Goal: Task Accomplishment & Management: Use online tool/utility

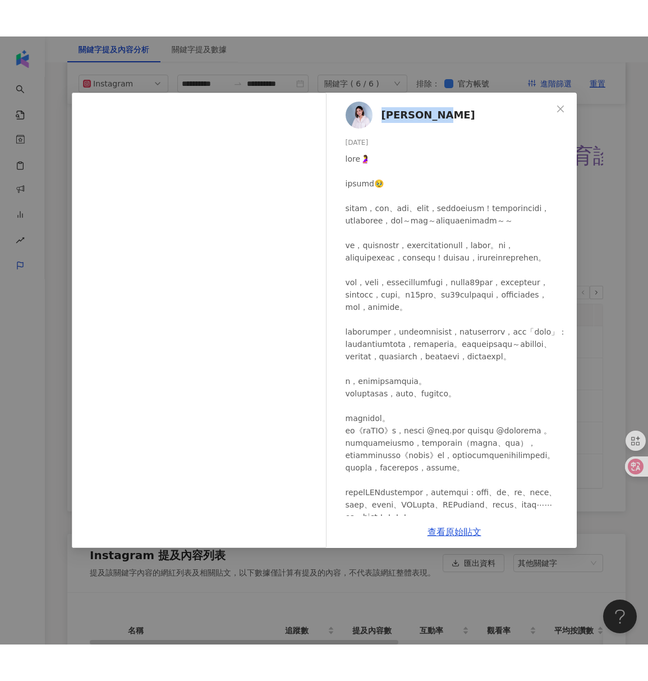
scroll to position [2433, 0]
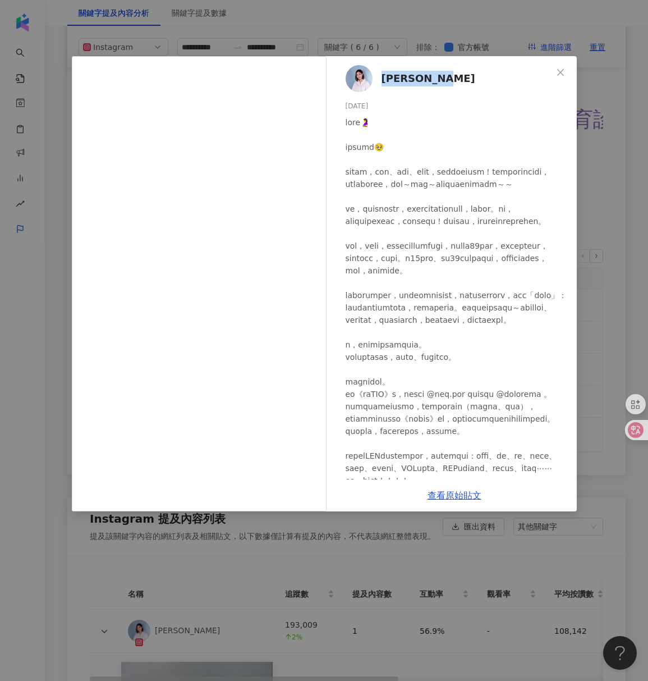
click at [205, 35] on div "[PERSON_NAME] [DATE] 10.8萬 1,688 查看原始貼文" at bounding box center [324, 340] width 648 height 681
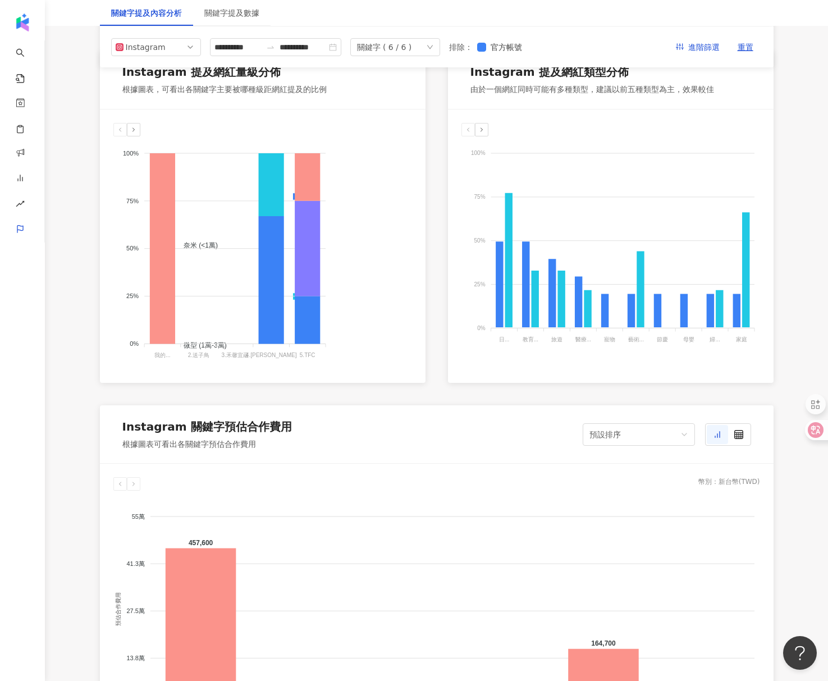
scroll to position [225, 0]
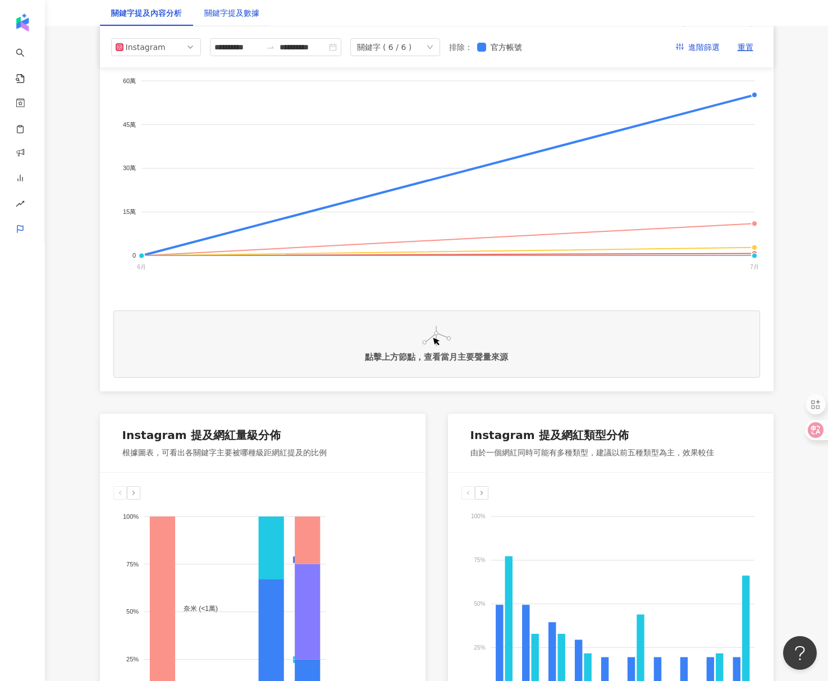
click at [228, 15] on div "關鍵字提及數據" at bounding box center [231, 13] width 55 height 12
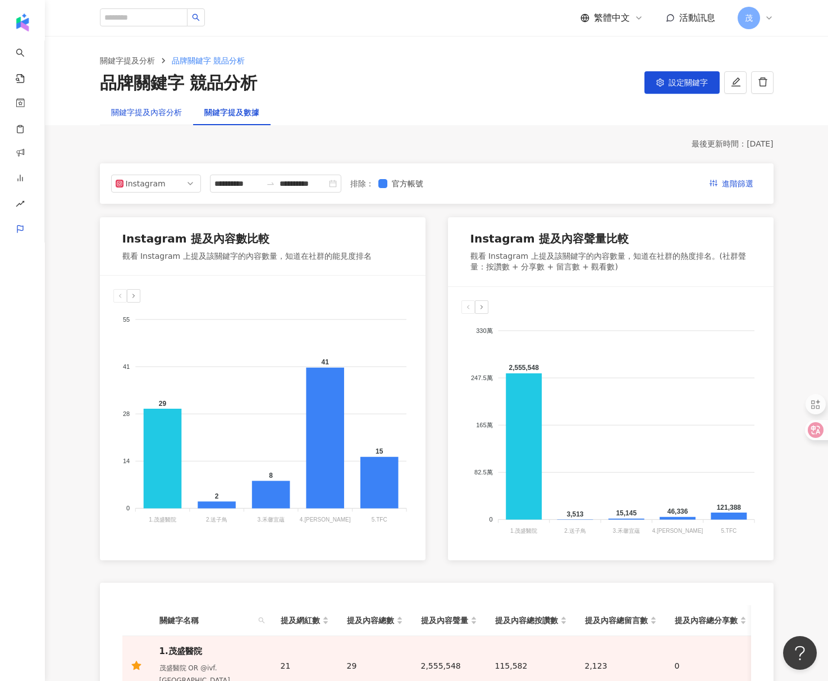
click at [150, 116] on div "關鍵字提及內容分析" at bounding box center [146, 112] width 71 height 12
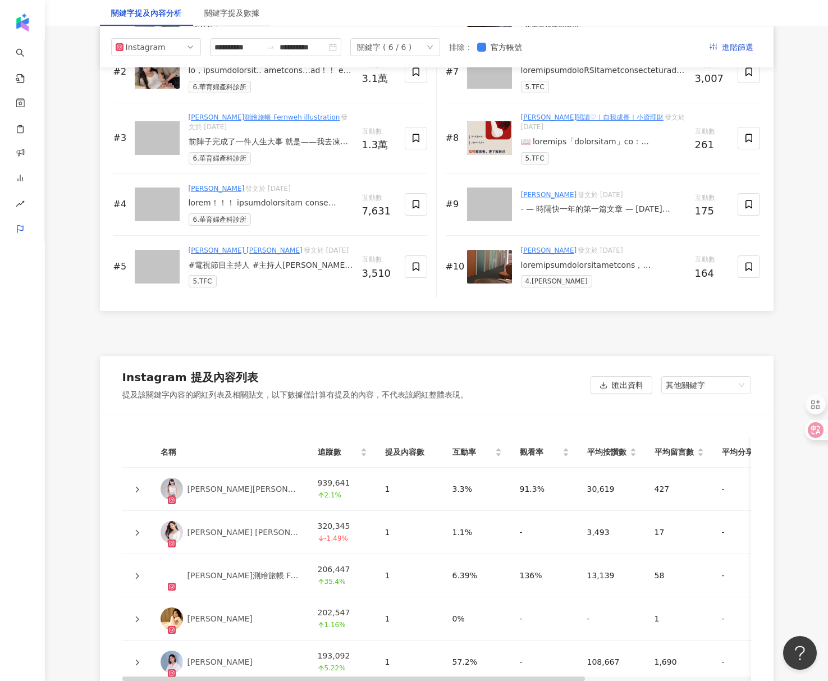
scroll to position [1661, 0]
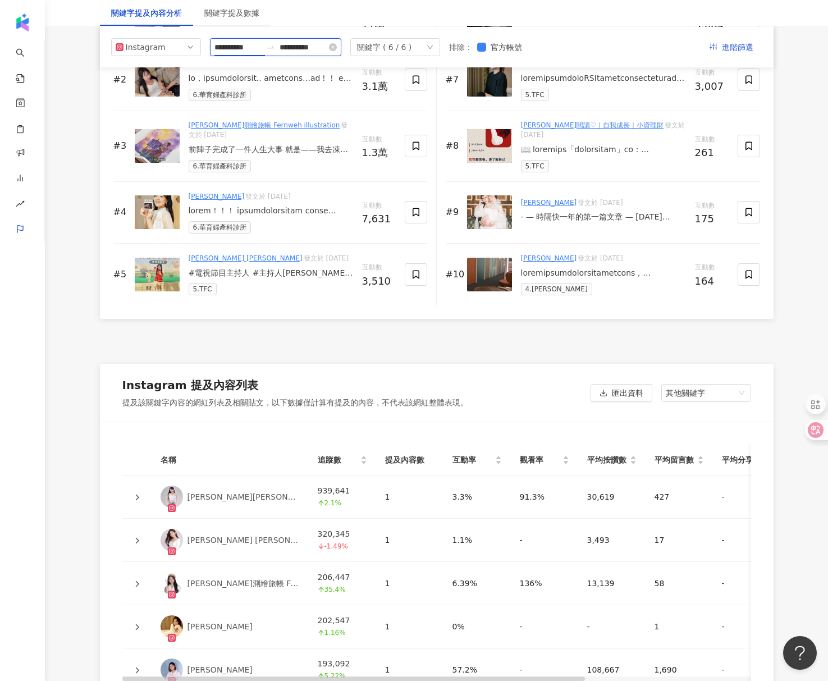
click at [250, 48] on input "**********" at bounding box center [237, 47] width 47 height 12
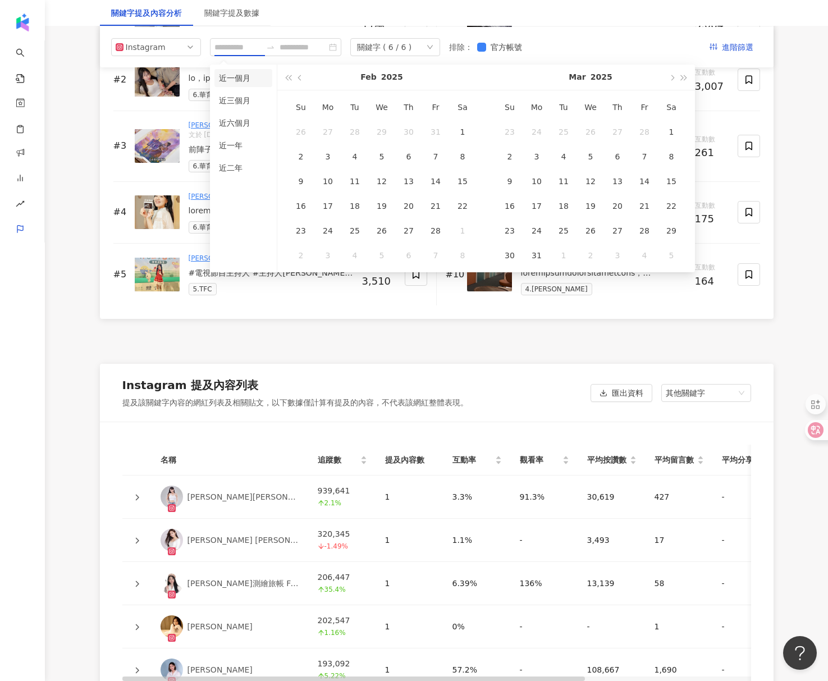
click at [248, 81] on li "近一個月" at bounding box center [243, 78] width 58 height 18
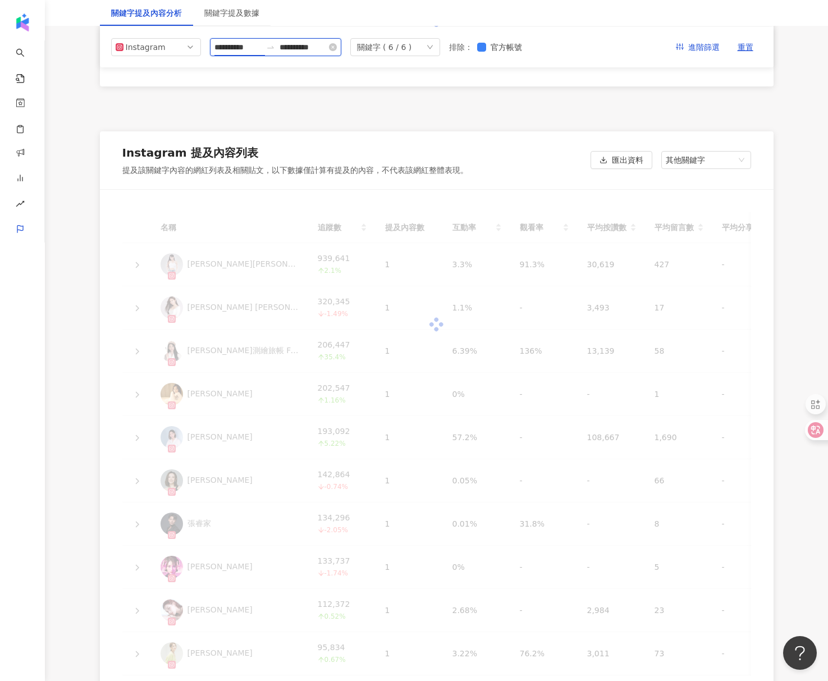
click at [254, 48] on input "**********" at bounding box center [237, 47] width 47 height 12
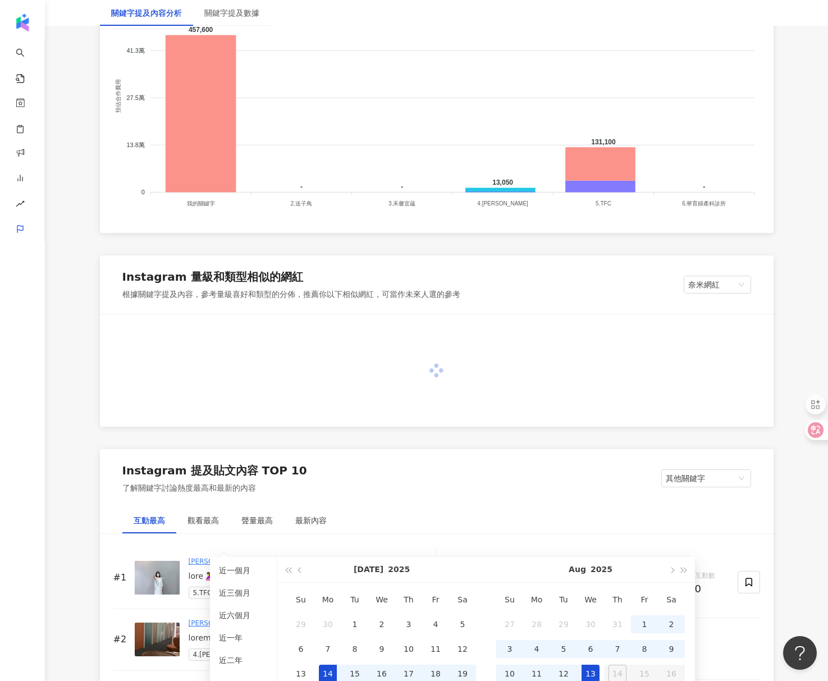
scroll to position [1661, 0]
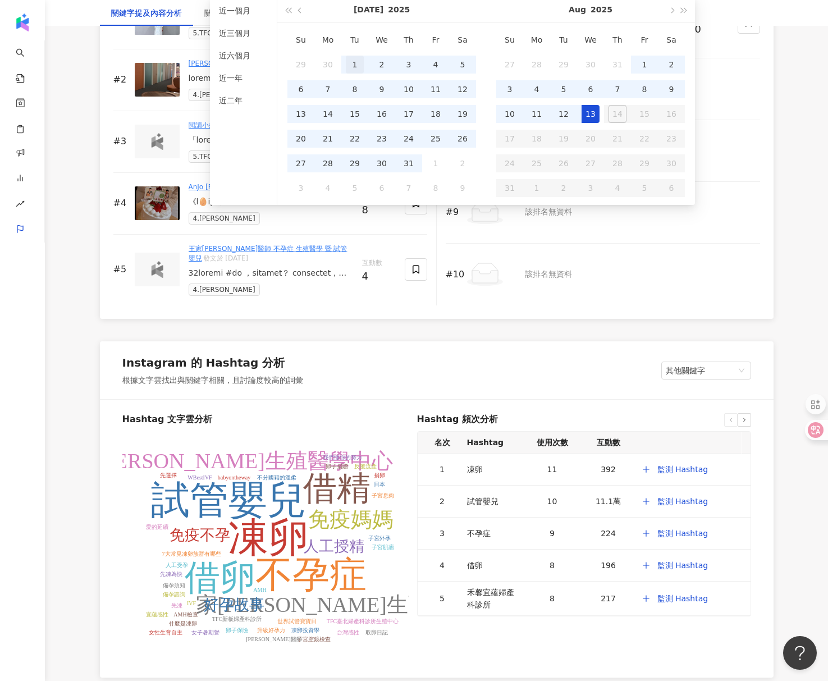
type input "**********"
click at [349, 59] on div "1" at bounding box center [355, 65] width 18 height 18
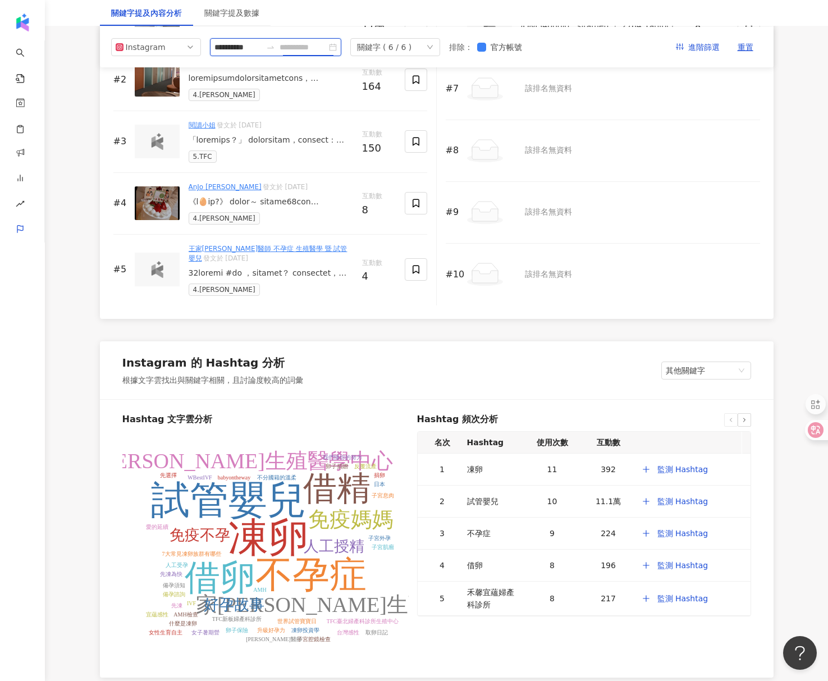
scroll to position [940, 0]
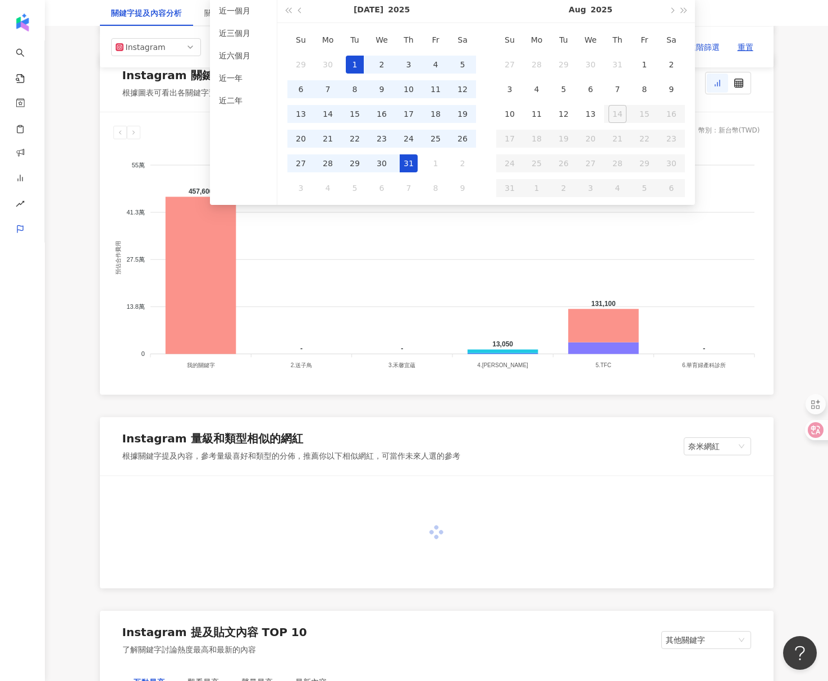
click at [411, 163] on div "31" at bounding box center [409, 163] width 18 height 18
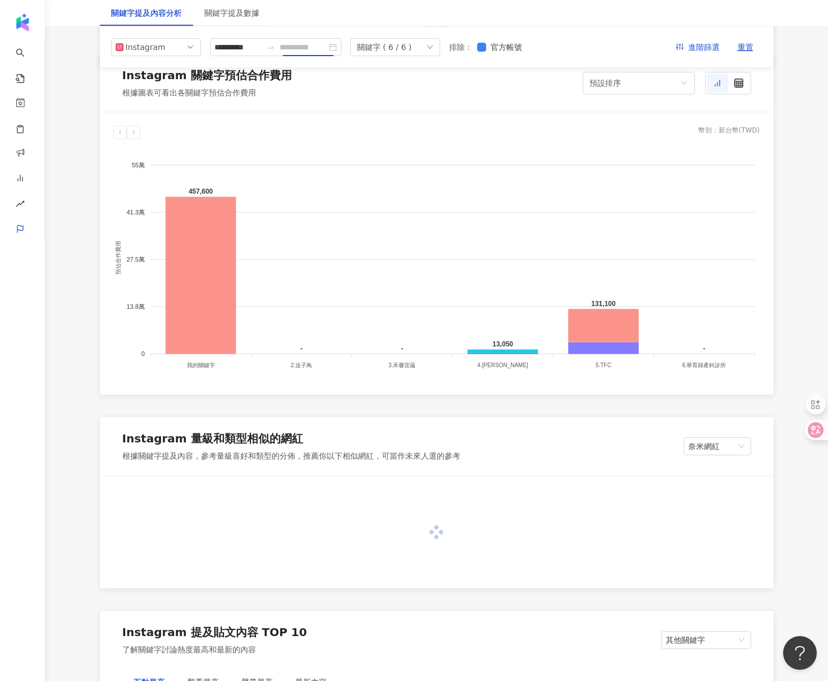
type input "**********"
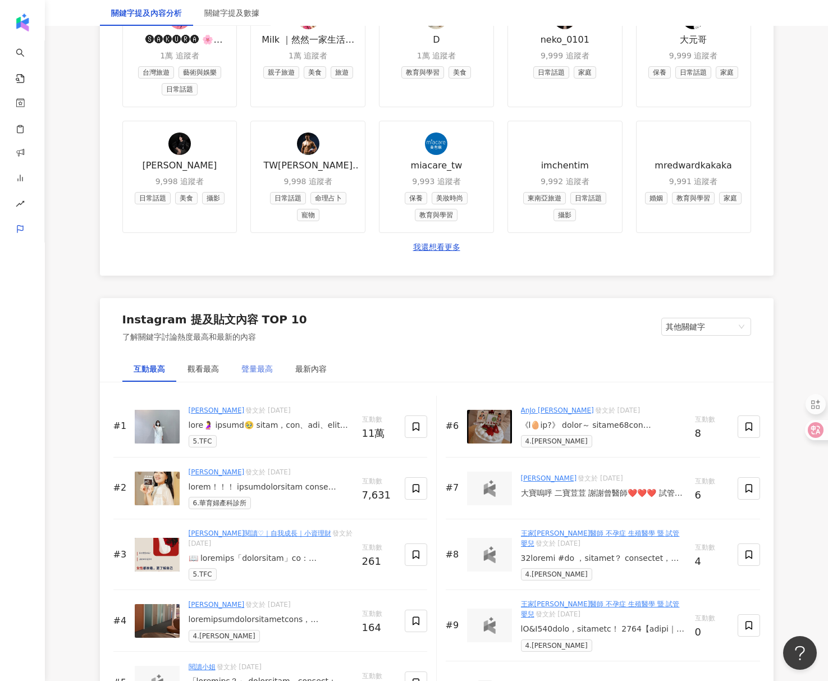
scroll to position [1441, 0]
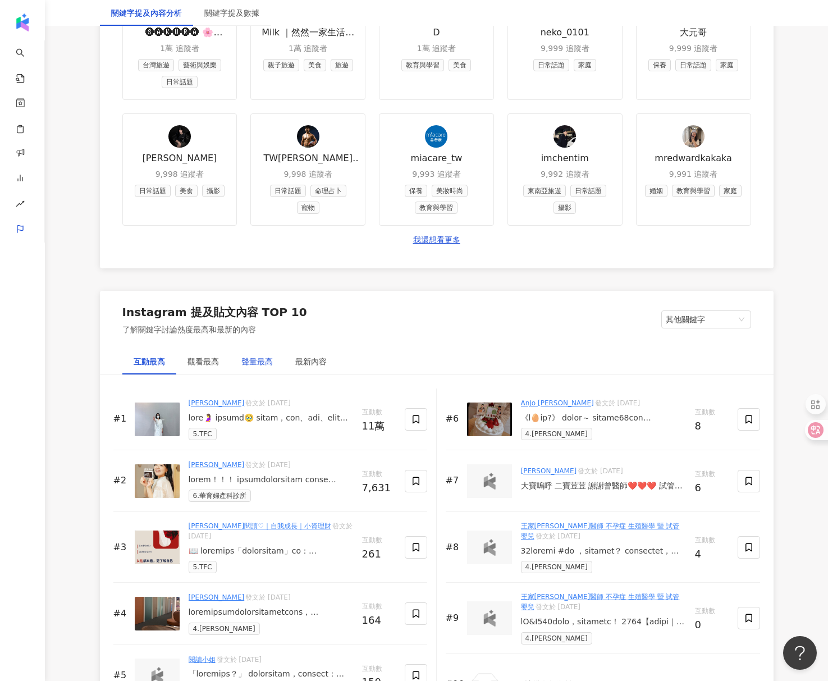
click at [250, 360] on div "聲量最高" at bounding box center [256, 361] width 31 height 12
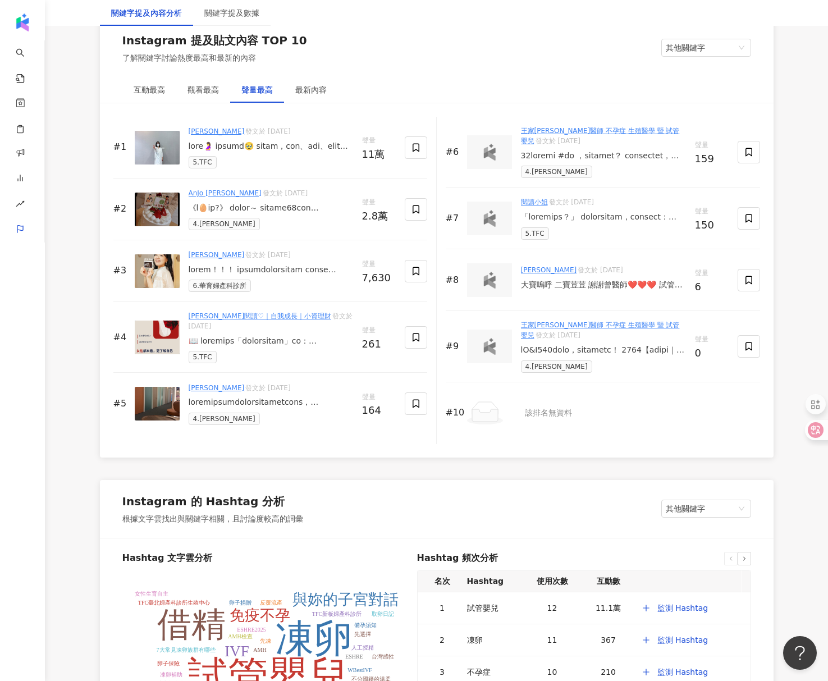
scroll to position [1714, 0]
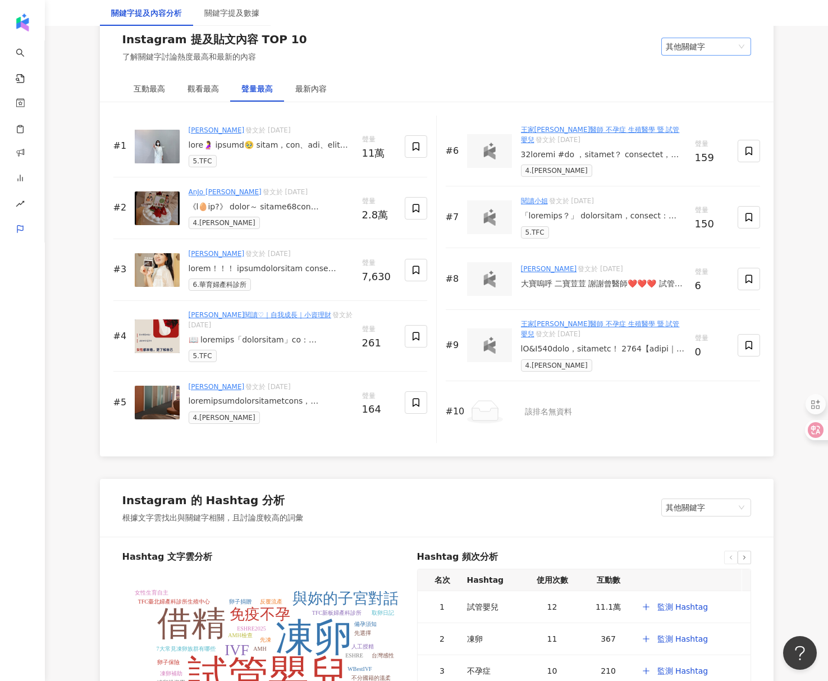
click at [648, 44] on span "其他關鍵字" at bounding box center [706, 46] width 81 height 17
click at [648, 91] on div "我的關鍵字" at bounding box center [706, 89] width 72 height 12
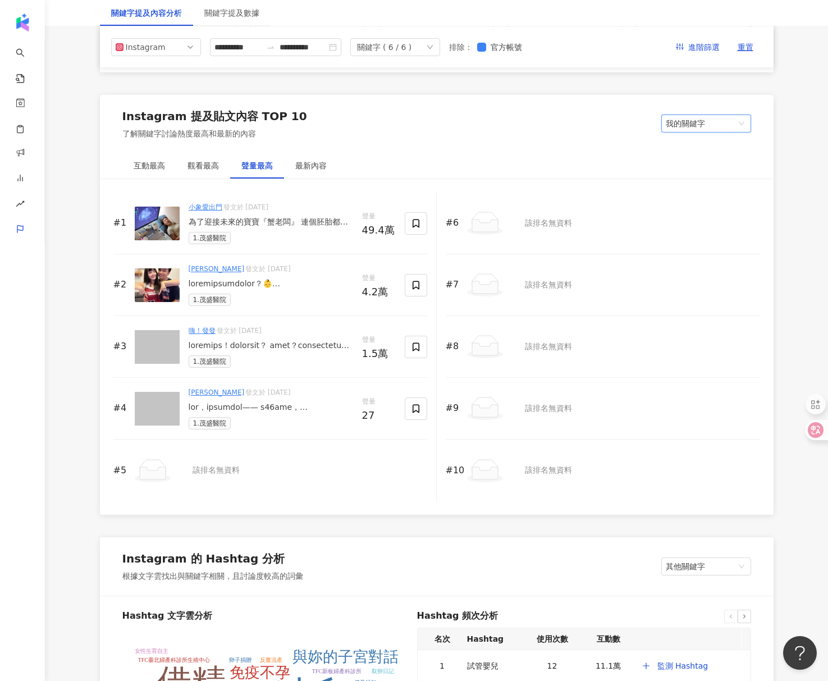
scroll to position [1637, 0]
click at [648, 125] on span "我的關鍵字" at bounding box center [706, 123] width 81 height 17
click at [219, 57] on div "**********" at bounding box center [437, 47] width 674 height 40
click at [172, 53] on span "Instagram" at bounding box center [156, 47] width 81 height 17
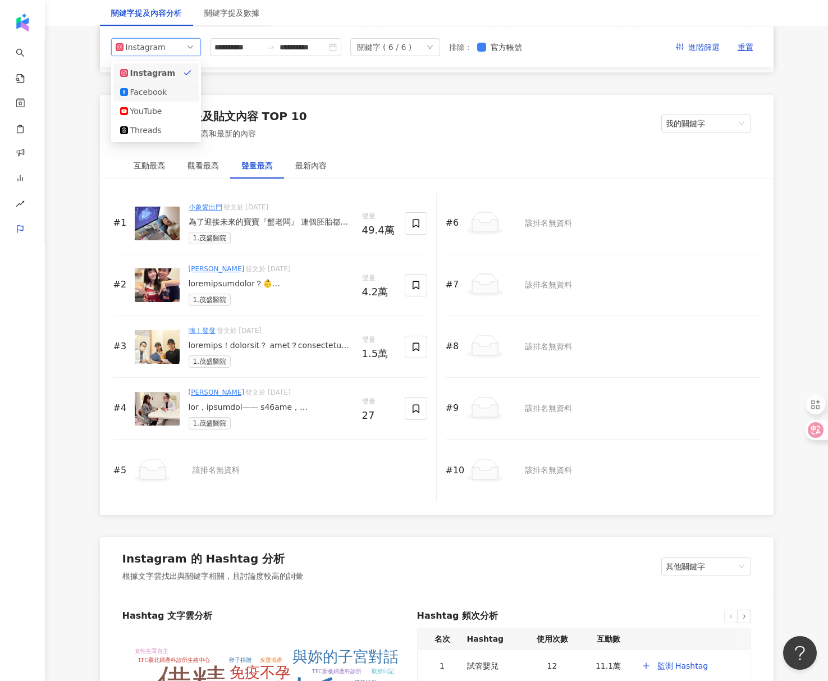
click at [164, 93] on div "Facebook" at bounding box center [148, 92] width 36 height 12
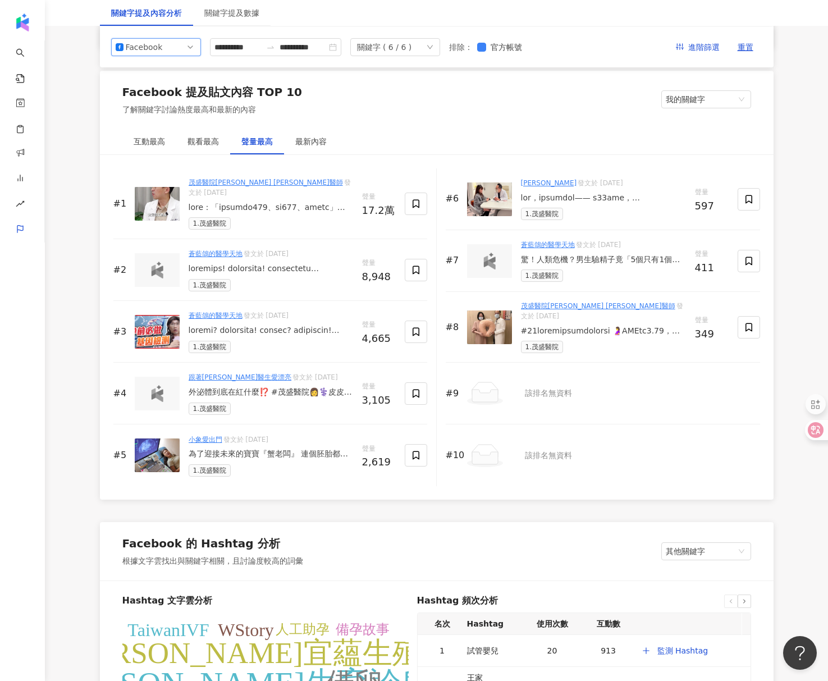
scroll to position [1630, 0]
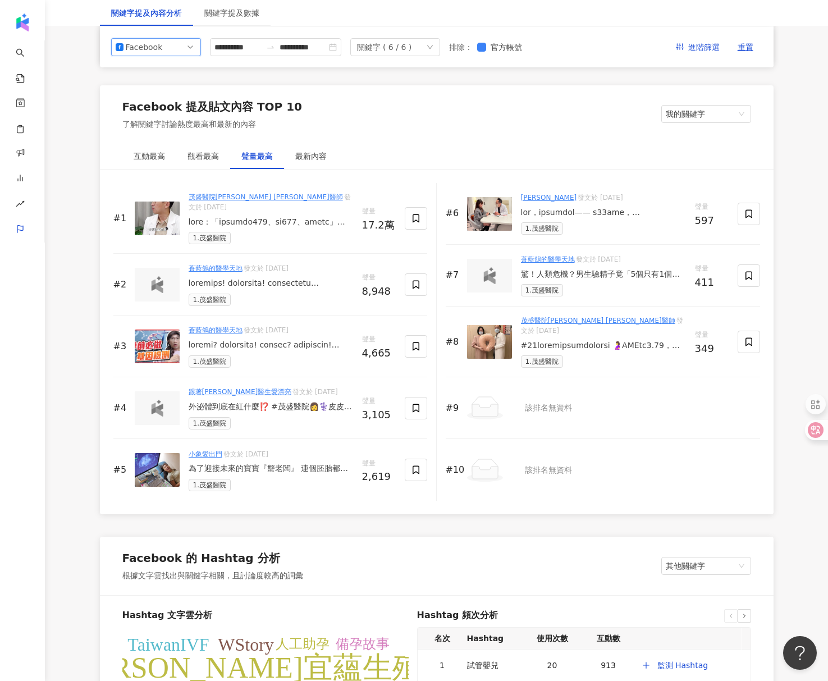
click at [154, 42] on div "Facebook" at bounding box center [144, 47] width 36 height 17
click at [164, 110] on div "YouTube" at bounding box center [148, 111] width 36 height 12
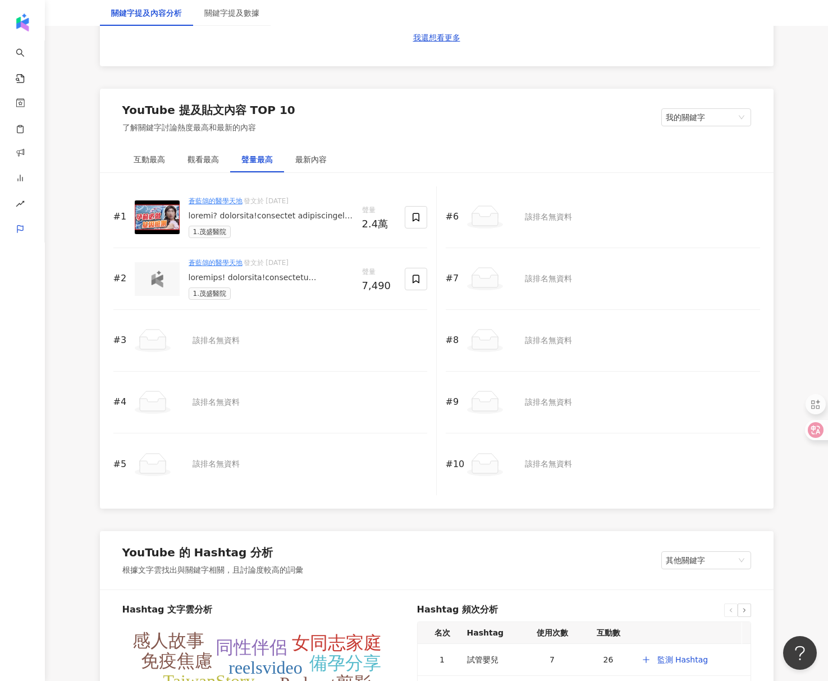
scroll to position [1645, 0]
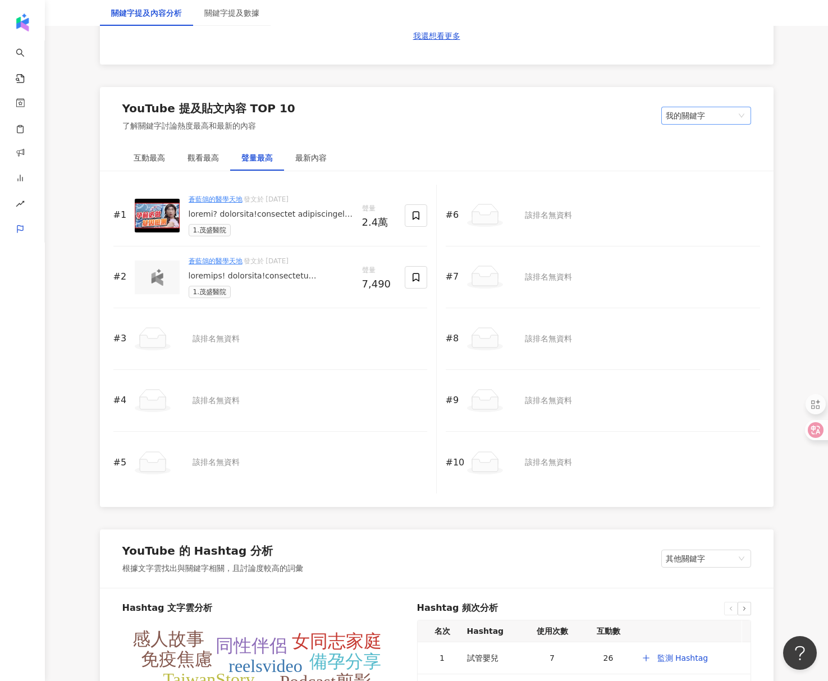
click at [648, 120] on span "我的關鍵字" at bounding box center [706, 115] width 81 height 17
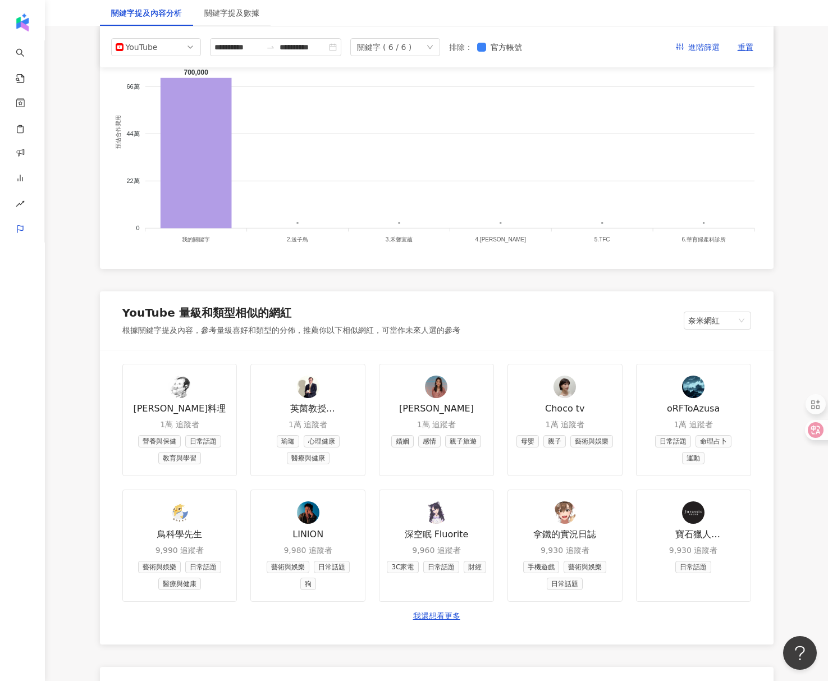
scroll to position [1056, 0]
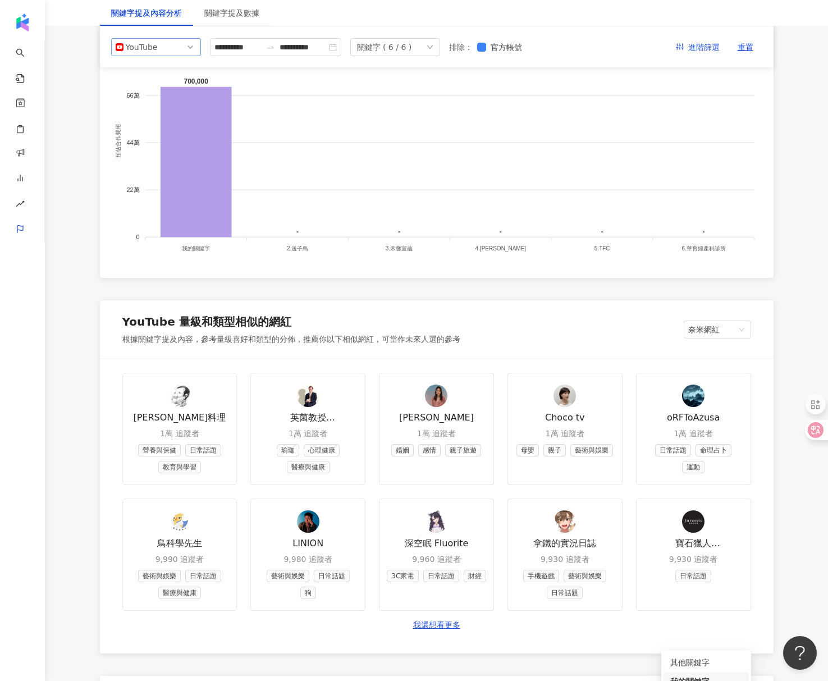
click at [166, 45] on span "YouTube" at bounding box center [156, 47] width 81 height 17
click at [151, 130] on div "Threads" at bounding box center [148, 130] width 36 height 12
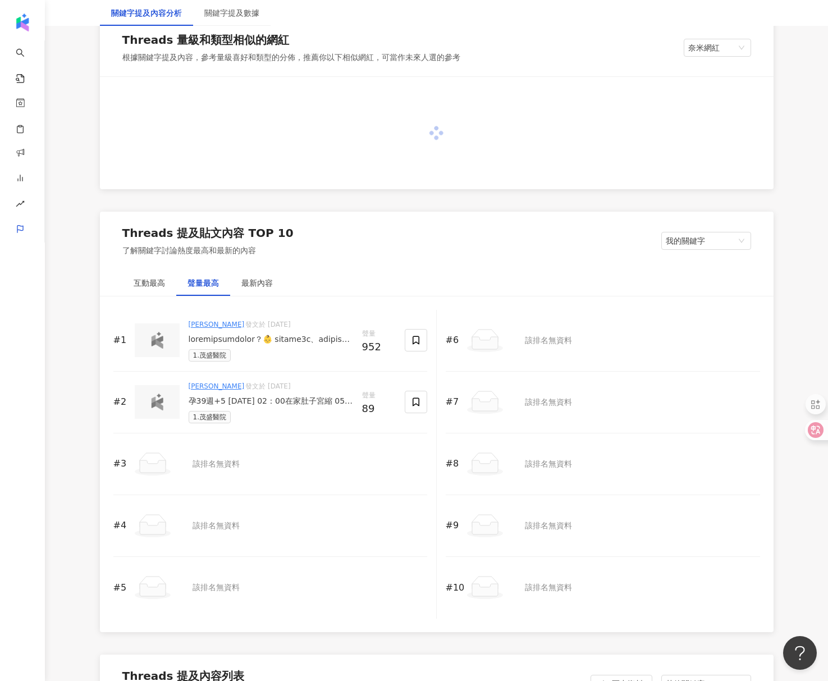
scroll to position [1140, 0]
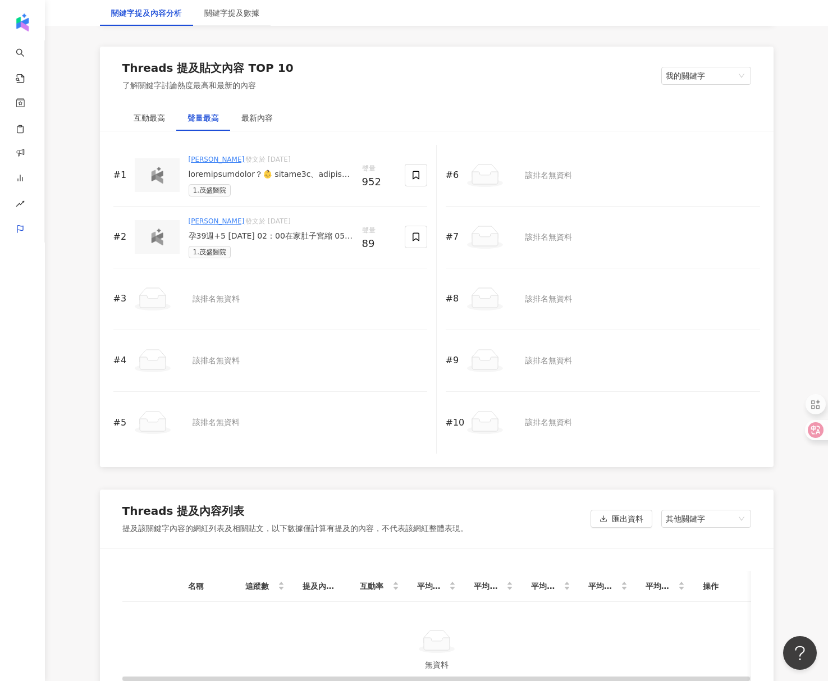
click at [313, 233] on div "孕39週+5 [DATE] 02：00在家肚子宮縮 05：30入住茂盛樂得兒單人房 06：30吃[PERSON_NAME]早餐🤣 07：30打無痛分娩 11：…" at bounding box center [271, 236] width 164 height 11
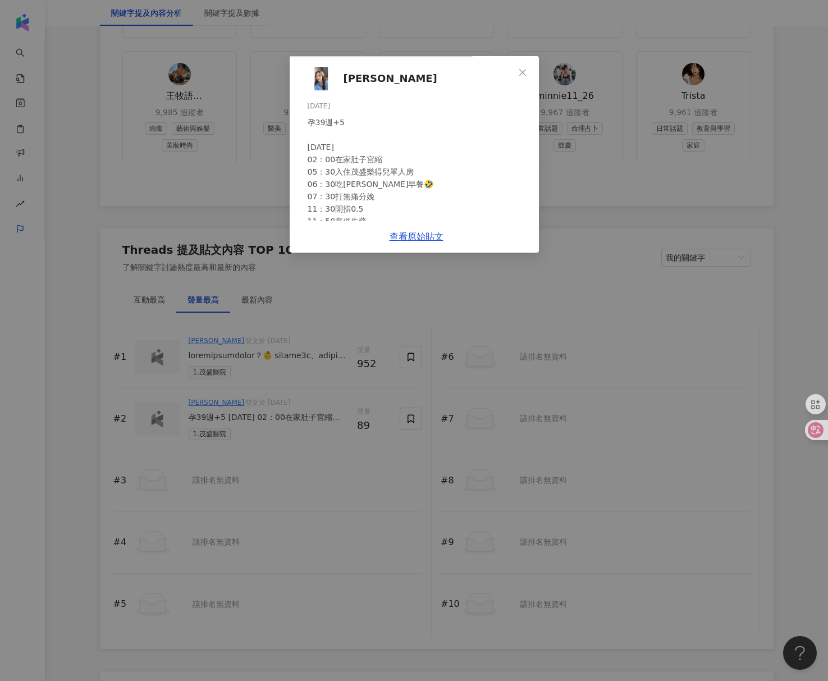
click at [93, 185] on div "[PERSON_NAME] [DATE] 孕39週+5 [DATE] 02：00在家肚子宮縮 05：30入住茂盛樂得兒單人房 06：30吃[PERSON_NA…" at bounding box center [414, 340] width 828 height 681
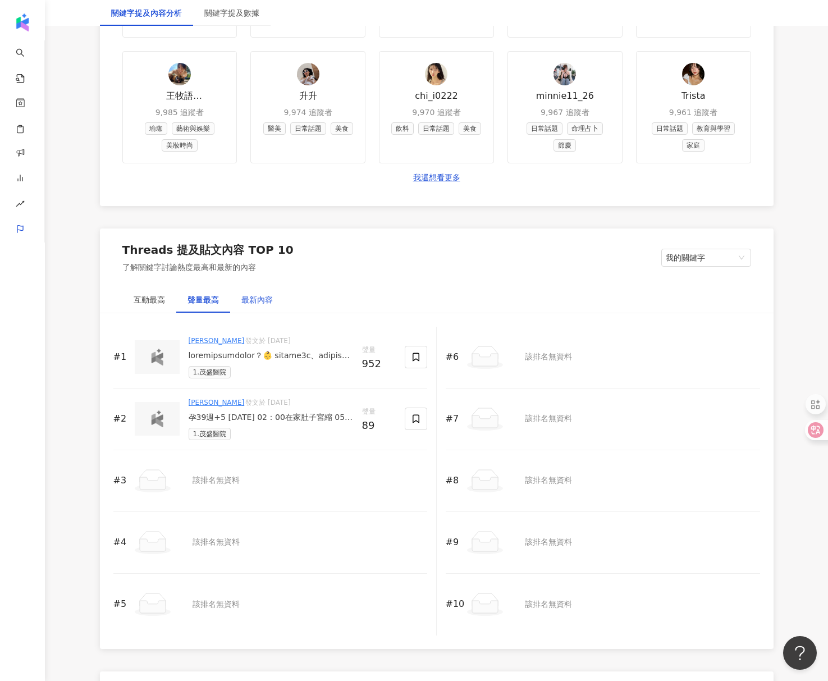
click at [253, 300] on div "最新內容" at bounding box center [256, 300] width 31 height 12
click at [203, 300] on div "聲量最高" at bounding box center [202, 300] width 31 height 12
click at [148, 297] on div "互動最高" at bounding box center [149, 300] width 31 height 12
click at [301, 418] on div "孕39週+5 [DATE] 02：00在家肚子宮縮 05：30入住茂盛樂得兒單人房 06：30吃[PERSON_NAME]早餐🤣 07：30打無痛分娩 11：…" at bounding box center [271, 417] width 164 height 11
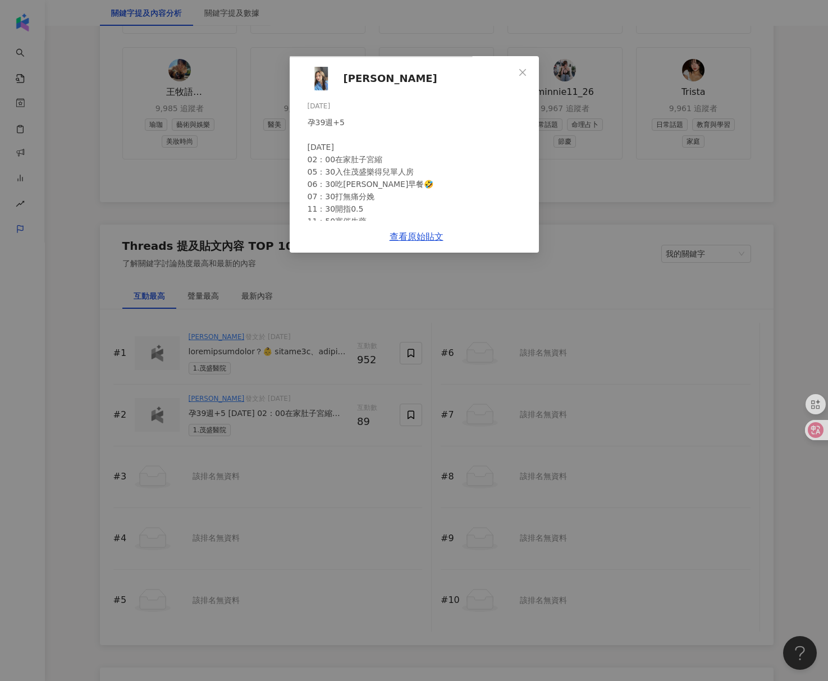
scroll to position [1144, 0]
click at [648, 356] on div "[PERSON_NAME] [DATE] 孕39週+5 [DATE] 02：00在家肚子宮縮 05：30入住茂盛樂得兒單人房 06：30吃[PERSON_NA…" at bounding box center [414, 340] width 828 height 681
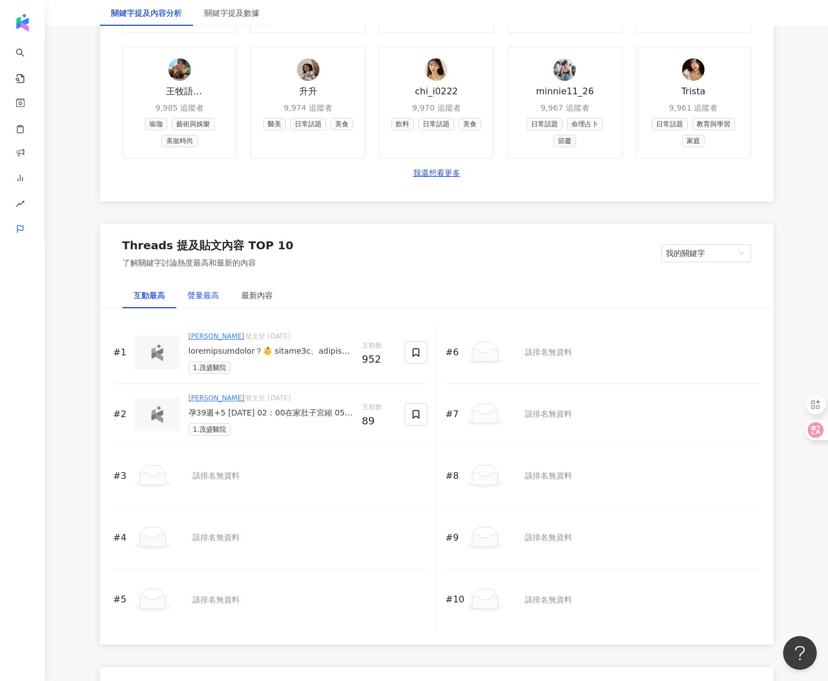
click at [203, 293] on div "聲量最高" at bounding box center [202, 295] width 31 height 12
click at [648, 253] on span "我的關鍵字" at bounding box center [706, 253] width 81 height 17
click at [648, 275] on div "其他關鍵字" at bounding box center [706, 276] width 72 height 12
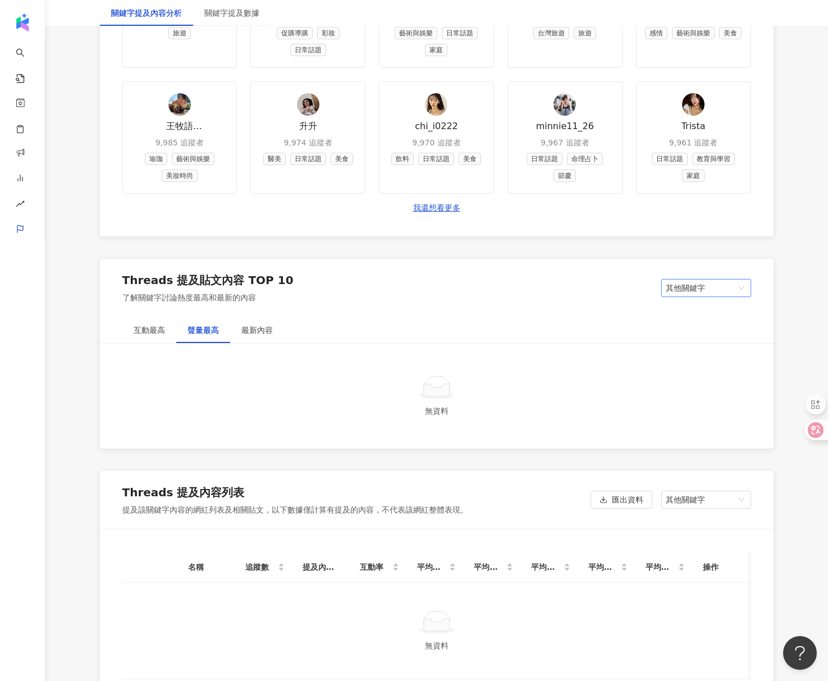
scroll to position [1313, 0]
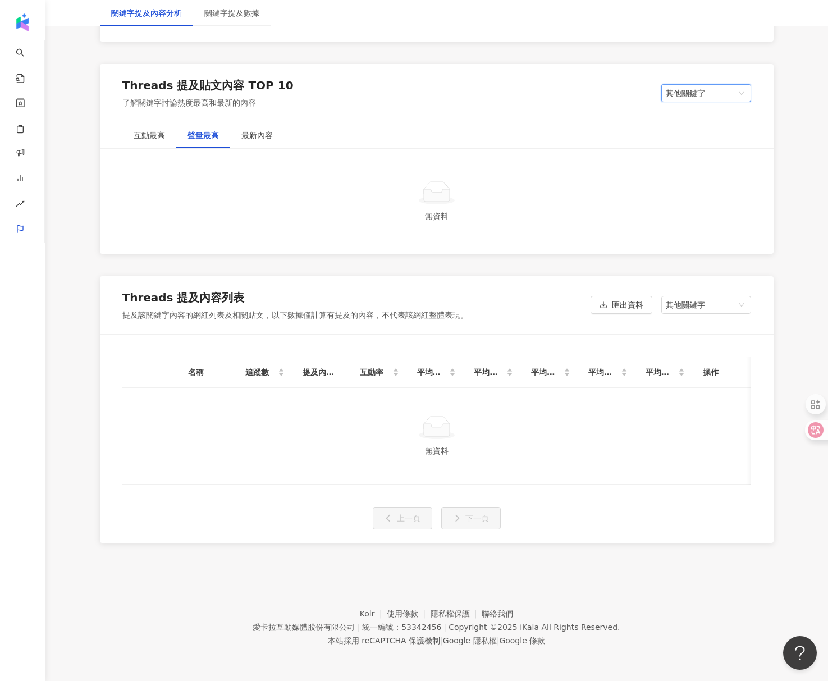
click at [648, 85] on span "其他關鍵字" at bounding box center [706, 93] width 81 height 17
click at [648, 129] on div "我的關鍵字" at bounding box center [706, 135] width 72 height 12
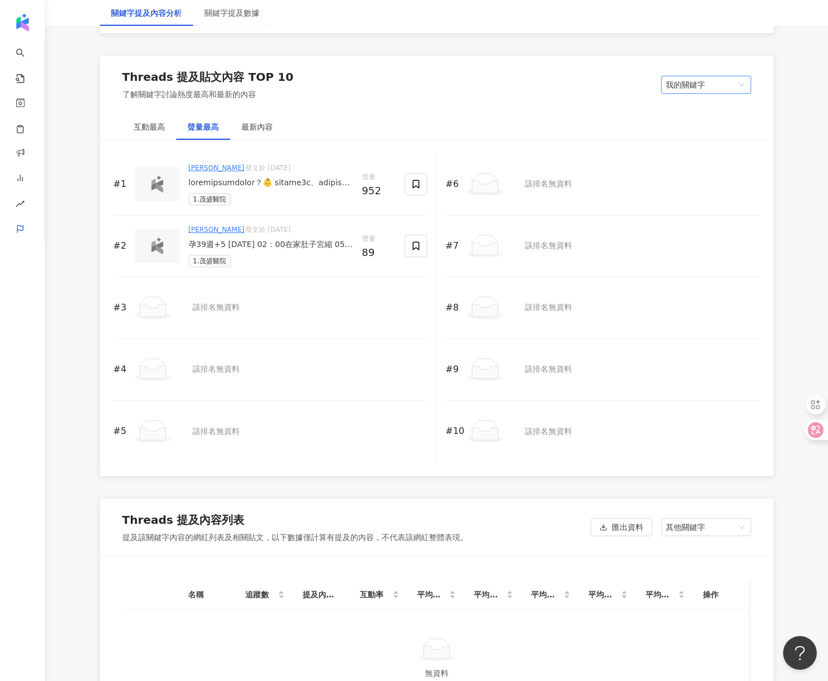
click at [265, 183] on div at bounding box center [271, 182] width 164 height 11
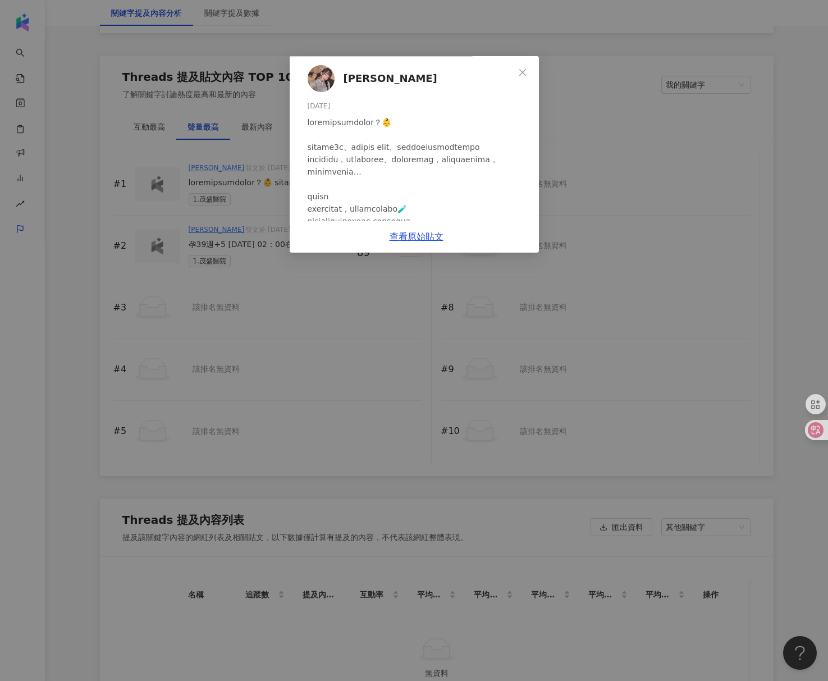
scroll to position [102, 0]
click at [357, 429] on div "35" at bounding box center [347, 435] width 20 height 12
click at [443, 242] on link "查看原始貼文" at bounding box center [417, 236] width 54 height 11
click at [43, 366] on div "[PERSON_NAME] [DATE] 870 35 5 42 查看原始貼文" at bounding box center [414, 340] width 828 height 681
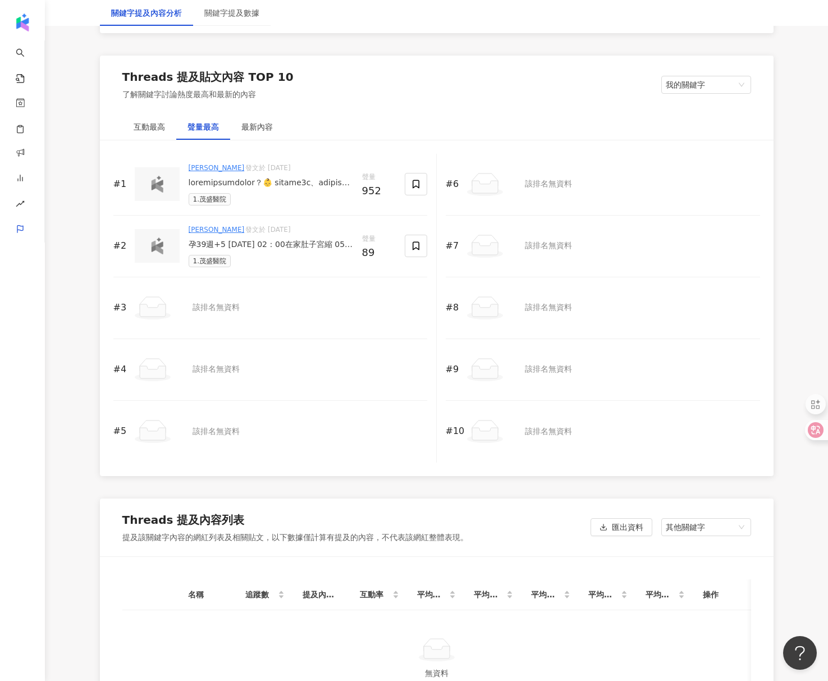
click at [244, 244] on div "孕39週+5 [DATE] 02：00在家肚子宮縮 05：30入住茂盛樂得兒單人房 06：30吃[PERSON_NAME]早餐🤣 07：30打無痛分娩 11：…" at bounding box center [271, 244] width 164 height 11
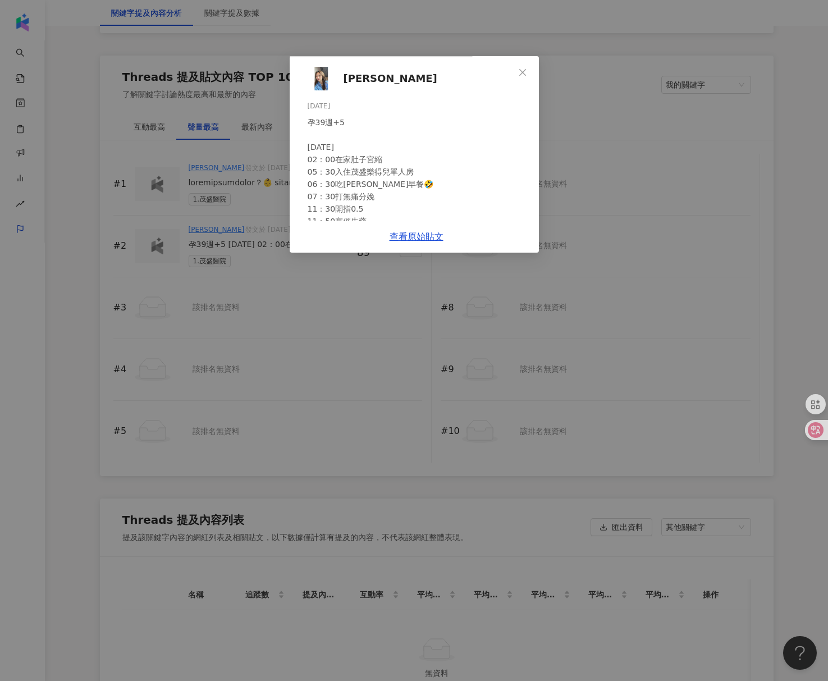
click at [530, 249] on div "孕39週+5 [DATE] 02：00在家肚子宮縮 05：30入住茂盛樂得兒單人房 06：30吃[PERSON_NAME]早餐🤣 07：30打無痛分娩 11：…" at bounding box center [419, 276] width 222 height 321
click at [443, 242] on link "查看原始貼文" at bounding box center [417, 236] width 54 height 11
drag, startPoint x: 709, startPoint y: 122, endPoint x: 420, endPoint y: 193, distance: 297.5
click at [648, 122] on div "[PERSON_NAME] [DATE] 孕39週+5 [DATE] 02：00在家肚子宮縮 05：30入住茂盛樂得兒單人房 06：30吃[PERSON_NA…" at bounding box center [414, 340] width 828 height 681
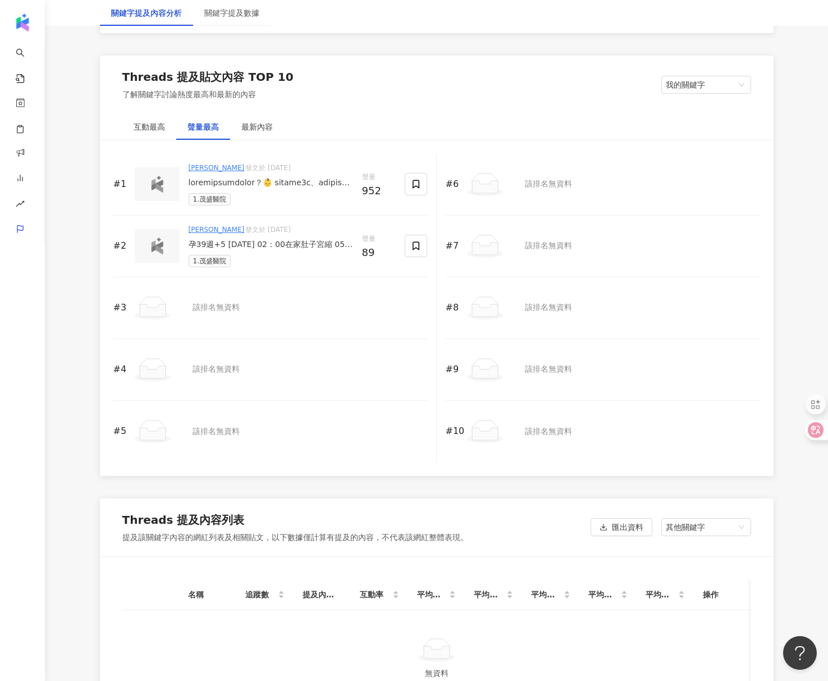
click at [157, 11] on div "關鍵字提及內容分析" at bounding box center [146, 13] width 71 height 12
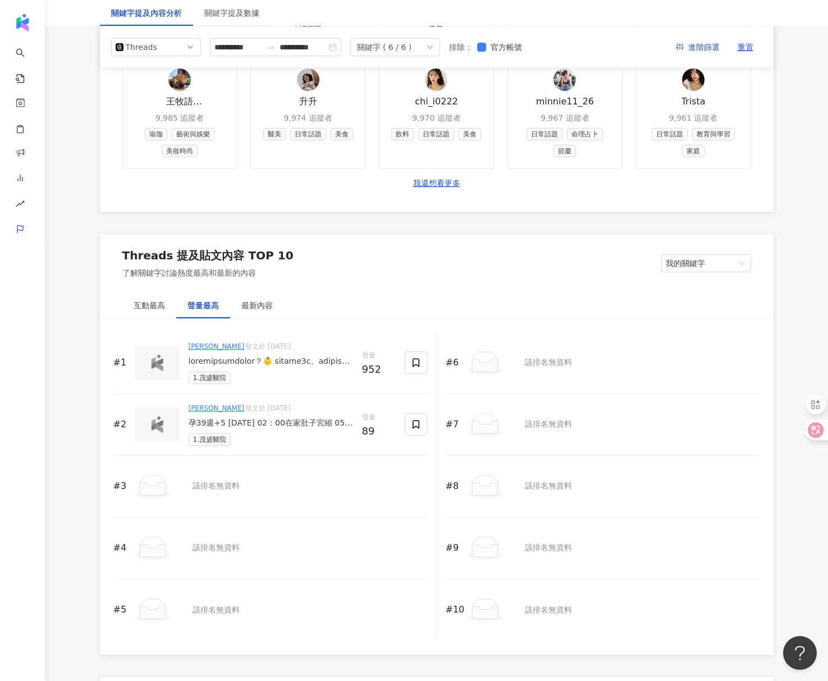
scroll to position [1100, 0]
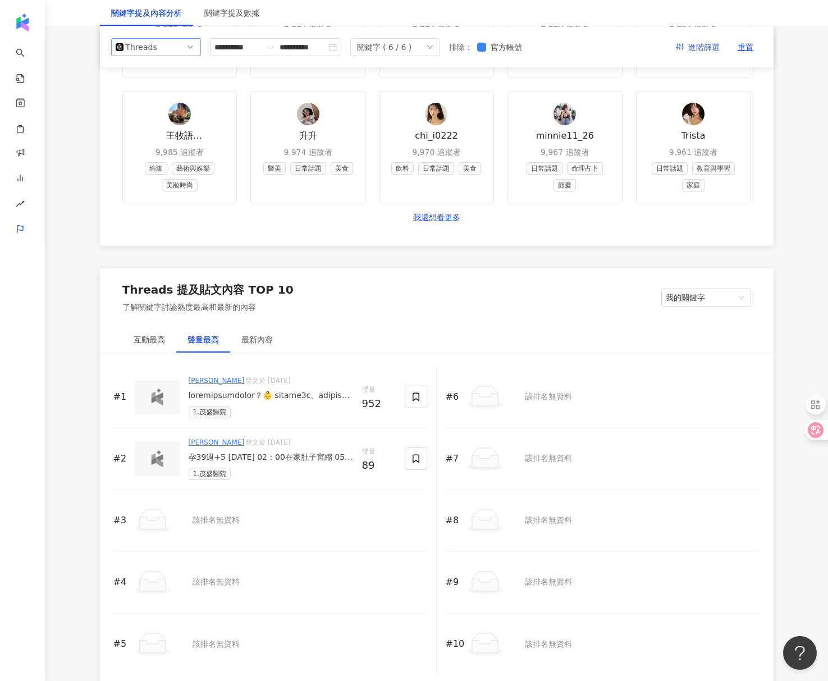
click at [170, 52] on span "Threads" at bounding box center [156, 47] width 81 height 17
click at [143, 92] on div "Facebook" at bounding box center [148, 92] width 36 height 12
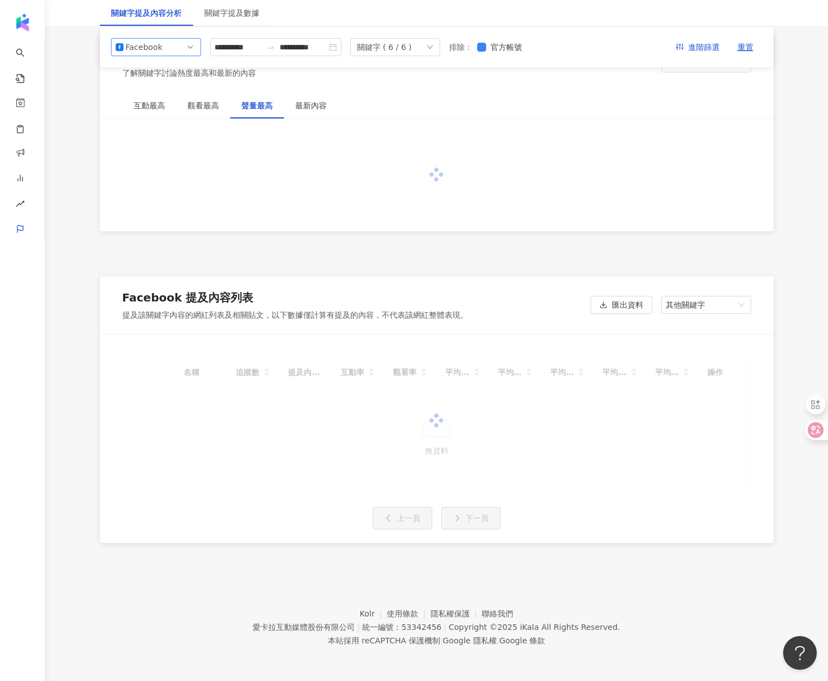
scroll to position [904, 0]
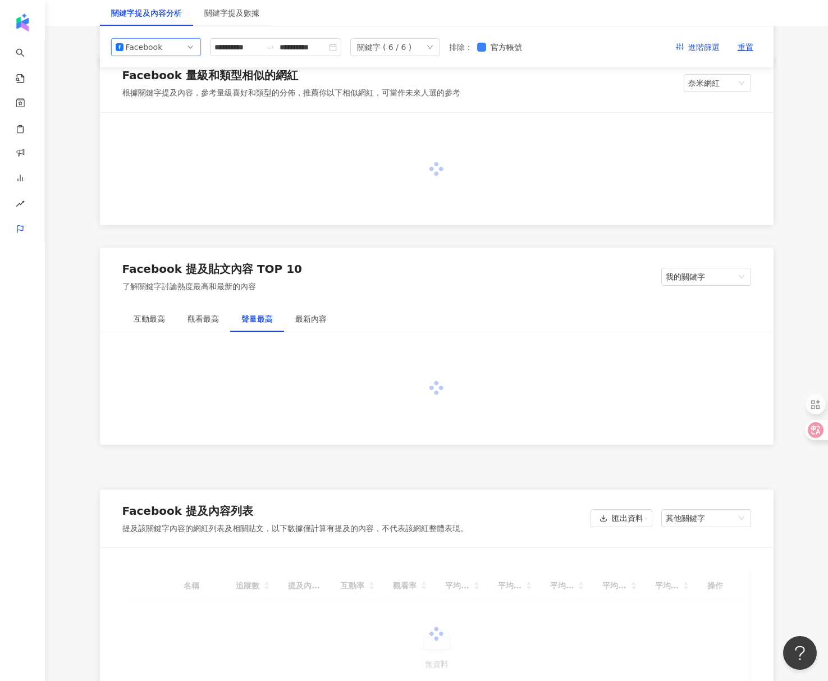
click at [648, 268] on span "我的關鍵字" at bounding box center [706, 276] width 81 height 17
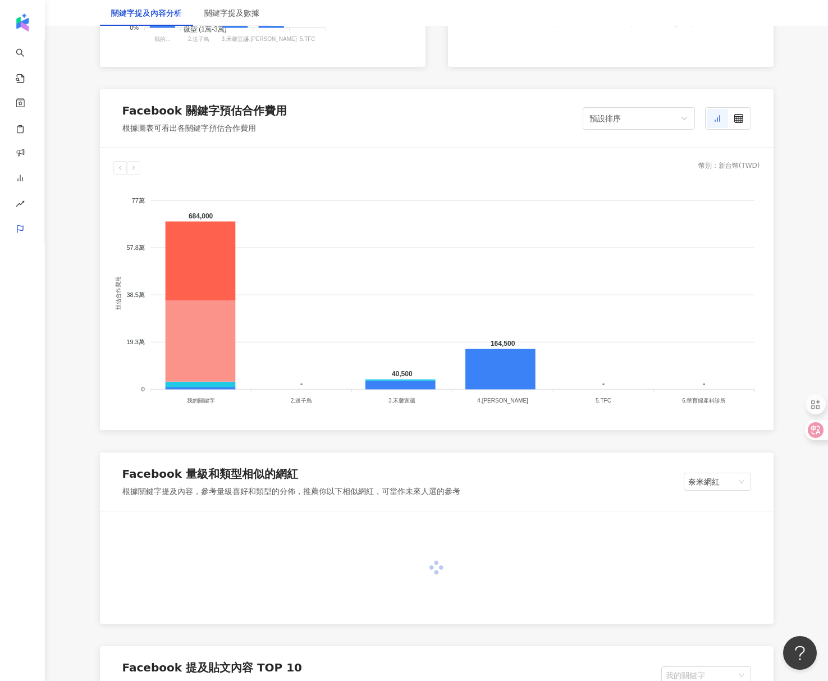
scroll to position [1464, 0]
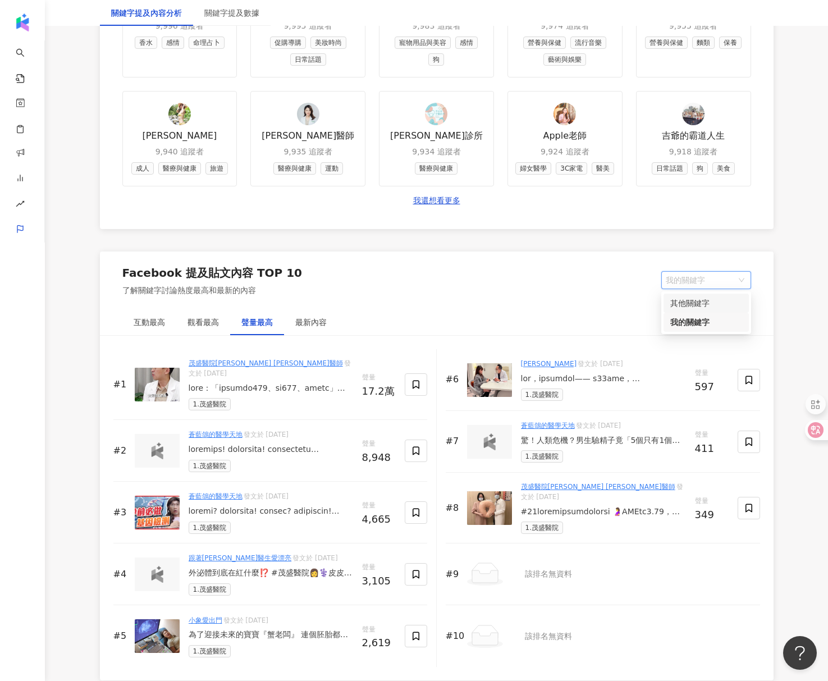
click at [648, 304] on div "其他關鍵字" at bounding box center [706, 303] width 72 height 12
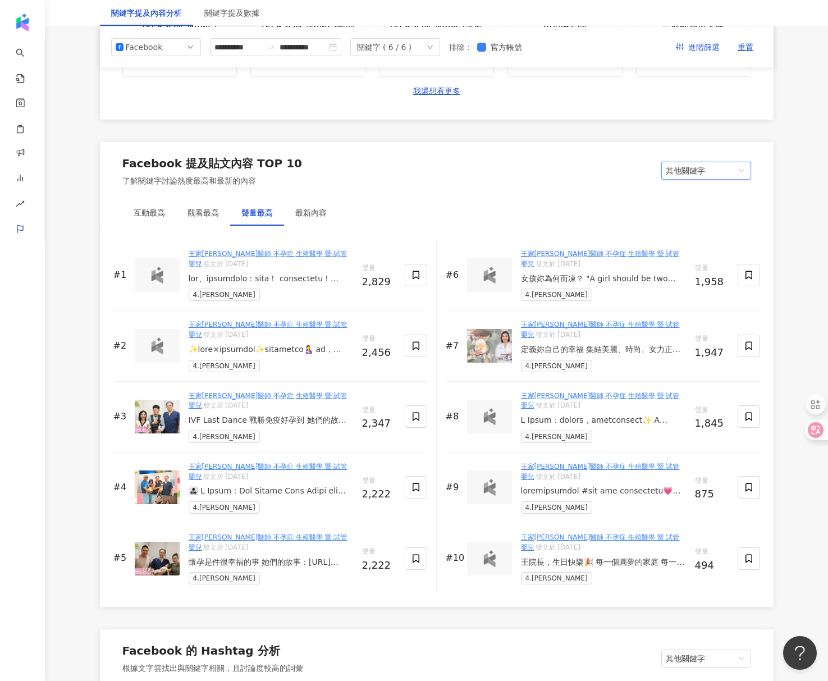
scroll to position [1527, 0]
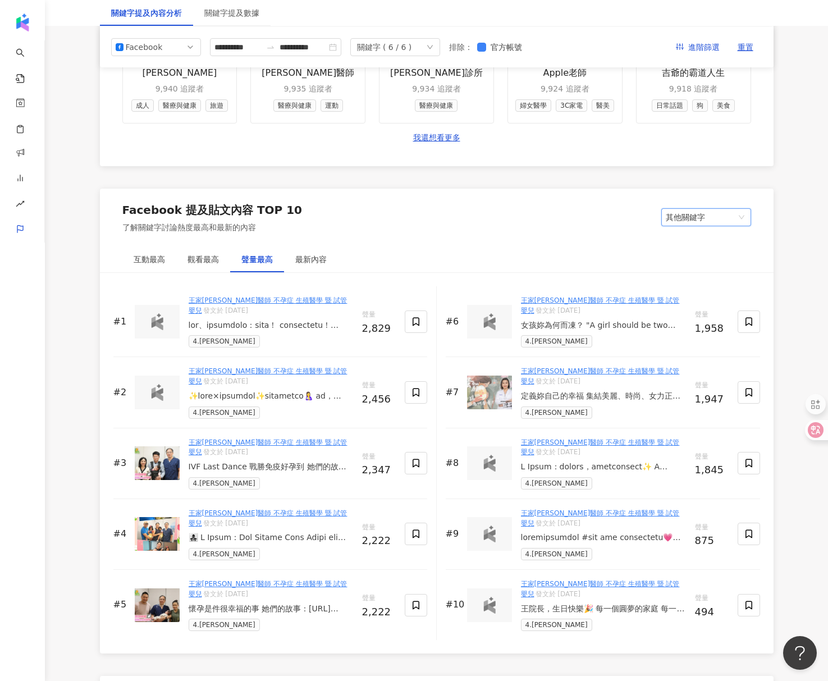
click at [268, 327] on div at bounding box center [271, 325] width 164 height 11
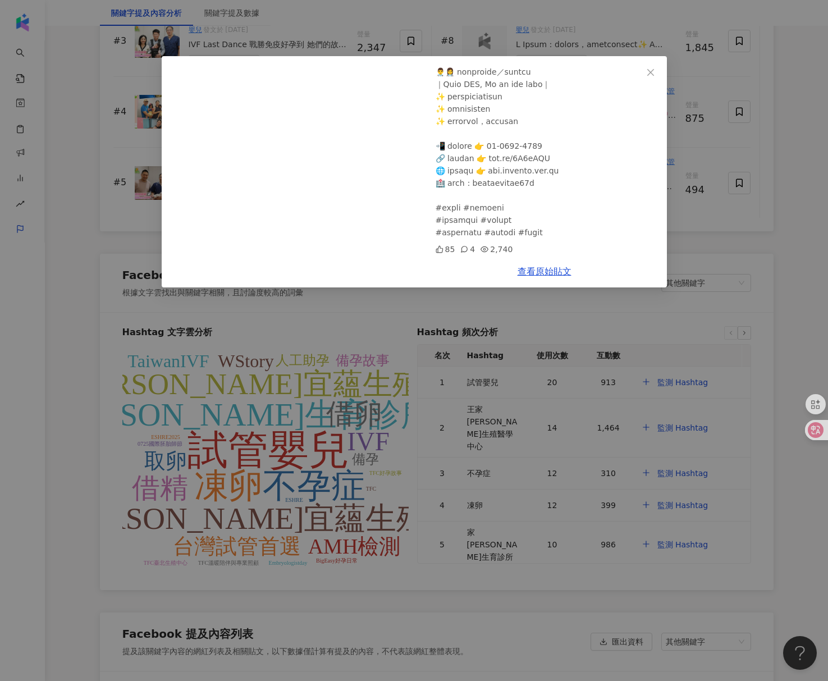
scroll to position [2076, 0]
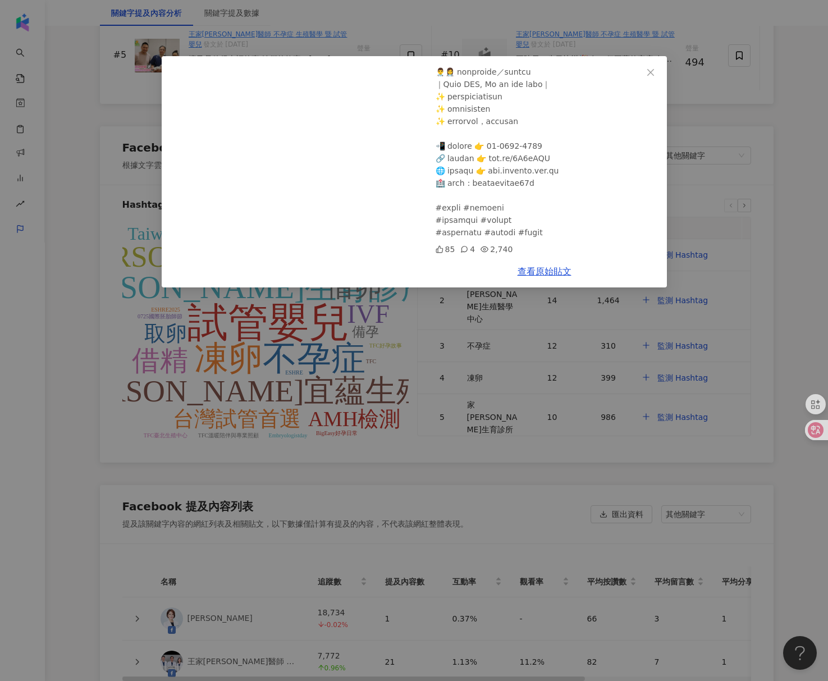
click at [128, 195] on div "王家[PERSON_NAME]醫師 不孕症 生殖醫學 暨 試管嬰兒 [DATE] [PERSON_NAME]、台北生殖最佳關鍵字：生日快樂！ 85 4 2,7…" at bounding box center [414, 340] width 828 height 681
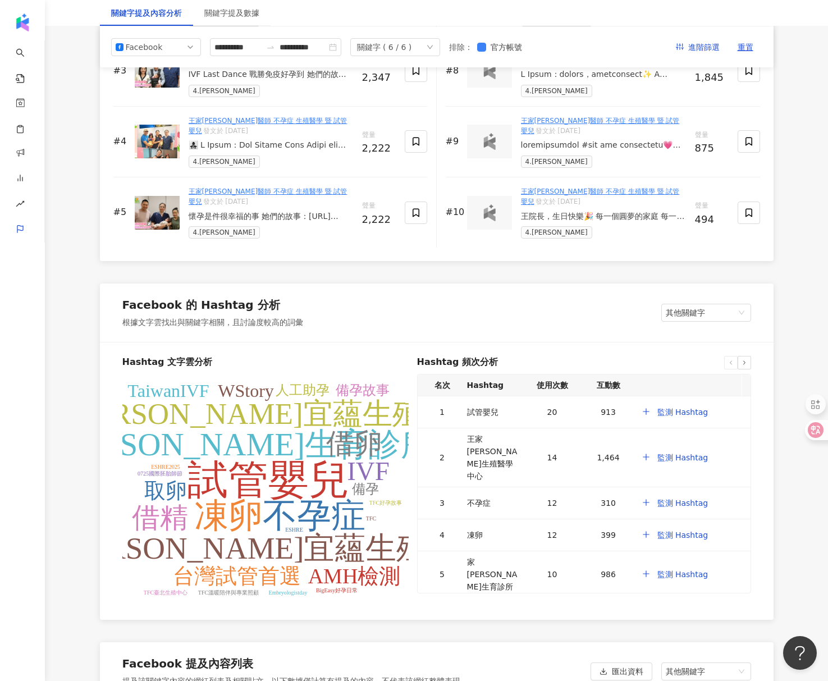
scroll to position [1888, 0]
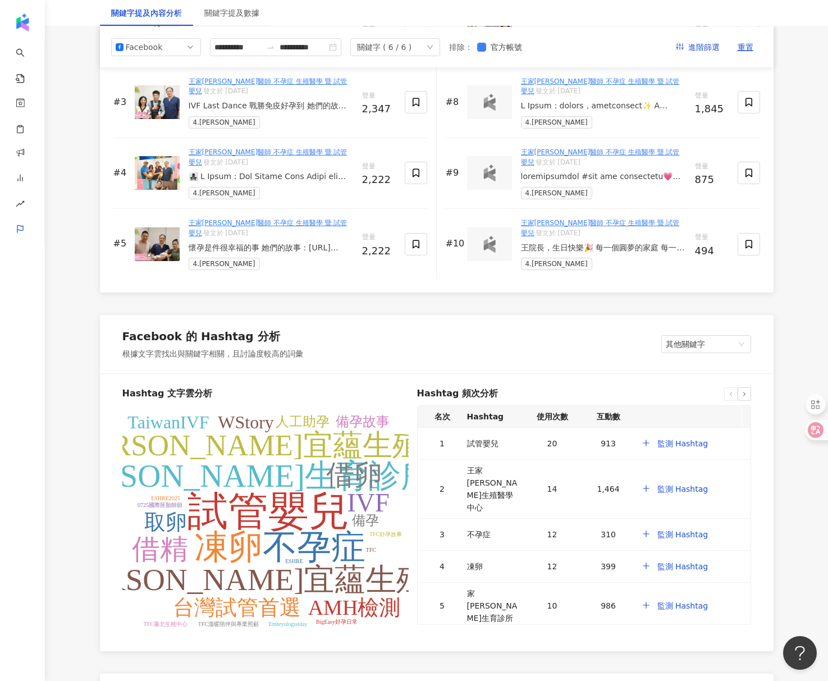
click at [235, 242] on div "懷孕是件很幸福的事 她們的故事：[URL][DOMAIN_NAME] 💕更多好孕知識👉 [URL][DOMAIN_NAME] 💕讓人心融化寶寶👉 [URL][…" at bounding box center [271, 247] width 164 height 11
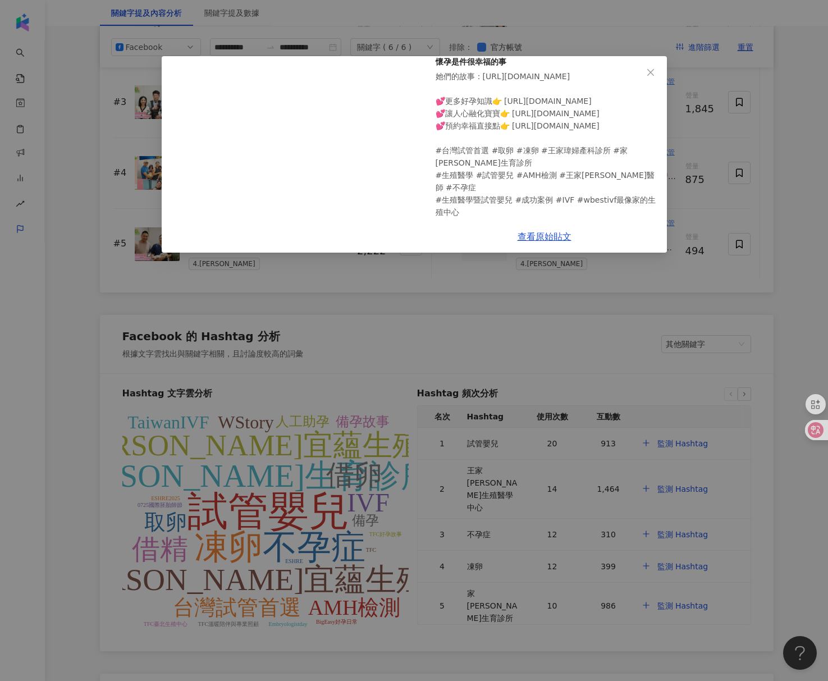
scroll to position [67, 0]
click at [435, 282] on div "王家[PERSON_NAME]醫師 不孕症 生殖醫學 暨 試管嬰兒 [DATE] 懷孕是件很幸福的事 她們的故事：[URL][DOMAIN_NAME] 💕更多…" at bounding box center [414, 340] width 828 height 681
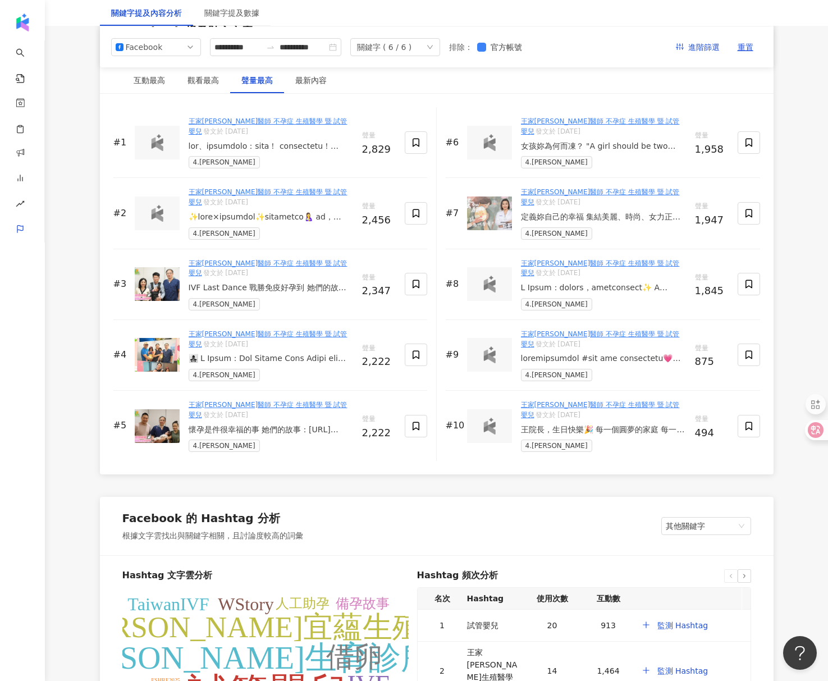
scroll to position [1684, 0]
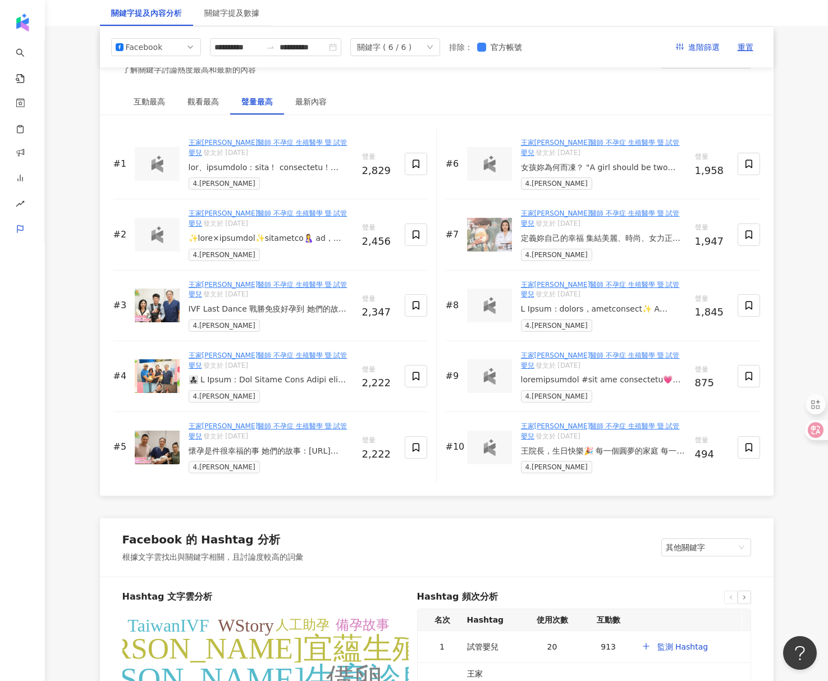
click at [260, 172] on div at bounding box center [271, 167] width 164 height 11
click at [172, 48] on span "Facebook" at bounding box center [156, 47] width 81 height 17
click at [149, 116] on div "YouTube" at bounding box center [148, 111] width 36 height 12
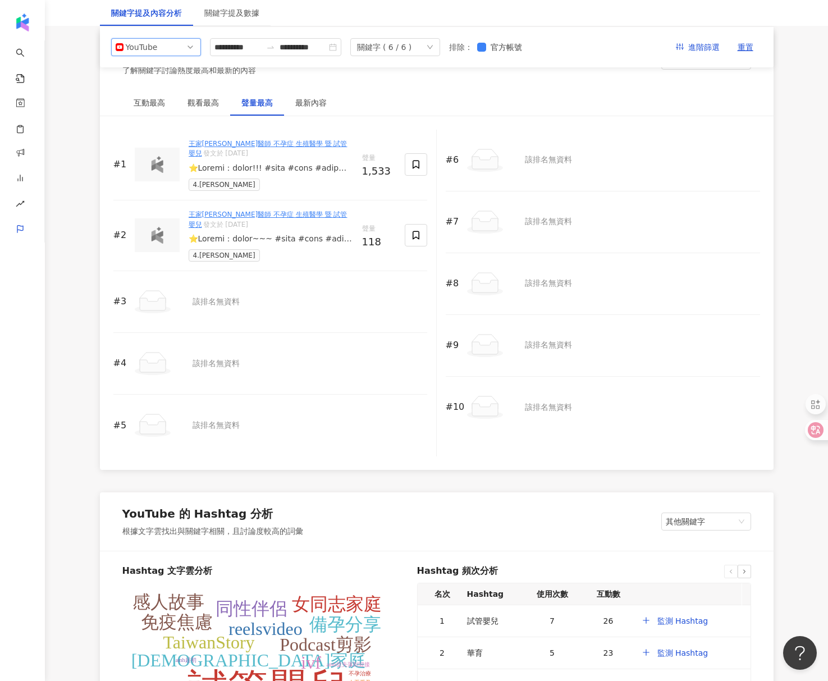
scroll to position [1509, 0]
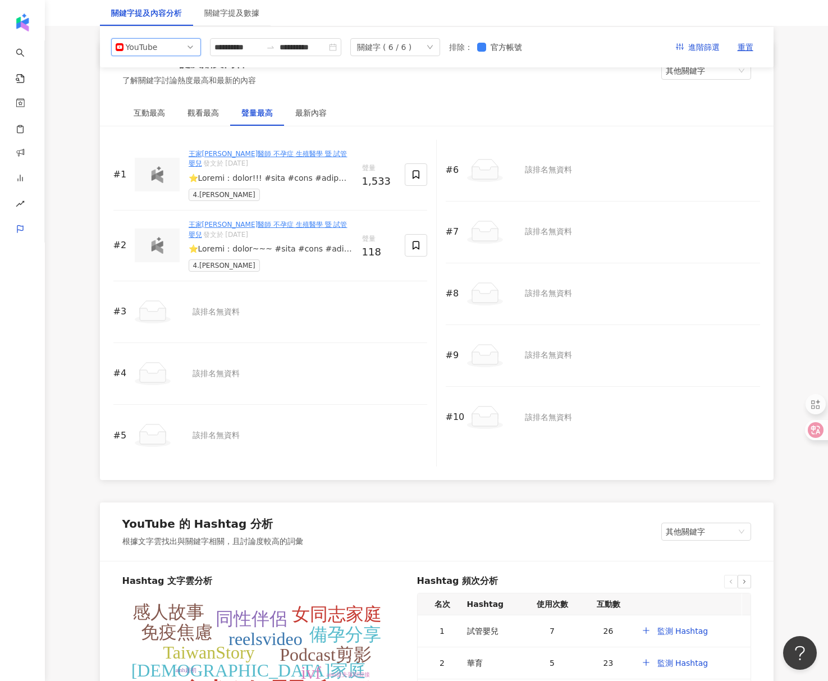
click at [159, 52] on div "YouTube" at bounding box center [144, 47] width 36 height 17
click at [169, 135] on div "Threads" at bounding box center [156, 130] width 72 height 12
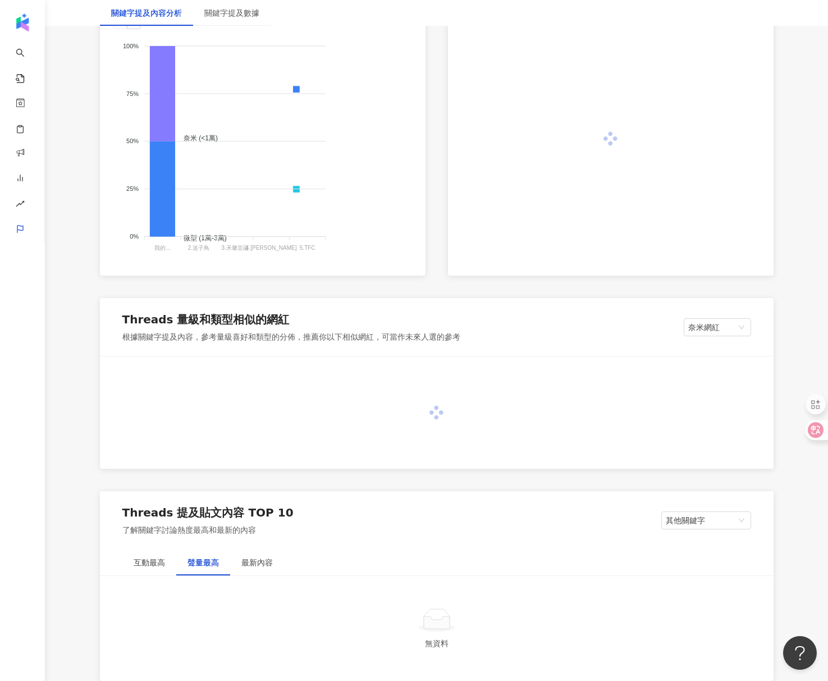
scroll to position [1078, 0]
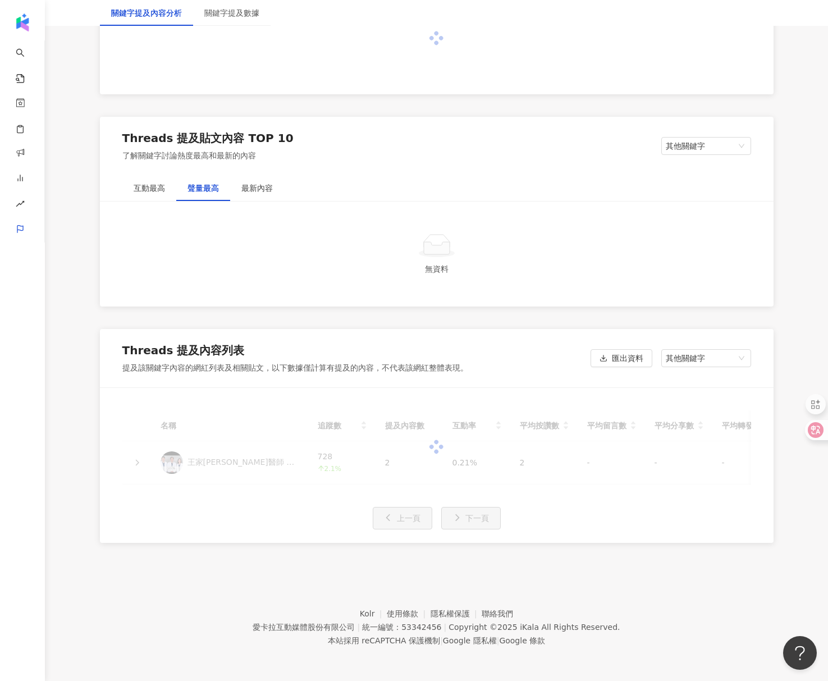
click at [162, 47] on div at bounding box center [437, 38] width 674 height 112
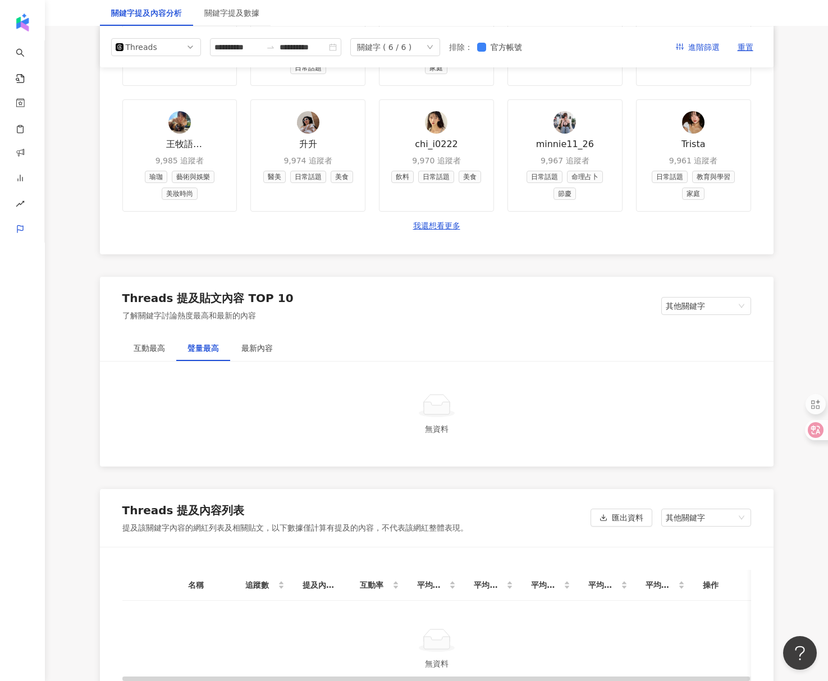
scroll to position [1092, 0]
click at [195, 48] on span "Threads" at bounding box center [156, 47] width 81 height 17
click at [169, 98] on div "Facebook" at bounding box center [156, 92] width 72 height 12
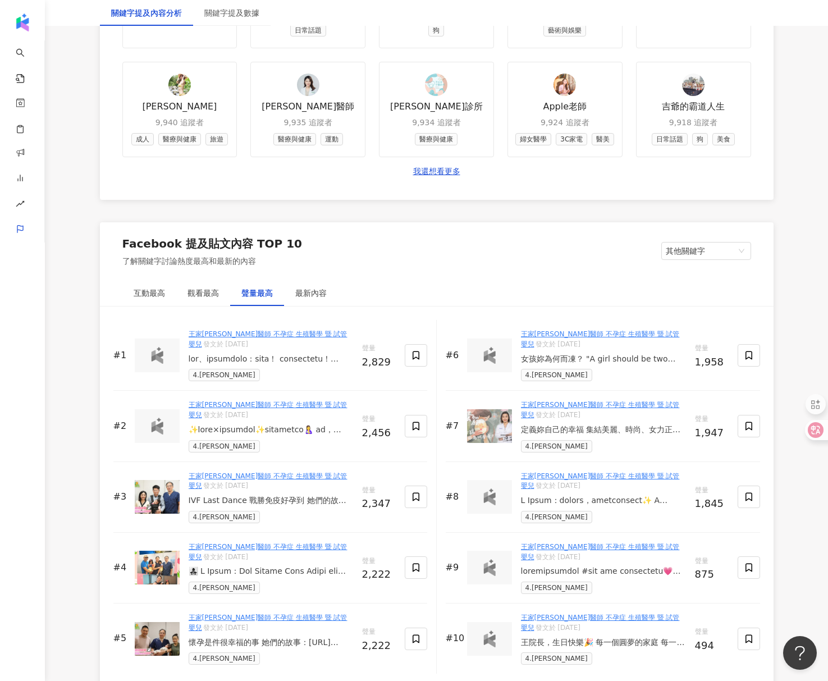
scroll to position [1619, 0]
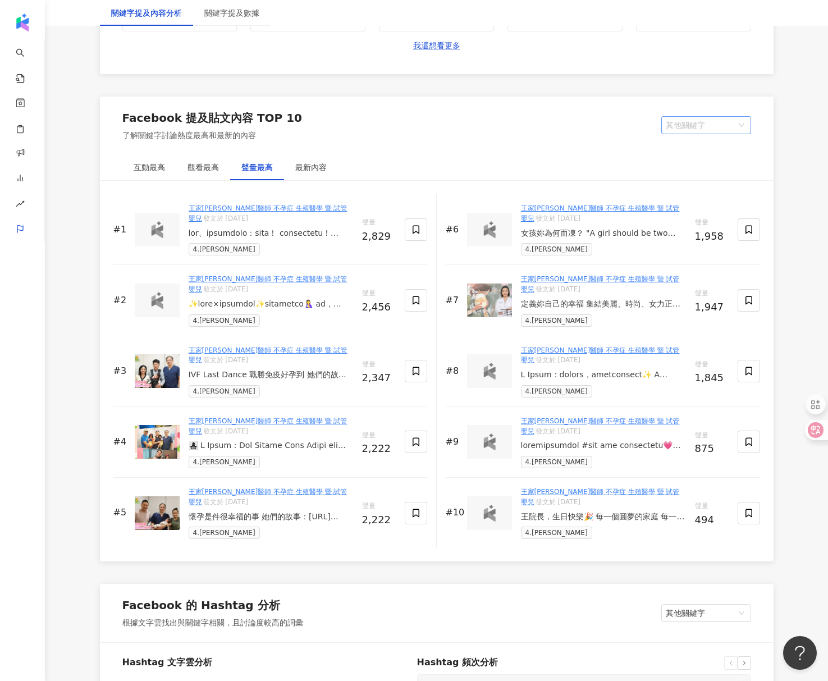
click at [648, 122] on span "其他關鍵字" at bounding box center [706, 125] width 81 height 17
drag, startPoint x: 483, startPoint y: 122, endPoint x: 480, endPoint y: 115, distance: 8.5
click at [483, 122] on div "Facebook 提及貼文內容 TOP 10 了解關鍵字討論熱度最高和最新的內容 其他關鍵字 其他關鍵字 我的關鍵字" at bounding box center [437, 126] width 674 height 58
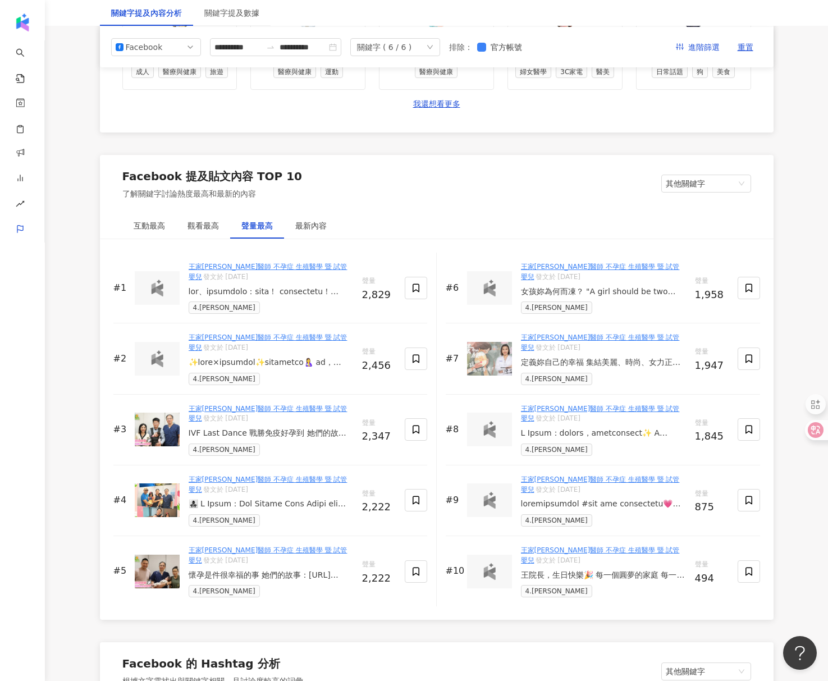
scroll to position [1523, 0]
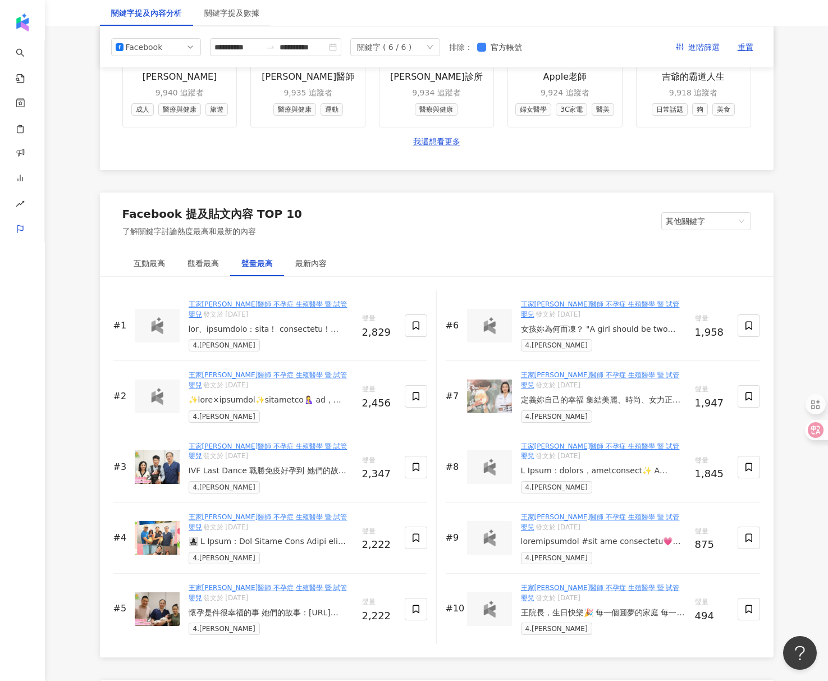
click at [394, 45] on div "關鍵字 ( 6 / 6 )" at bounding box center [384, 47] width 55 height 17
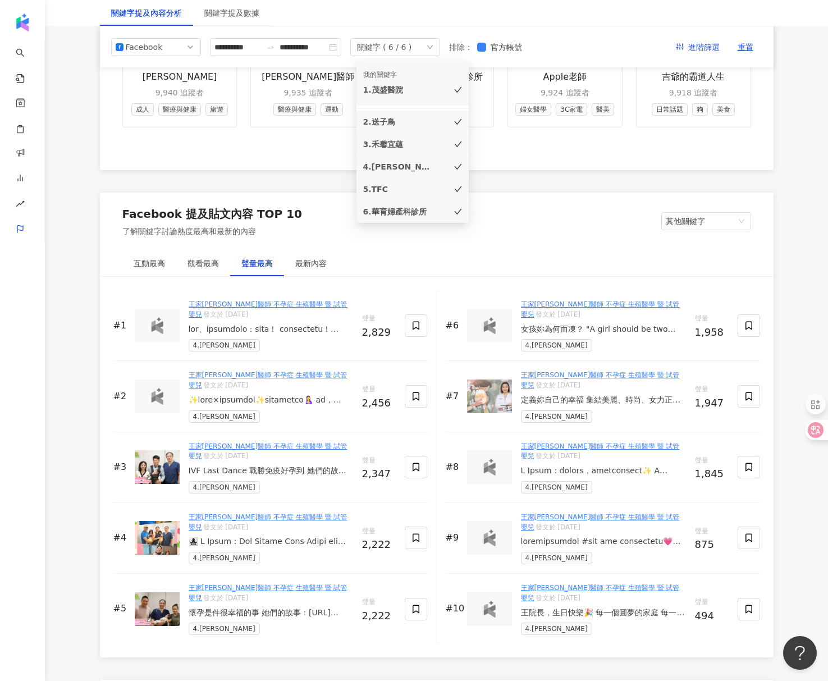
click at [607, 226] on div "Facebook 提及貼文內容 TOP 10 了解關鍵字討論熱度最高和最新的內容 其他關鍵字 其他關鍵字 我的關鍵字" at bounding box center [437, 222] width 674 height 58
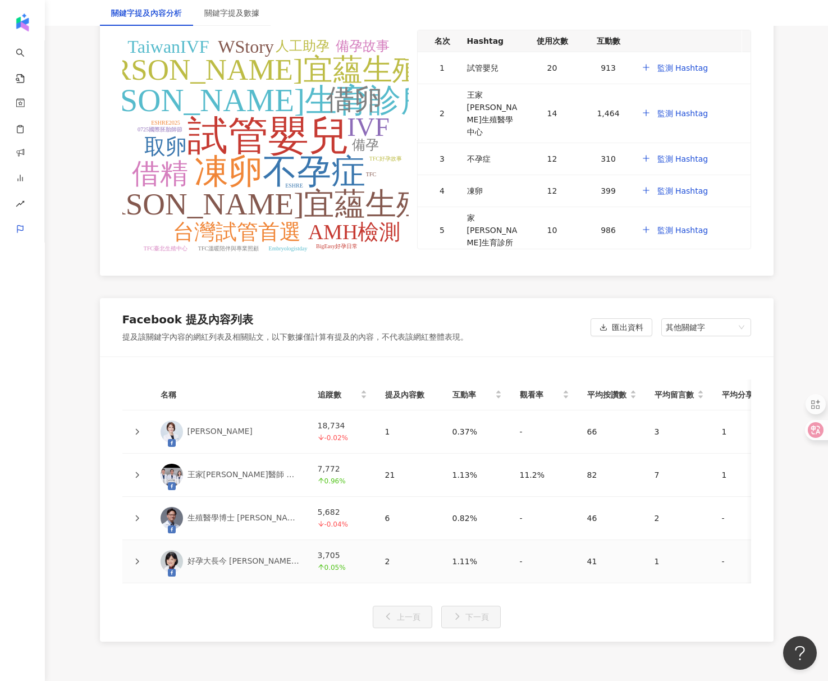
scroll to position [2370, 0]
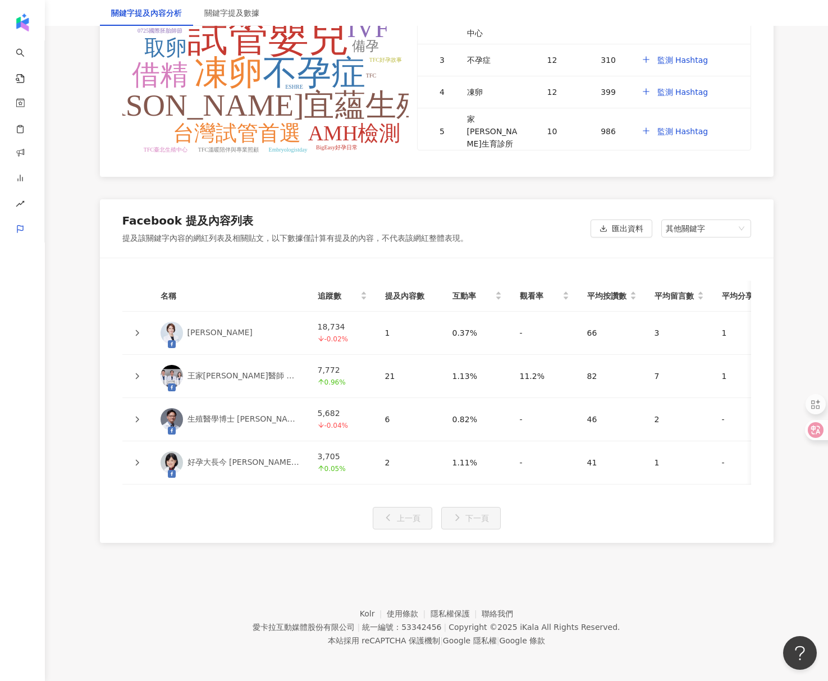
click at [140, 456] on div at bounding box center [136, 462] width 11 height 12
click at [137, 459] on icon at bounding box center [137, 462] width 7 height 7
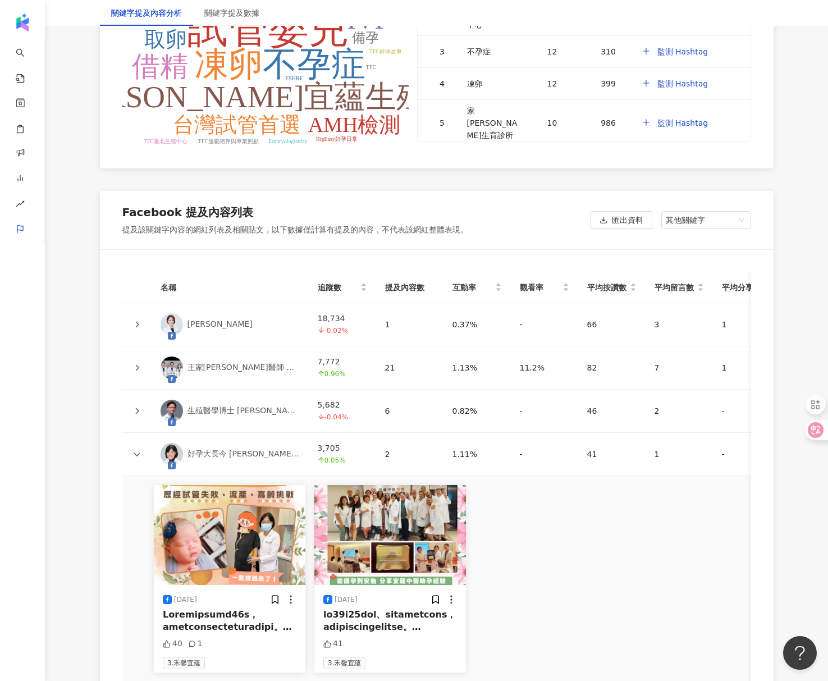
click at [143, 324] on td at bounding box center [136, 324] width 29 height 43
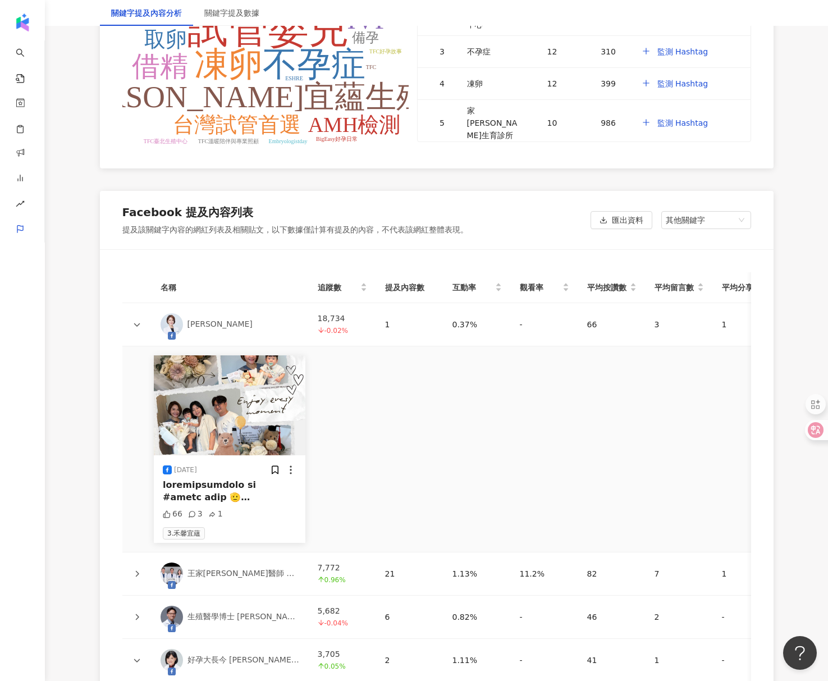
click at [138, 324] on icon at bounding box center [137, 324] width 6 height 3
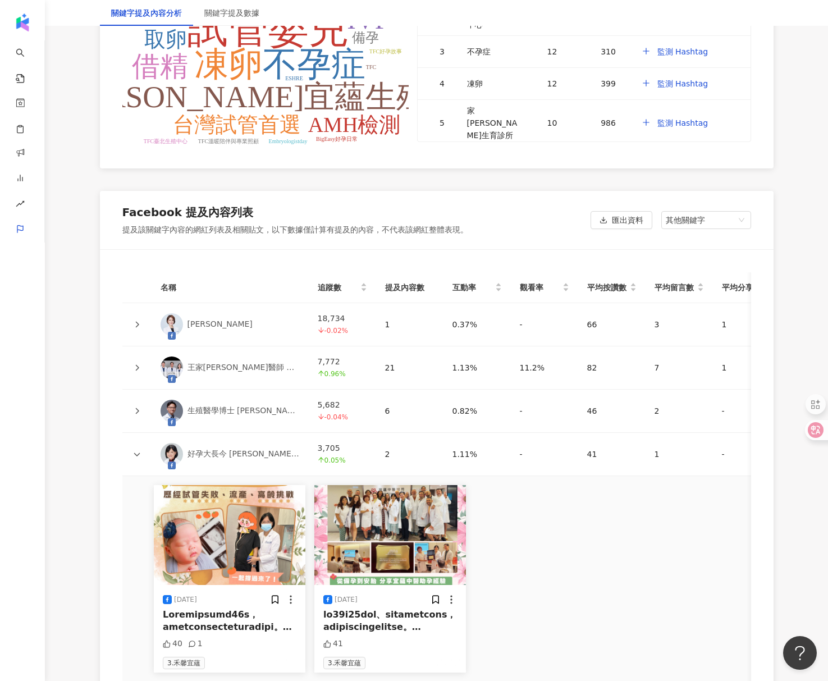
click at [138, 454] on icon at bounding box center [137, 454] width 7 height 7
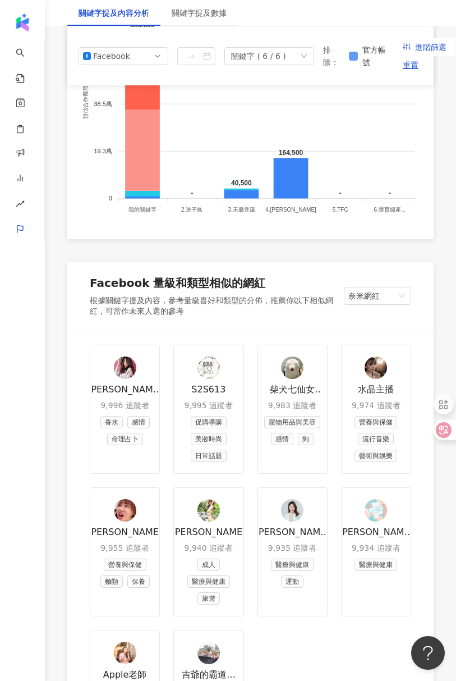
scroll to position [1166, 0]
click at [97, 52] on div "Facebook" at bounding box center [111, 56] width 36 height 17
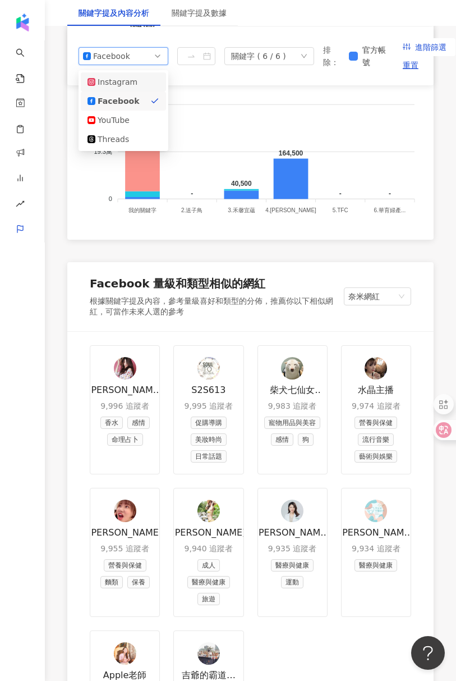
click at [115, 79] on div "Instagram" at bounding box center [116, 82] width 36 height 12
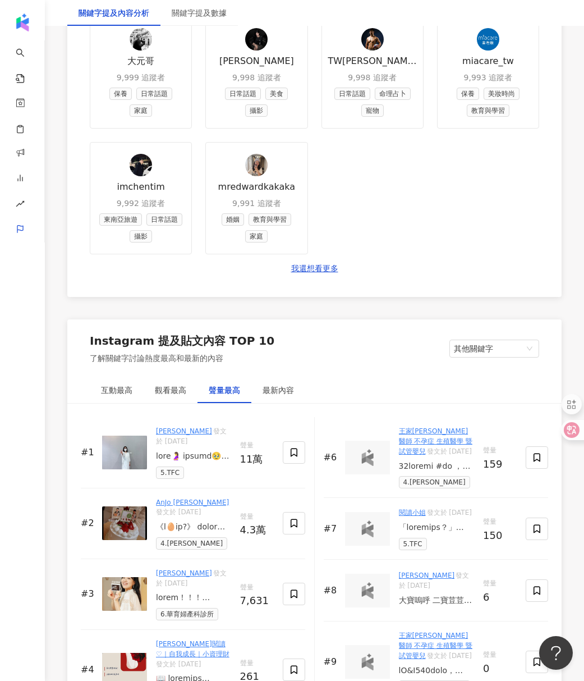
scroll to position [1688, 0]
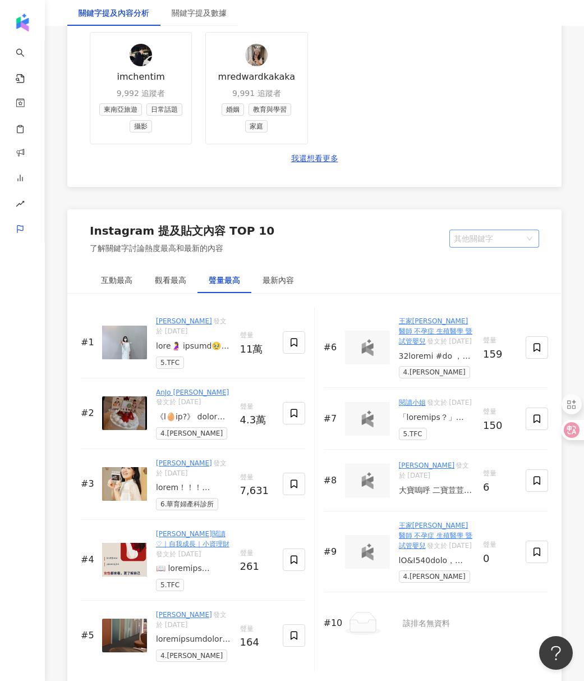
click at [509, 242] on span "其他關鍵字" at bounding box center [494, 238] width 81 height 17
click at [484, 277] on div "我的關鍵字" at bounding box center [495, 280] width 72 height 12
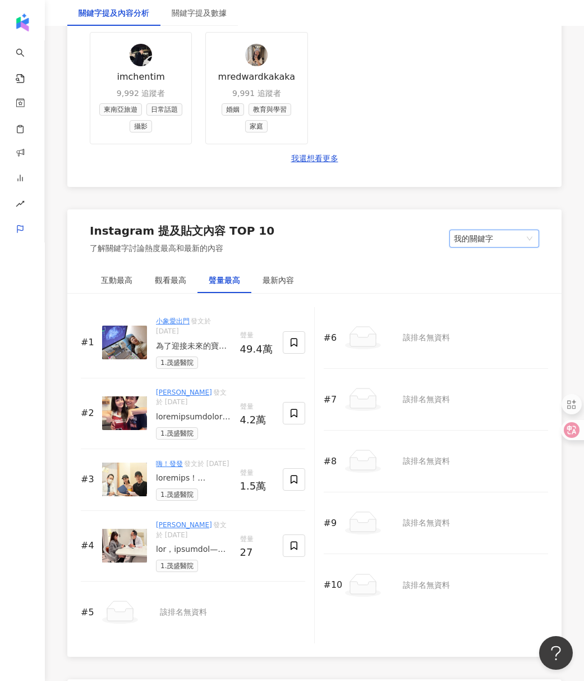
click at [200, 343] on div "為了迎接未來的寶寶『蟹老闆』 連個胚胎都還沒出來，小名就想好了🤣 跟老謝這陣子特別回來找茂盛醫院做完整的備孕評估和 #CGT特定基因帶有者檢測！！ 為了生出健…" at bounding box center [193, 346] width 75 height 11
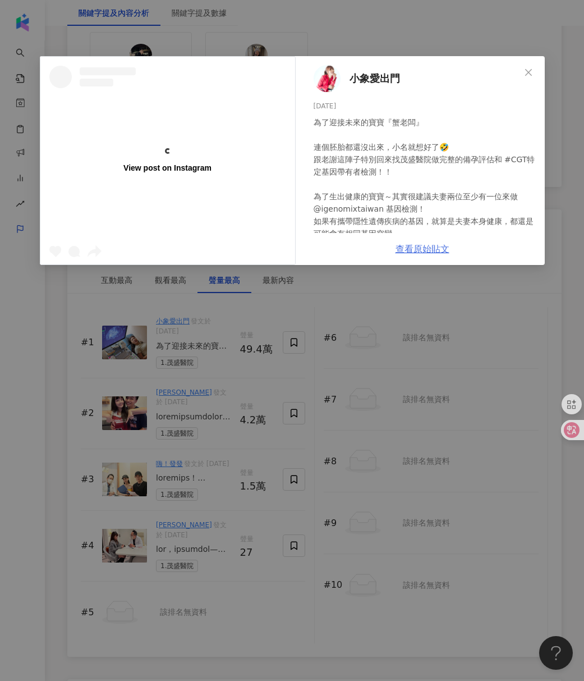
click at [431, 248] on link "查看原始貼文" at bounding box center [423, 249] width 54 height 11
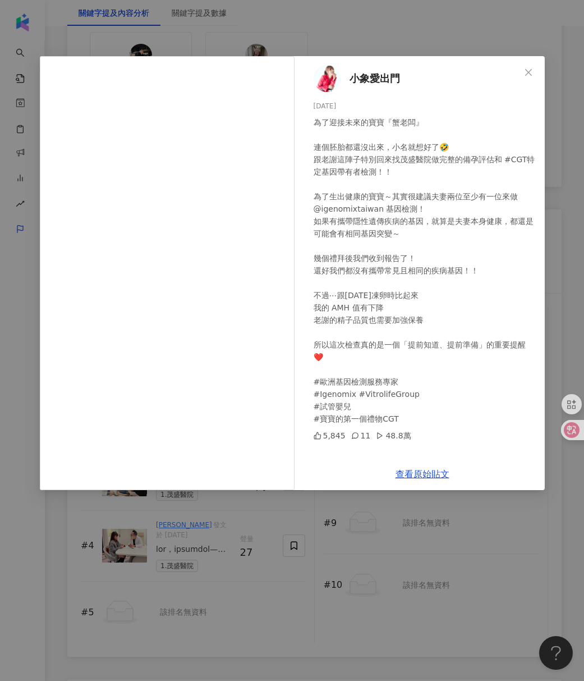
drag, startPoint x: 200, startPoint y: 551, endPoint x: 204, endPoint y: 540, distance: 11.9
click at [200, 551] on div "小象愛出門 [DATE] 為了迎接未來的寶寶『蟹老闆』 連個胚胎都還沒出來，小名就想好了🤣 跟老謝這陣子特別回來找茂盛醫院做完整的備孕評估和 #CGT特定基因…" at bounding box center [292, 340] width 584 height 681
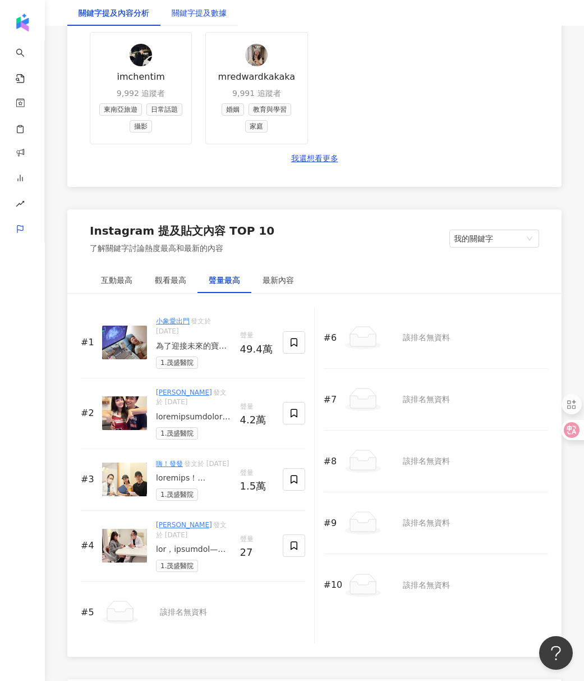
click at [189, 16] on div "關鍵字提及數據" at bounding box center [199, 13] width 55 height 12
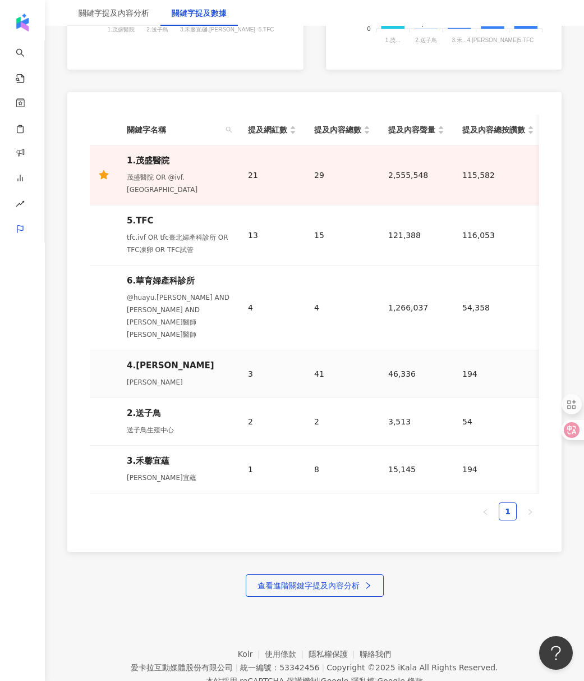
scroll to position [513, 0]
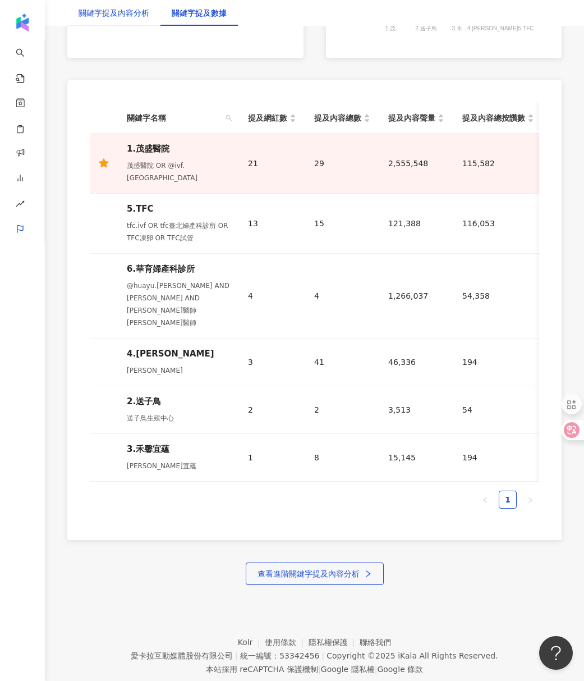
click at [129, 13] on div "關鍵字提及內容分析" at bounding box center [114, 13] width 71 height 12
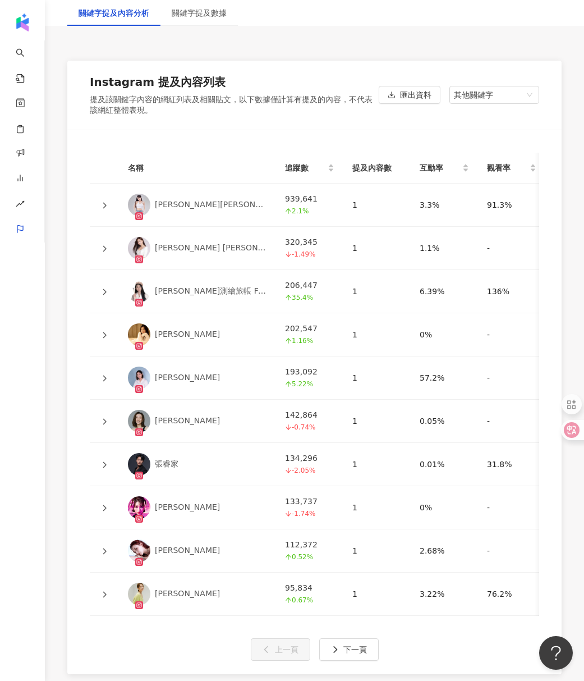
scroll to position [2056, 0]
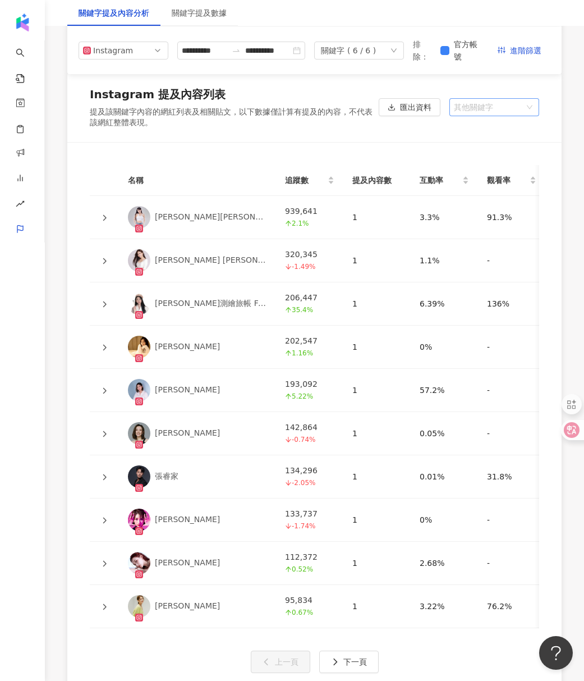
click at [495, 99] on span "其他關鍵字" at bounding box center [494, 107] width 81 height 17
click at [488, 143] on div "我的關鍵字" at bounding box center [495, 149] width 72 height 12
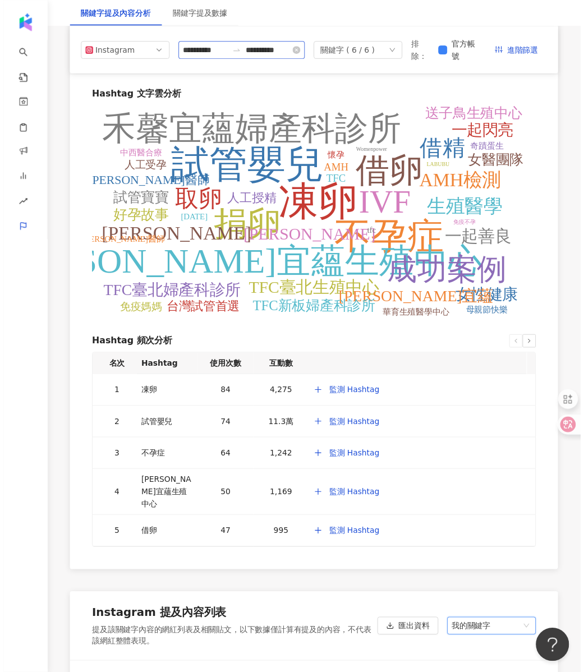
scroll to position [2395, 0]
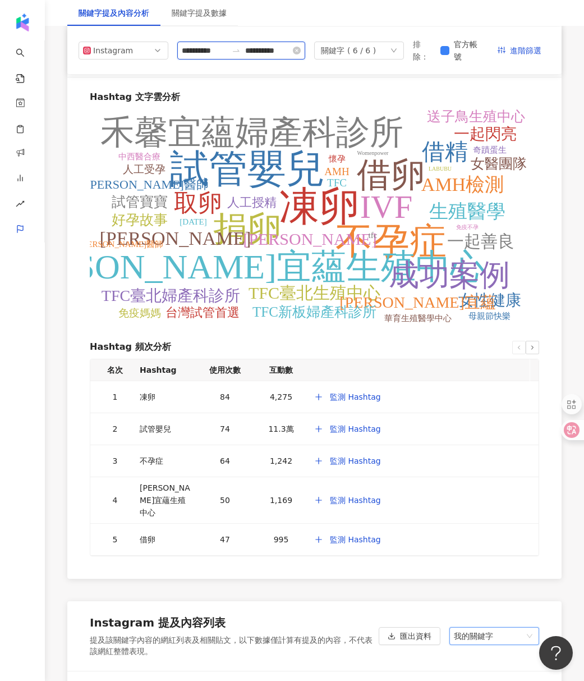
click at [225, 48] on input "**********" at bounding box center [204, 50] width 45 height 12
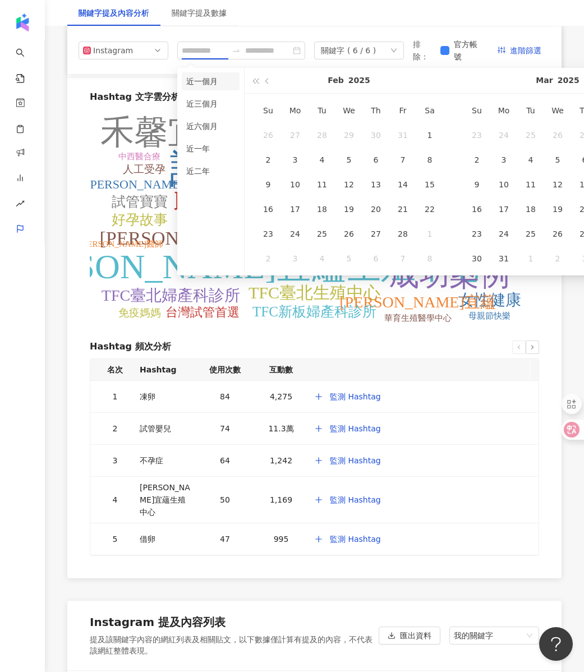
click at [220, 81] on li "近一個月" at bounding box center [211, 81] width 58 height 18
click at [232, 52] on icon "swap-right" at bounding box center [236, 50] width 9 height 9
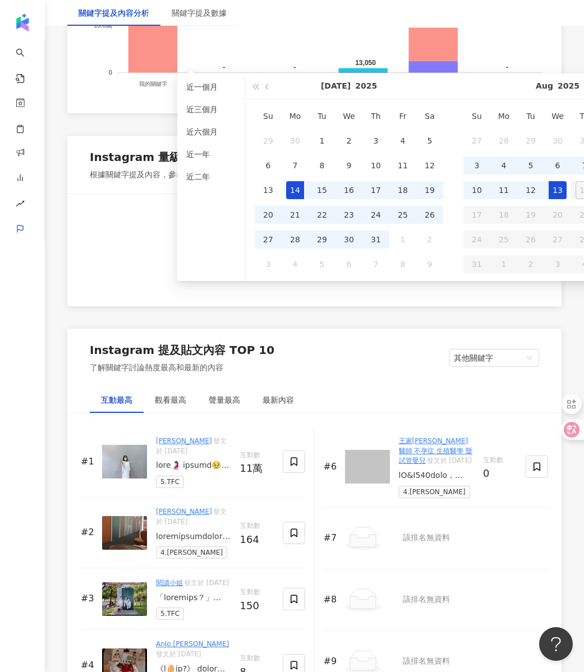
scroll to position [2099, 0]
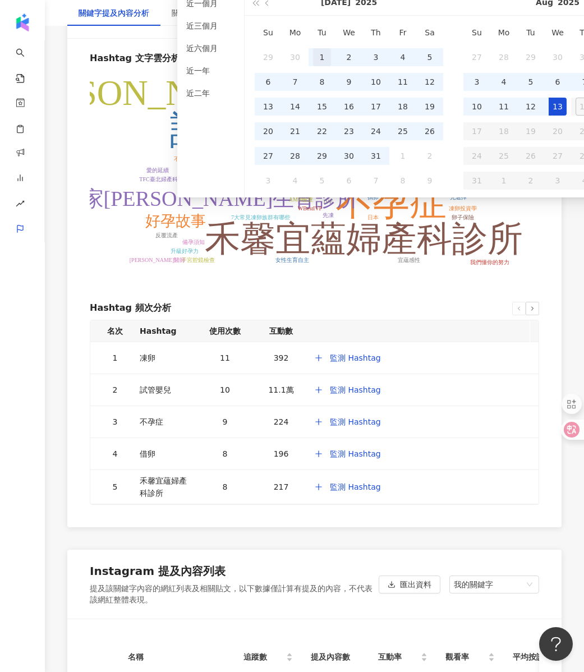
type input "**********"
click at [317, 54] on div "1" at bounding box center [322, 57] width 18 height 18
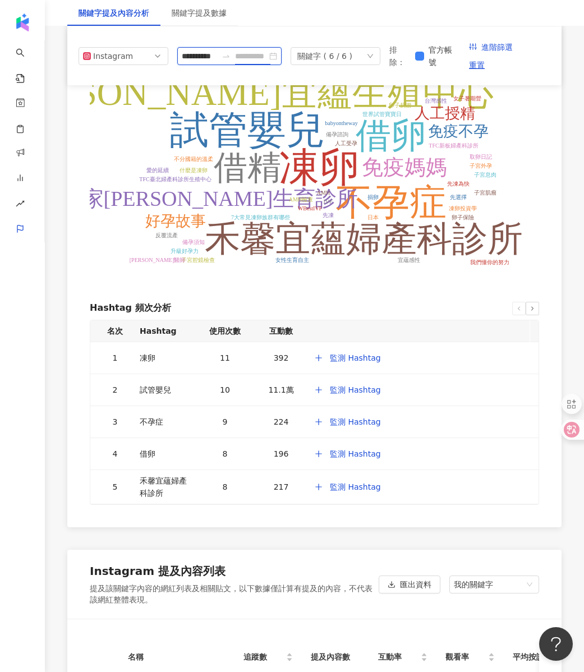
scroll to position [0, 7]
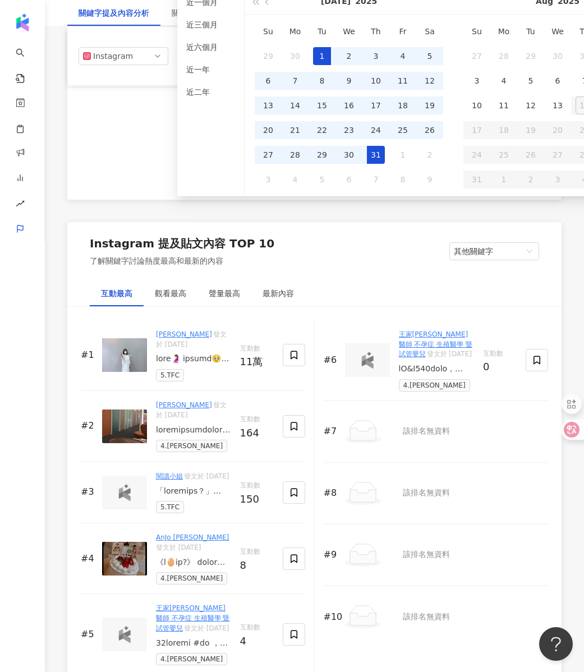
click at [369, 155] on div "31" at bounding box center [376, 155] width 18 height 18
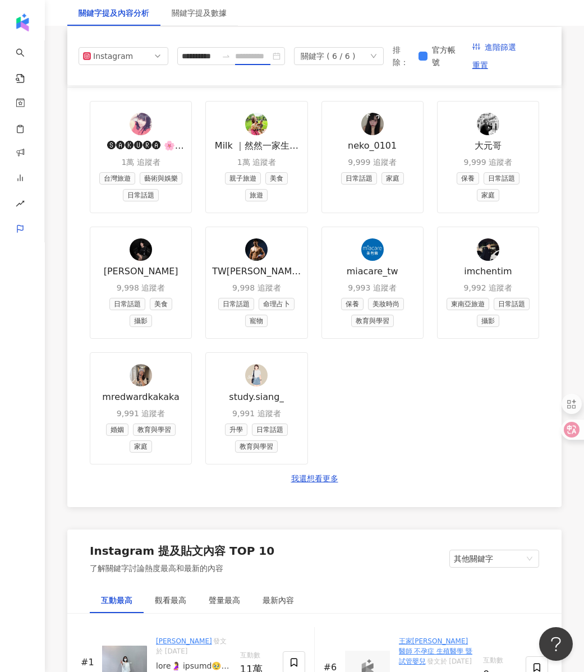
type input "**********"
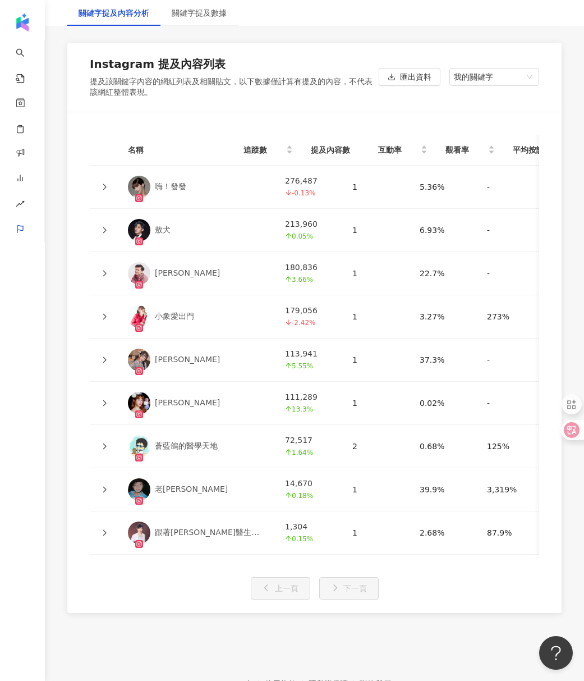
scroll to position [2926, 0]
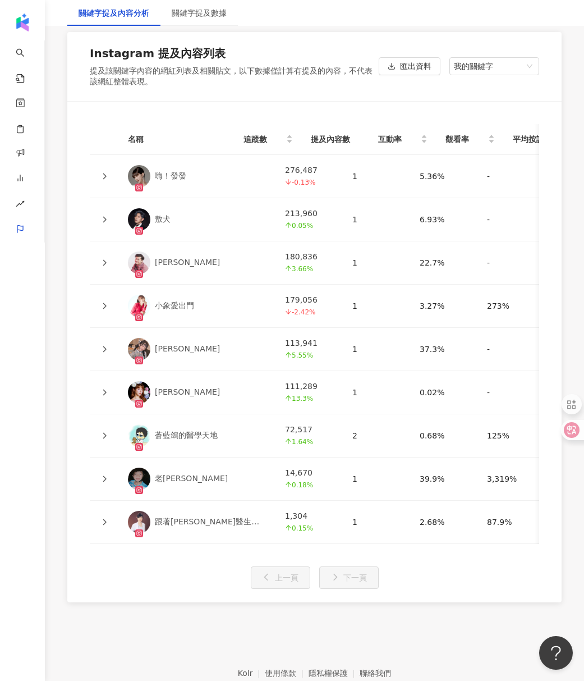
click at [104, 352] on icon at bounding box center [104, 349] width 3 height 6
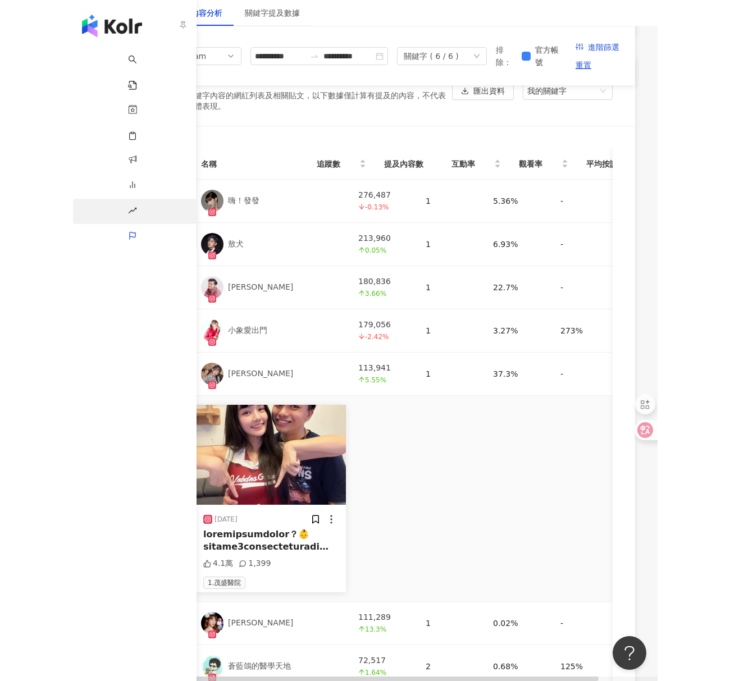
scroll to position [2449, 0]
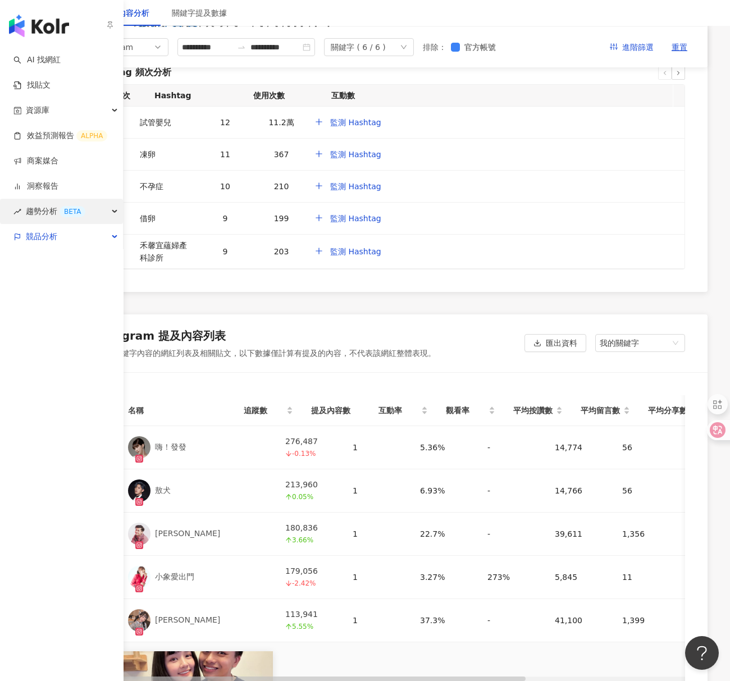
click at [19, 213] on icon "rise" at bounding box center [17, 212] width 8 height 8
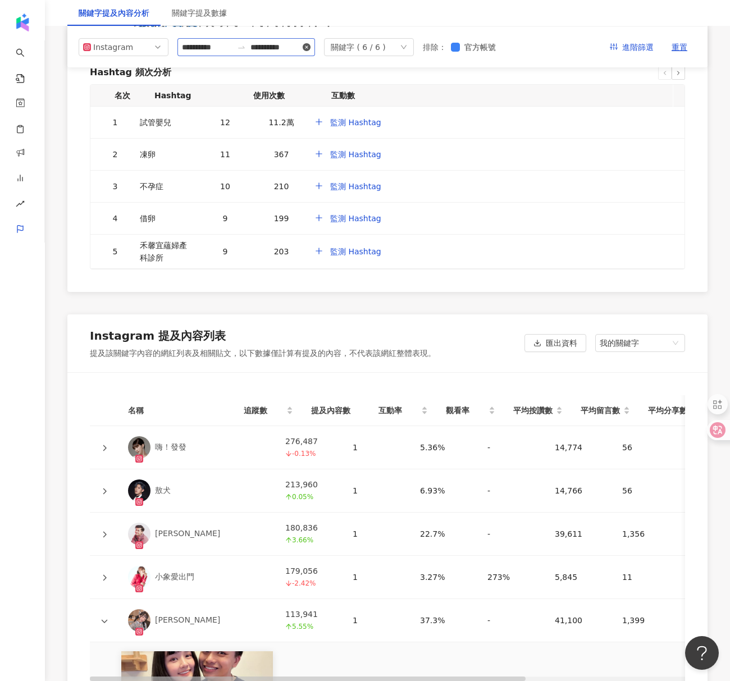
click at [306, 47] on icon "close-circle" at bounding box center [307, 47] width 8 height 8
click at [249, 47] on div at bounding box center [241, 47] width 18 height 9
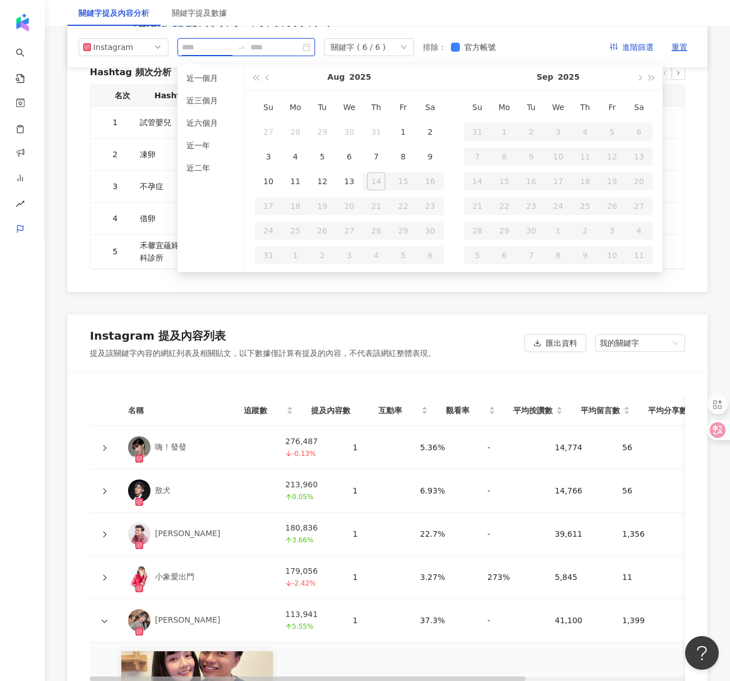
click at [212, 51] on input at bounding box center [207, 47] width 51 height 12
type input "**********"
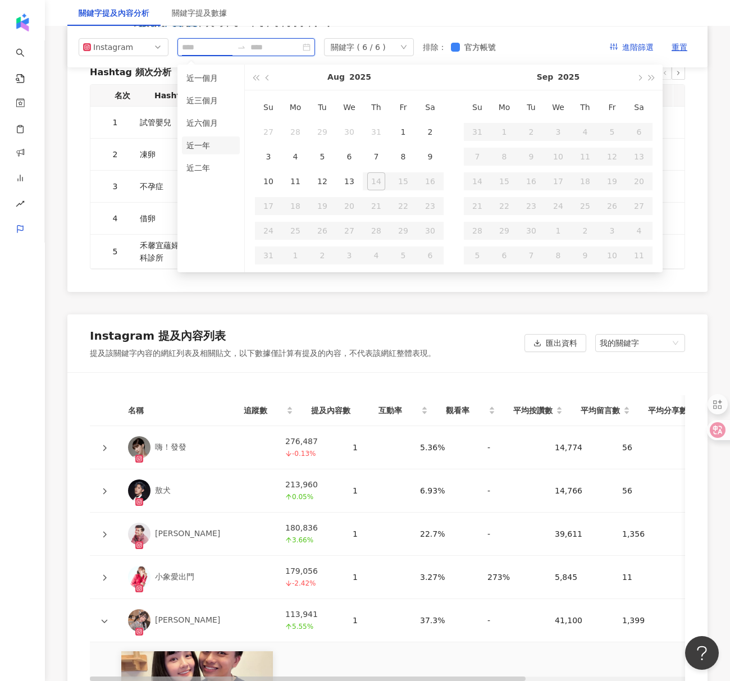
type input "**********"
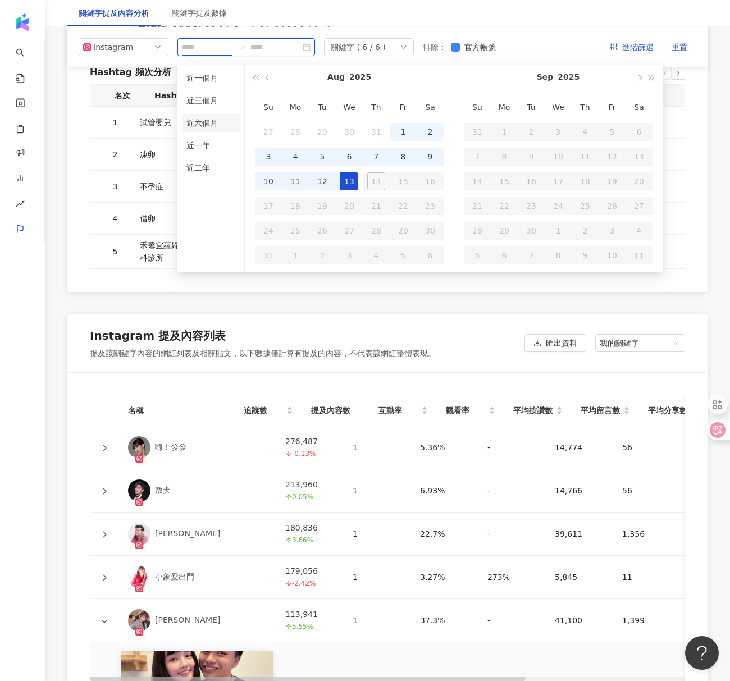
type input "**********"
click at [209, 123] on li "近六個月" at bounding box center [211, 123] width 58 height 18
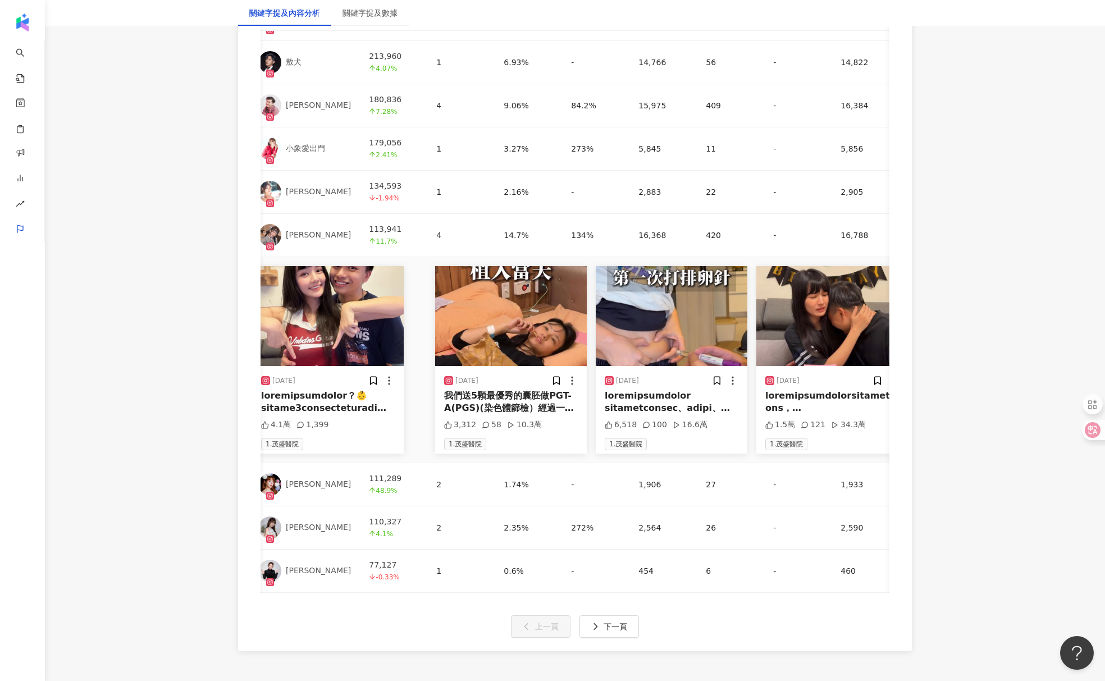
scroll to position [0, 35]
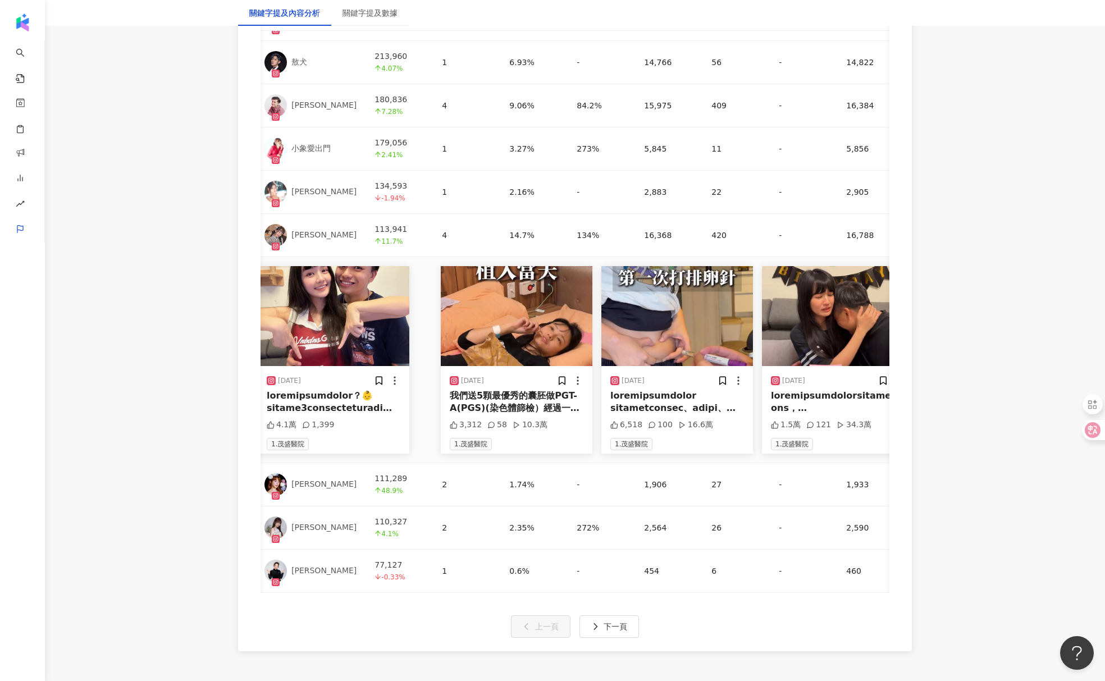
click at [327, 433] on div "[DATE] 4.1萬 1,399 1.茂盛醫院" at bounding box center [334, 410] width 152 height 88
click at [380, 410] on div at bounding box center [334, 402] width 134 height 25
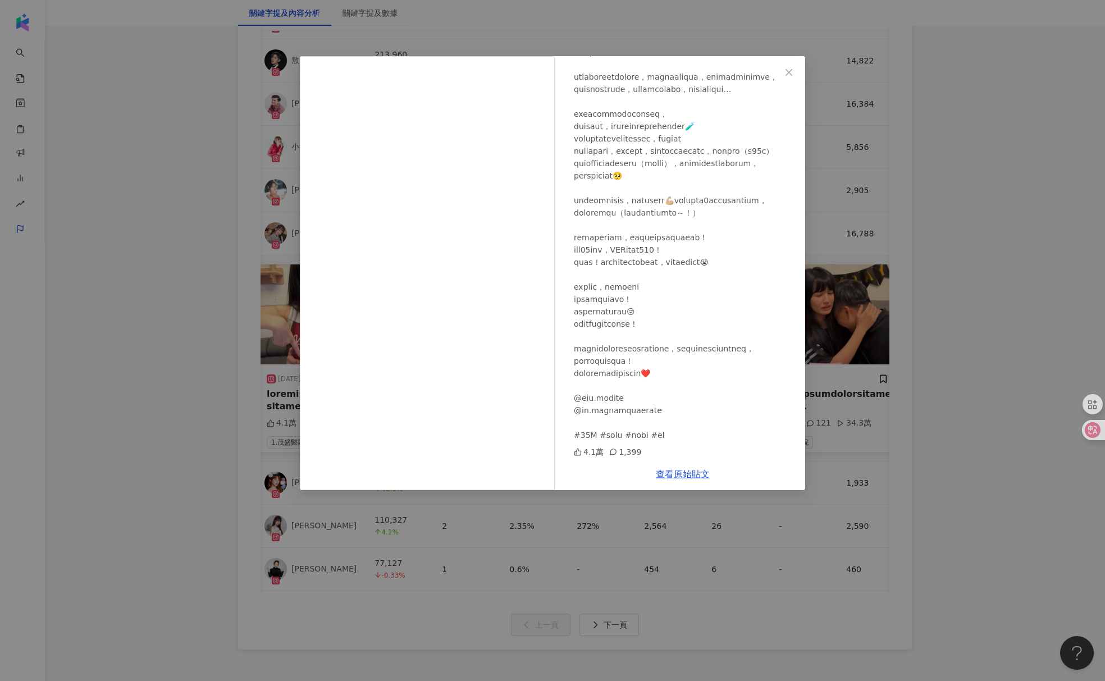
scroll to position [2702, 0]
click at [101, 442] on div "[PERSON_NAME] [DATE] 4.1萬 1,399 查看原始貼文" at bounding box center [552, 340] width 1105 height 681
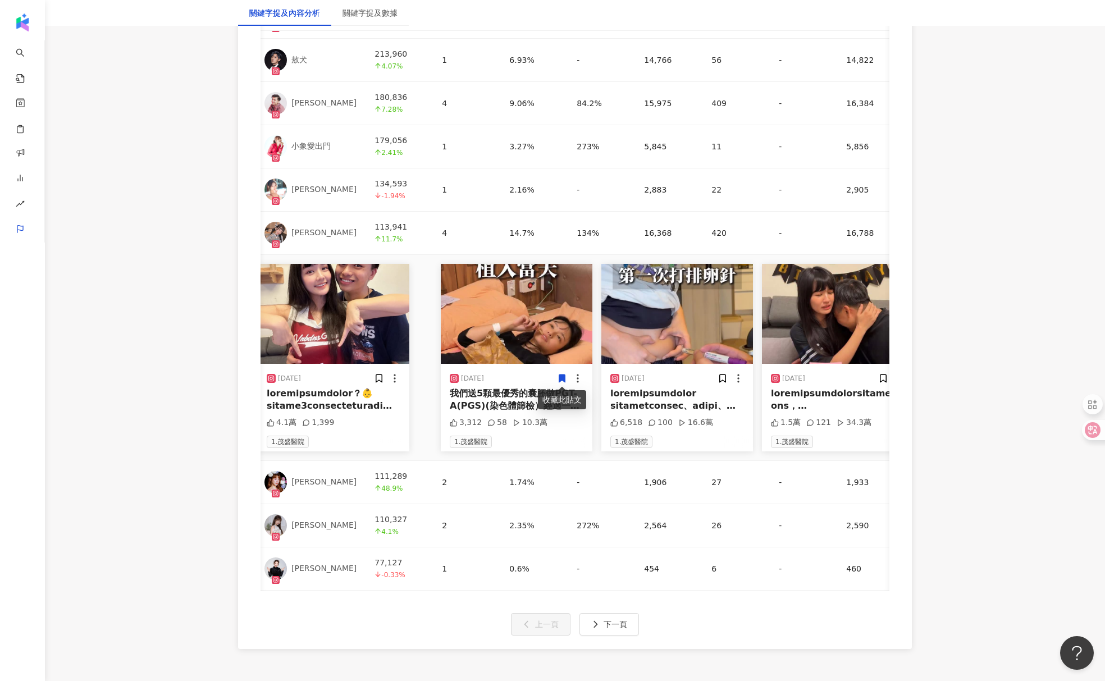
click at [342, 393] on div at bounding box center [334, 399] width 134 height 25
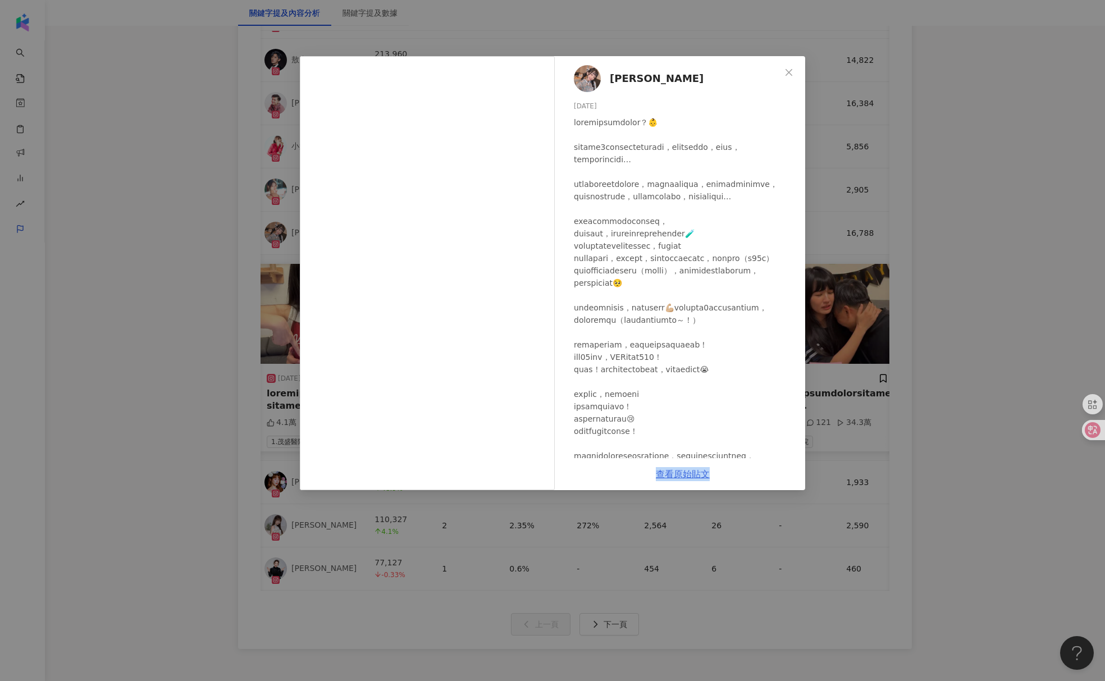
scroll to position [2704, 0]
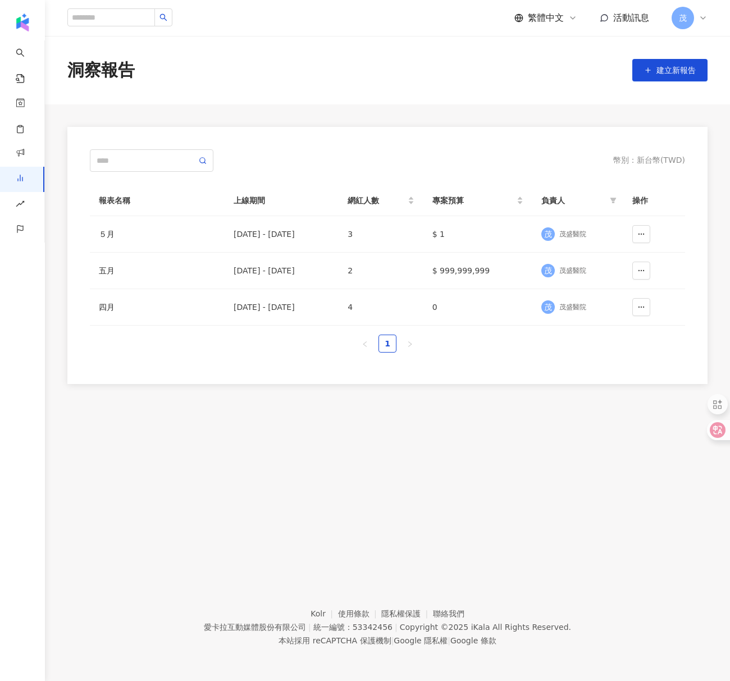
click at [327, 174] on div "幣別 ： 新台幣 ( TWD ) 報表名稱 上線期間 網紅人數 專案預算 負責人 操作 ５月 [DATE] - [DATE] 3 $ 1 [GEOGRAPHI…" at bounding box center [387, 255] width 595 height 212
click at [178, 275] on div "五月" at bounding box center [157, 270] width 117 height 12
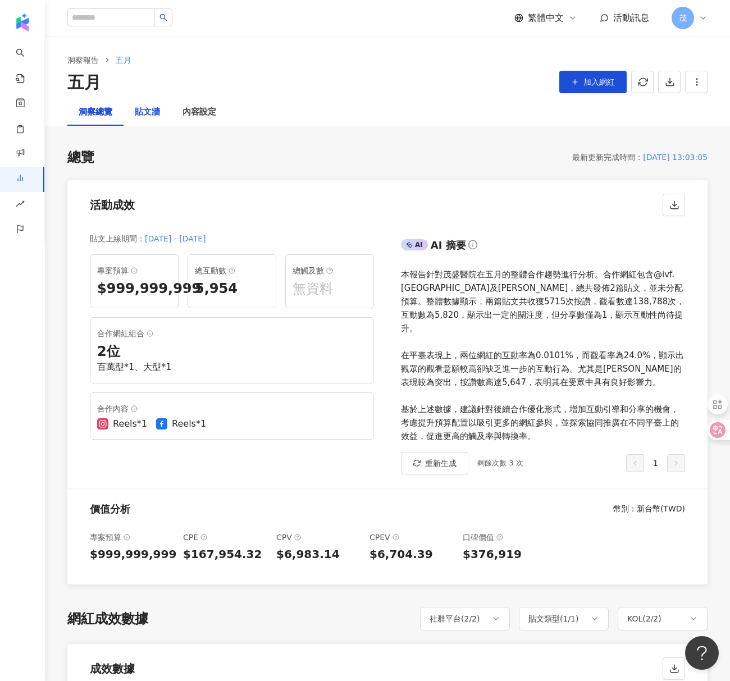
click at [148, 110] on div "貼文牆" at bounding box center [147, 112] width 25 height 13
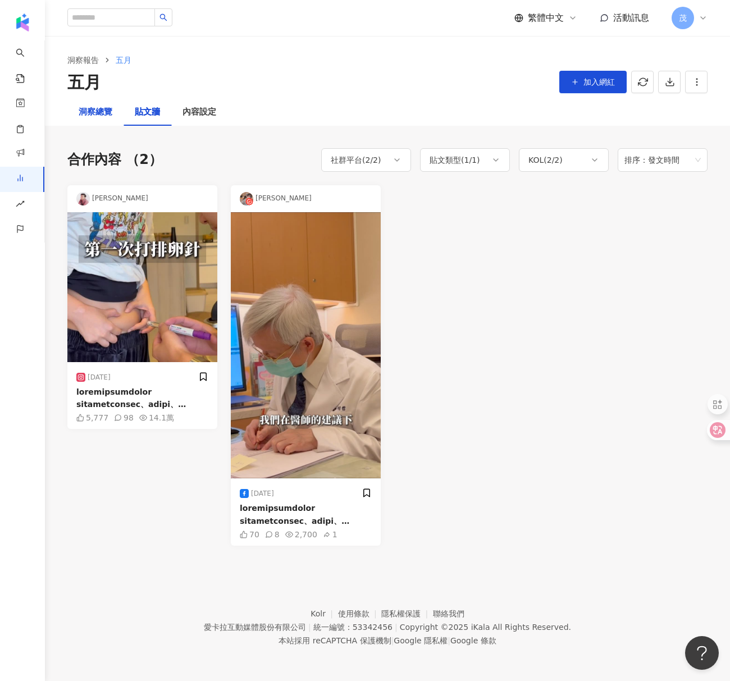
click at [96, 118] on div "洞察總覽" at bounding box center [96, 112] width 34 height 13
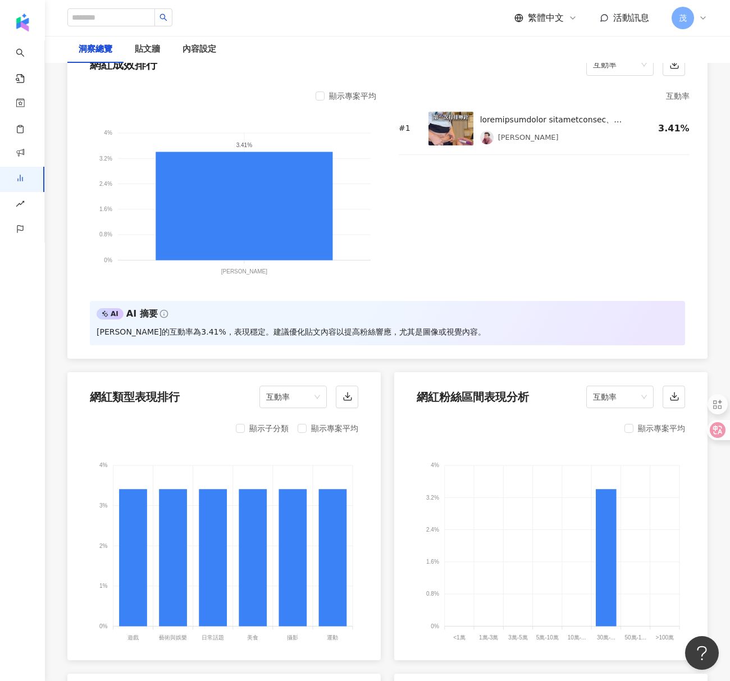
scroll to position [949, 0]
click at [212, 49] on div "內容設定" at bounding box center [199, 49] width 34 height 13
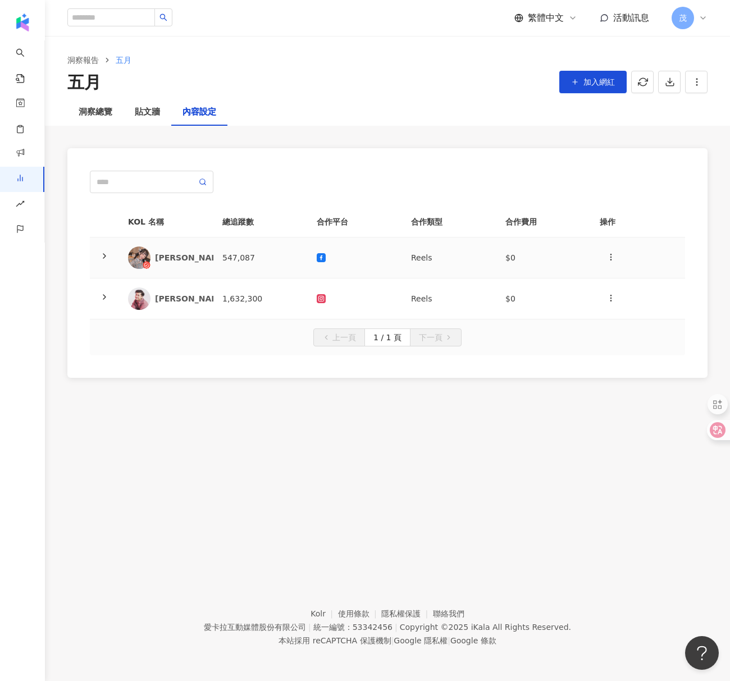
click at [105, 252] on icon at bounding box center [104, 255] width 9 height 9
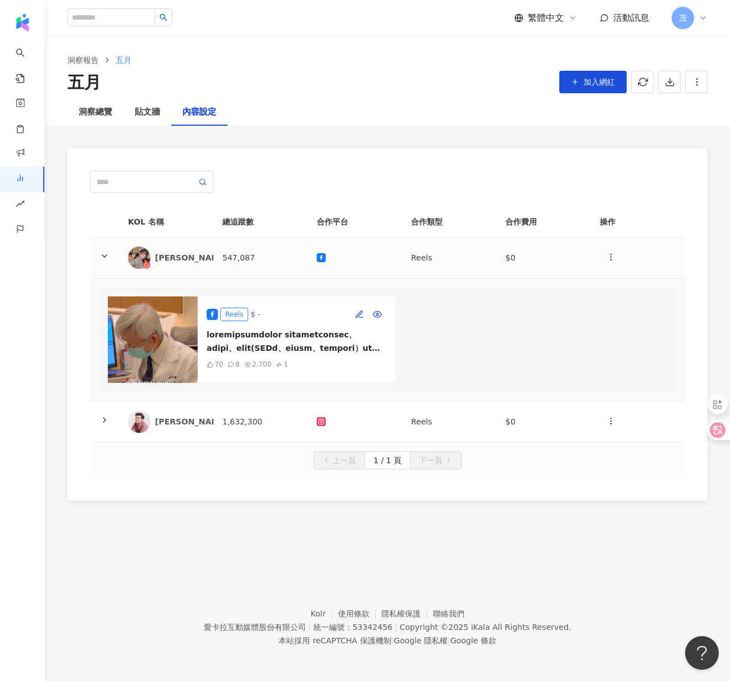
click at [105, 252] on icon at bounding box center [104, 255] width 9 height 9
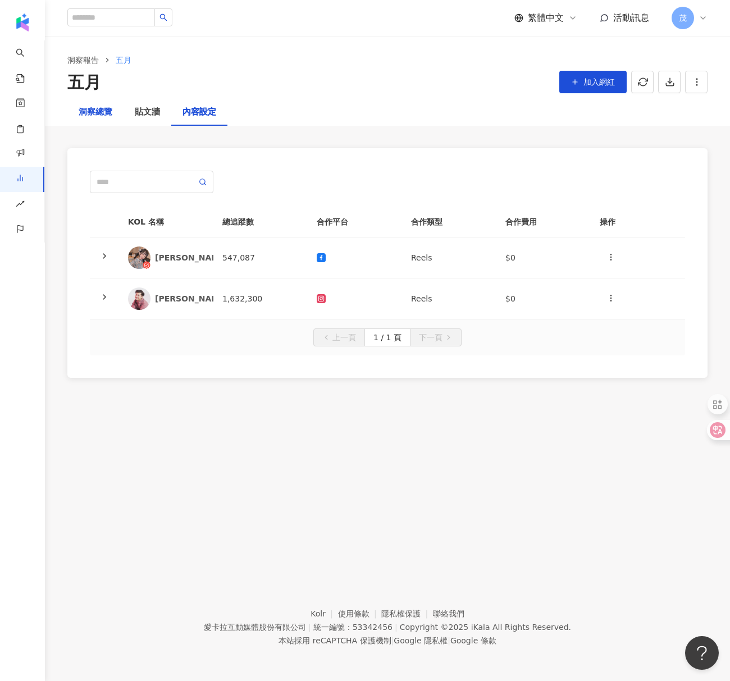
click at [110, 112] on div "洞察總覽" at bounding box center [96, 112] width 34 height 13
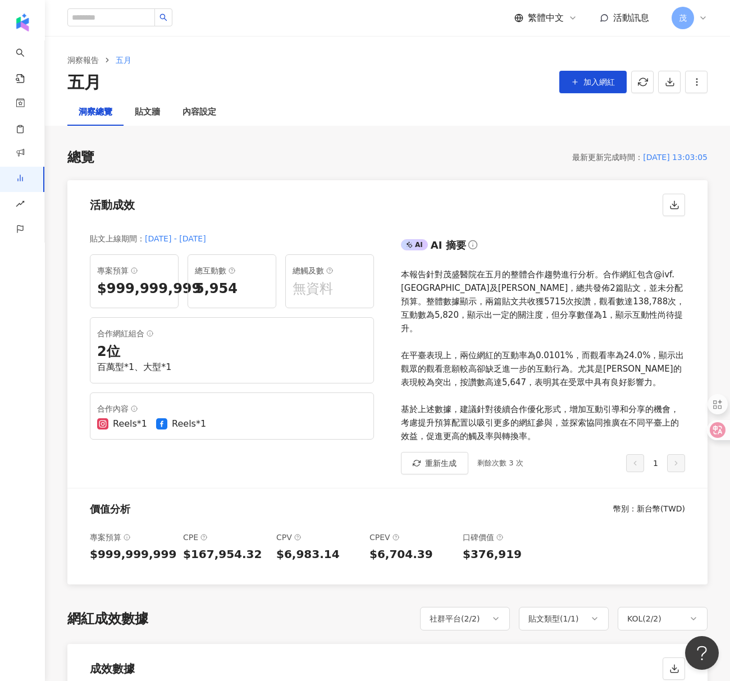
click at [351, 167] on div "總覽 最新更新完成時間 ： 2025/06/10 13:03:05 活動成效 貼文上線期間 ： 2025/5/31 - 2025/9/30 專案預算 $999…" at bounding box center [387, 366] width 640 height 437
click at [598, 74] on button "加入網紅" at bounding box center [592, 82] width 67 height 22
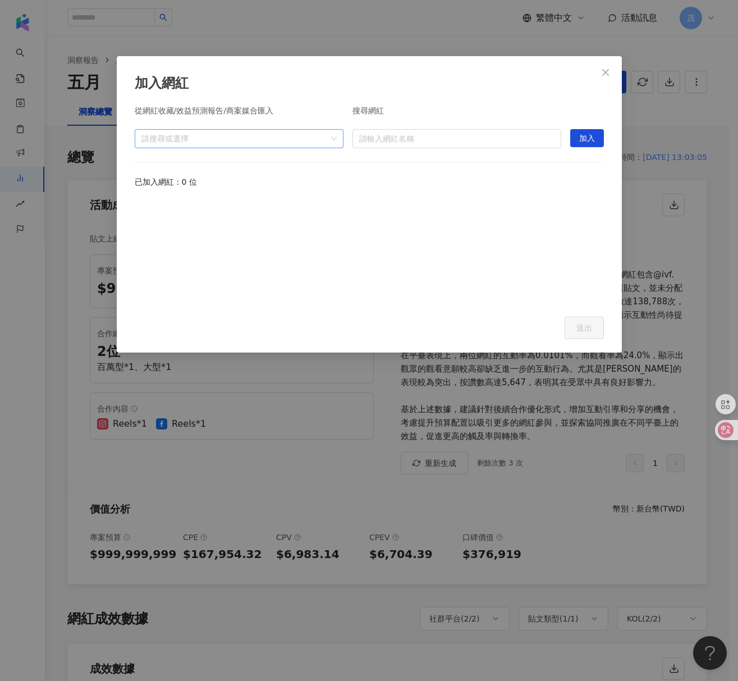
click at [173, 136] on div at bounding box center [233, 138] width 193 height 8
click at [439, 138] on input "search" at bounding box center [456, 139] width 195 height 18
type input "***"
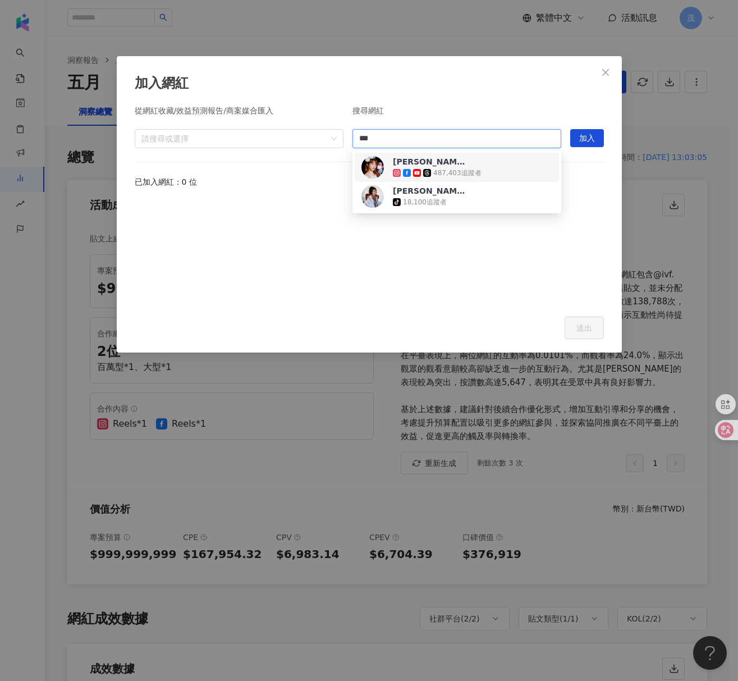
click at [436, 171] on div "487,403 追蹤者" at bounding box center [457, 173] width 48 height 10
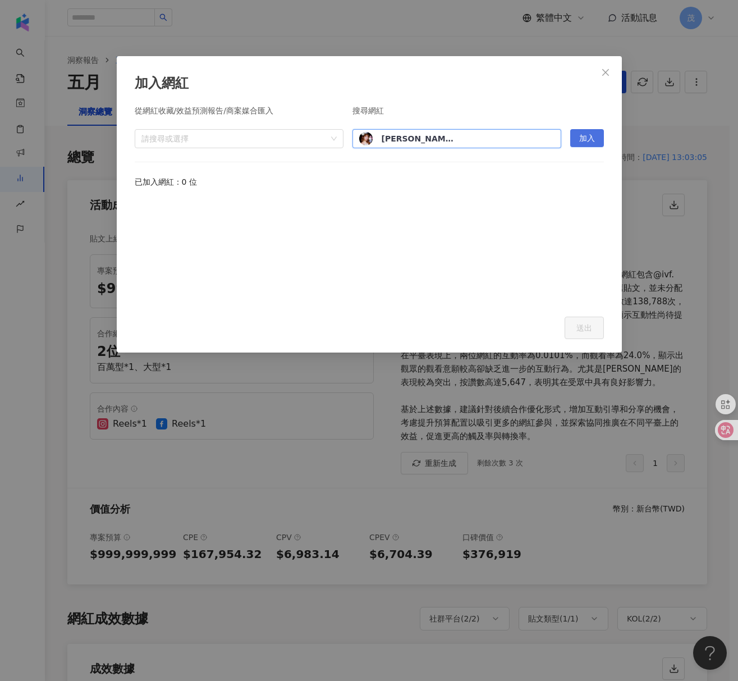
click at [590, 135] on span "加入" at bounding box center [587, 139] width 16 height 18
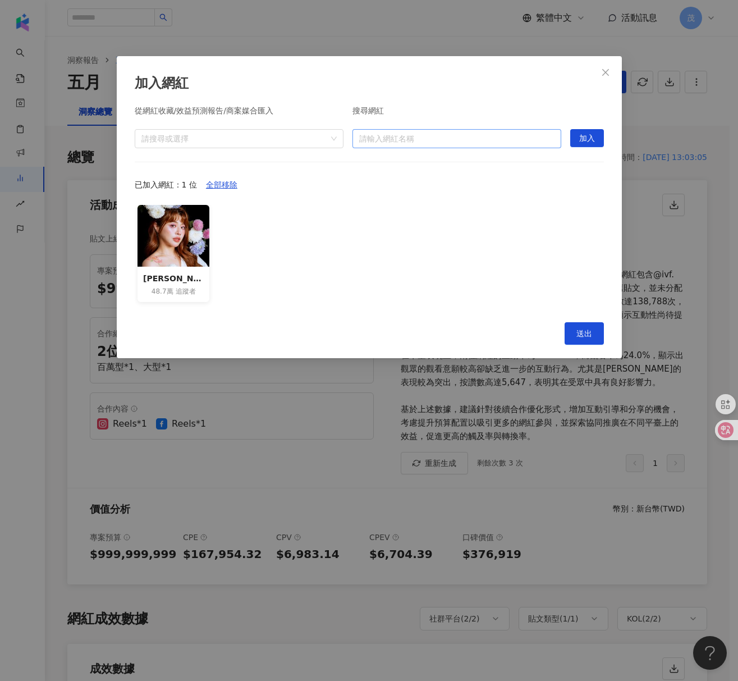
click at [456, 139] on input "search" at bounding box center [456, 139] width 195 height 18
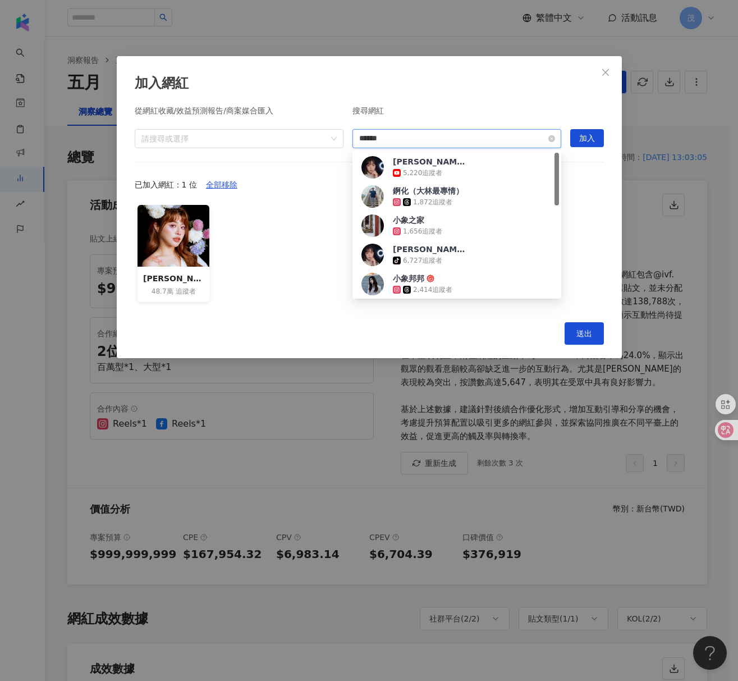
type input "*****"
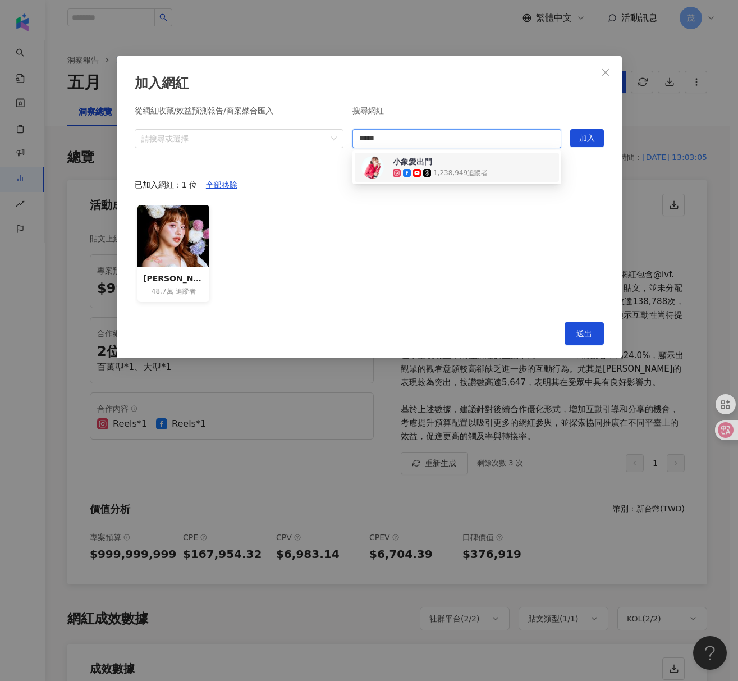
click at [436, 168] on div "1,238,949 追蹤者" at bounding box center [460, 173] width 54 height 10
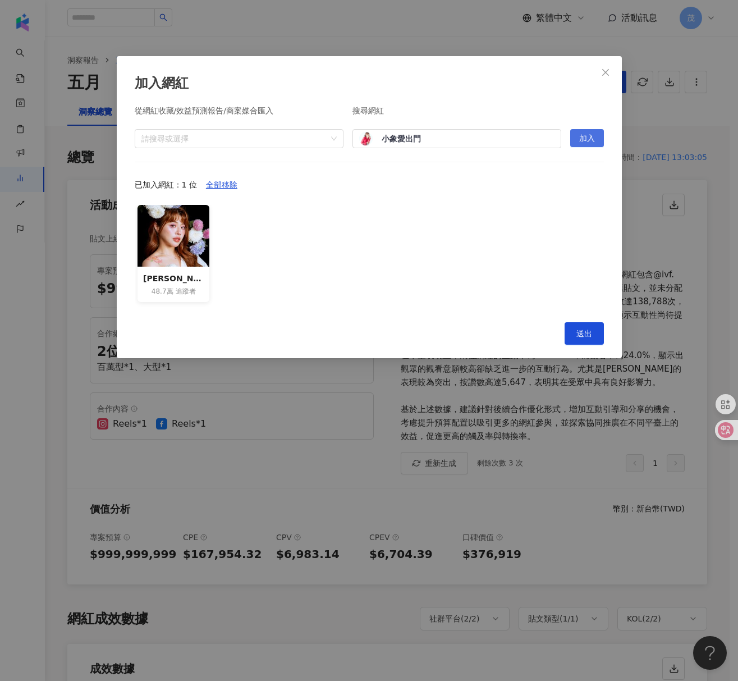
click at [593, 135] on span "加入" at bounding box center [587, 139] width 16 height 18
click at [376, 136] on input "search" at bounding box center [456, 139] width 195 height 18
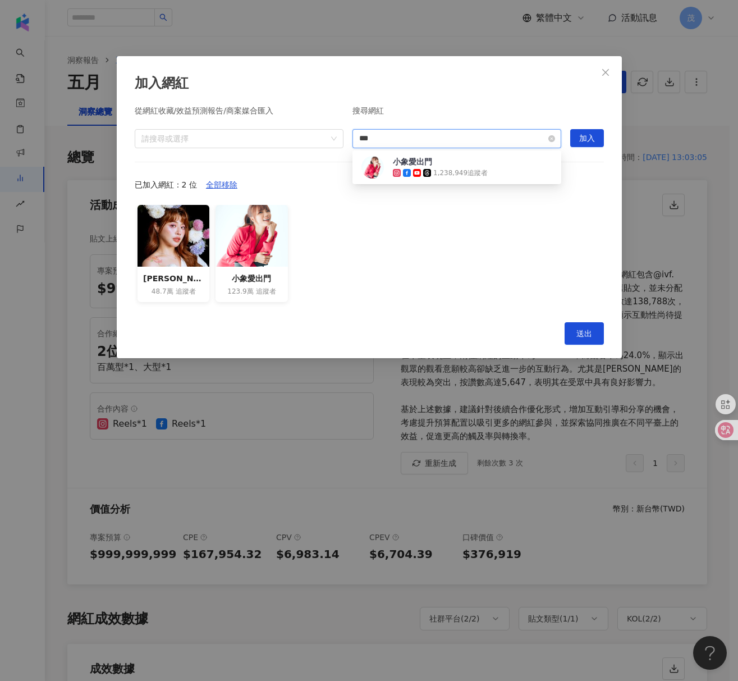
type input "**"
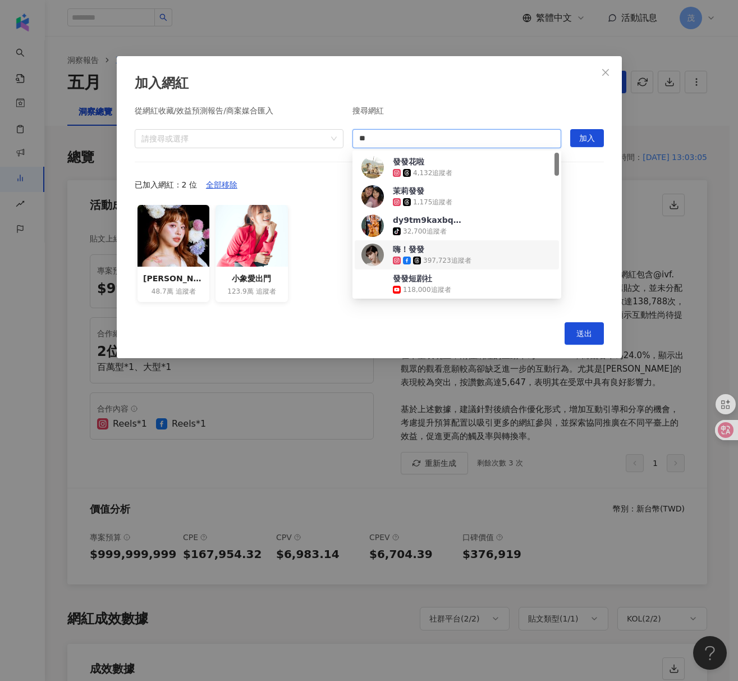
click at [446, 257] on div "397,723 追蹤者" at bounding box center [447, 261] width 48 height 10
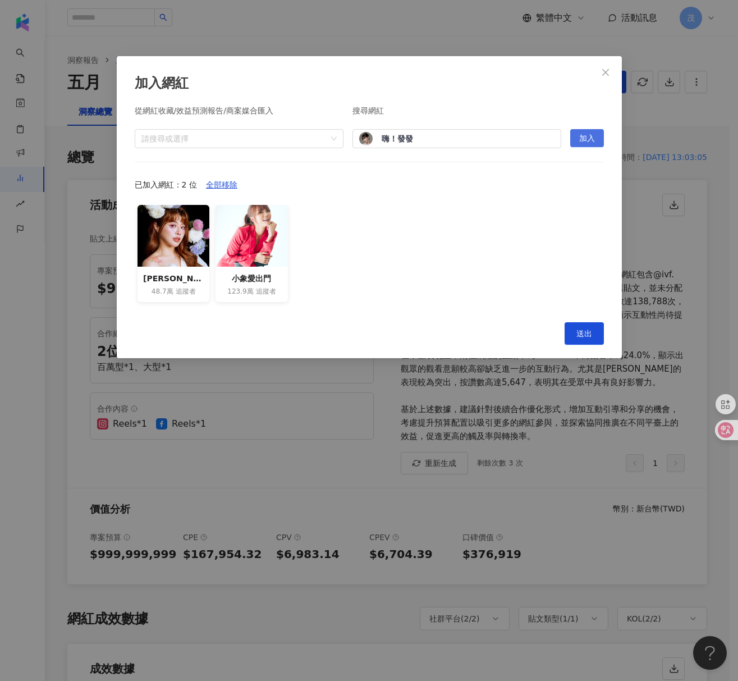
click at [588, 142] on span "加入" at bounding box center [587, 139] width 16 height 18
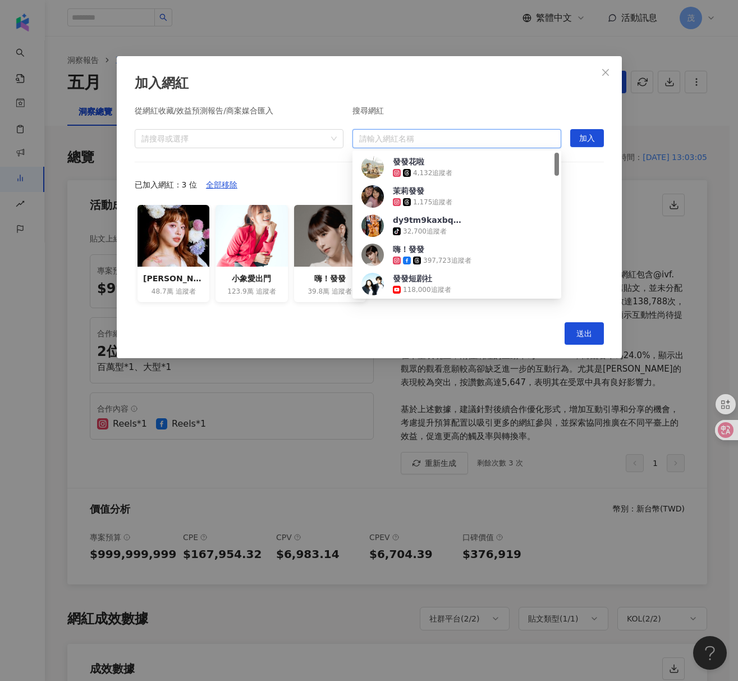
click at [398, 136] on input "search" at bounding box center [456, 139] width 195 height 18
type input "***"
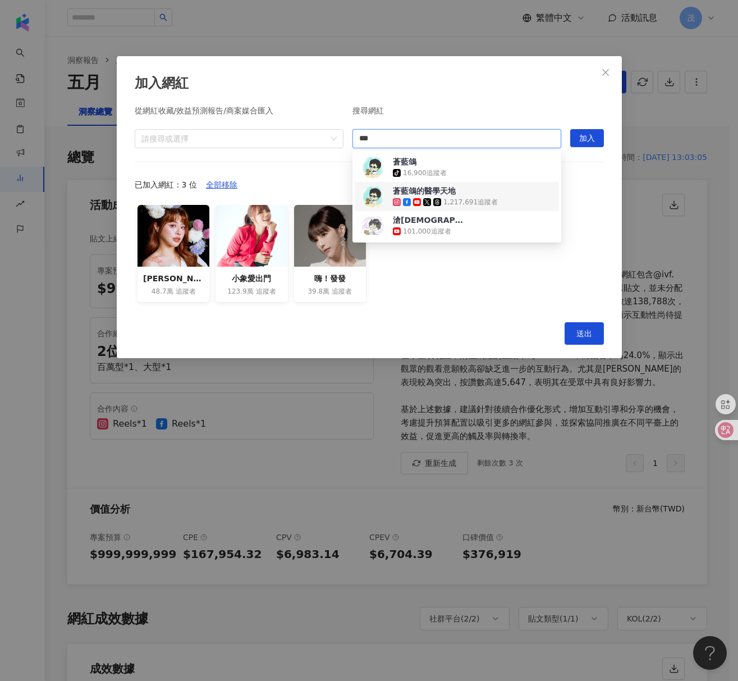
click at [443, 190] on div "蒼藍鴿的醫學天地" at bounding box center [424, 190] width 63 height 11
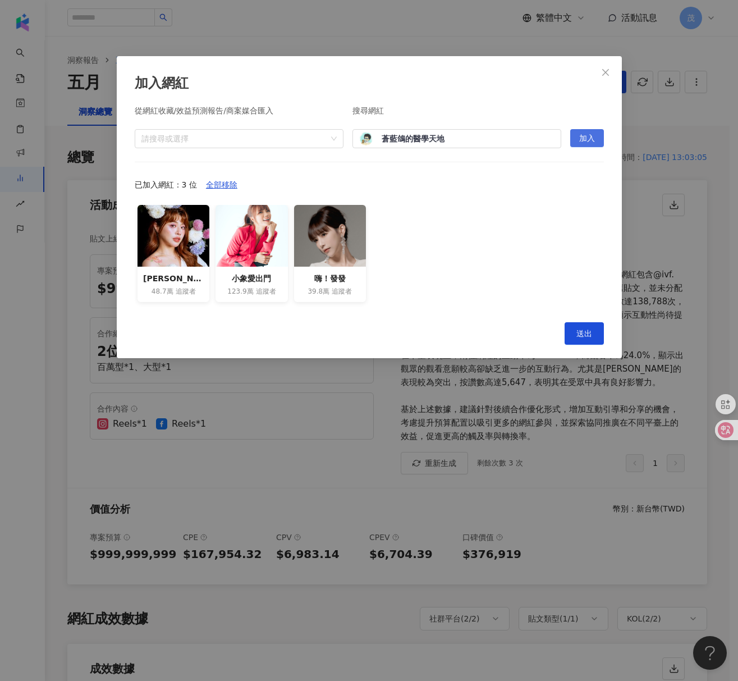
click at [592, 140] on span "加入" at bounding box center [587, 139] width 16 height 18
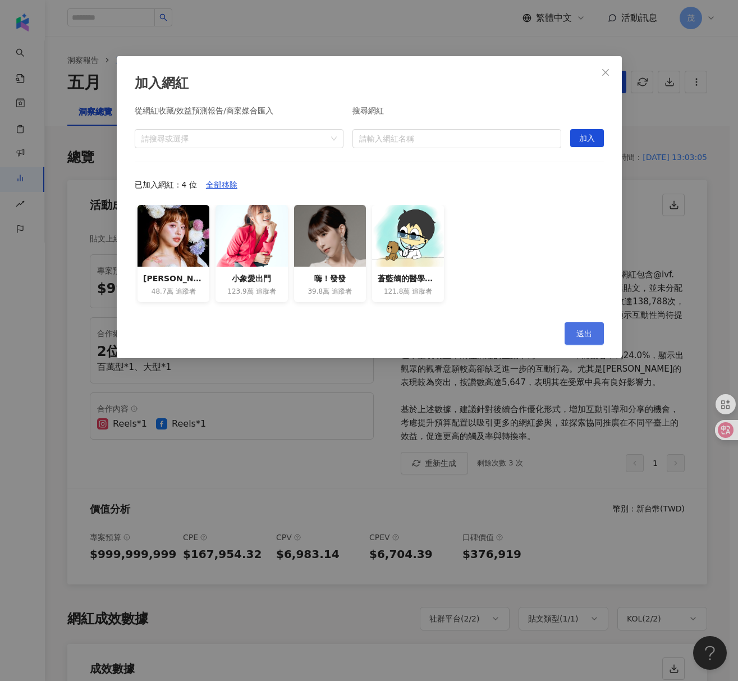
click at [578, 333] on span "送出" at bounding box center [584, 333] width 16 height 9
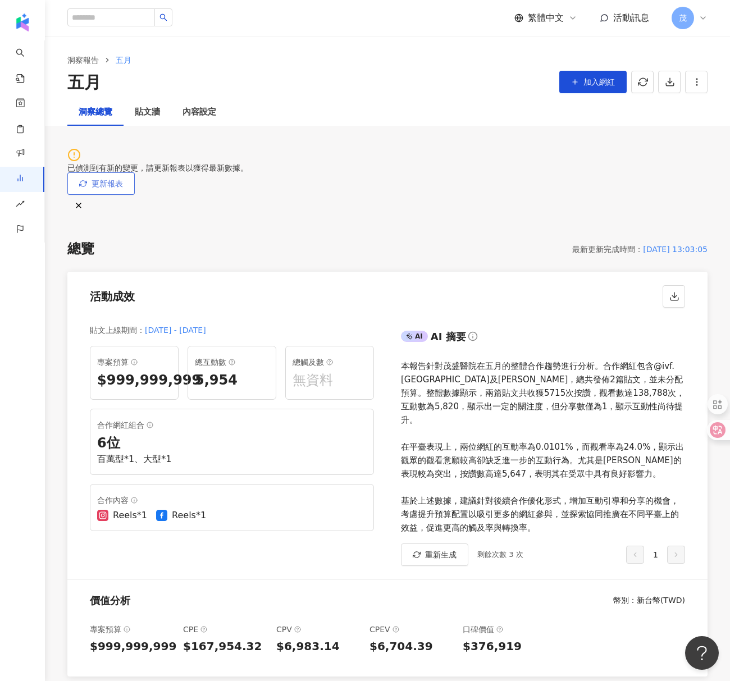
click at [123, 179] on span "更新報表" at bounding box center [106, 183] width 31 height 9
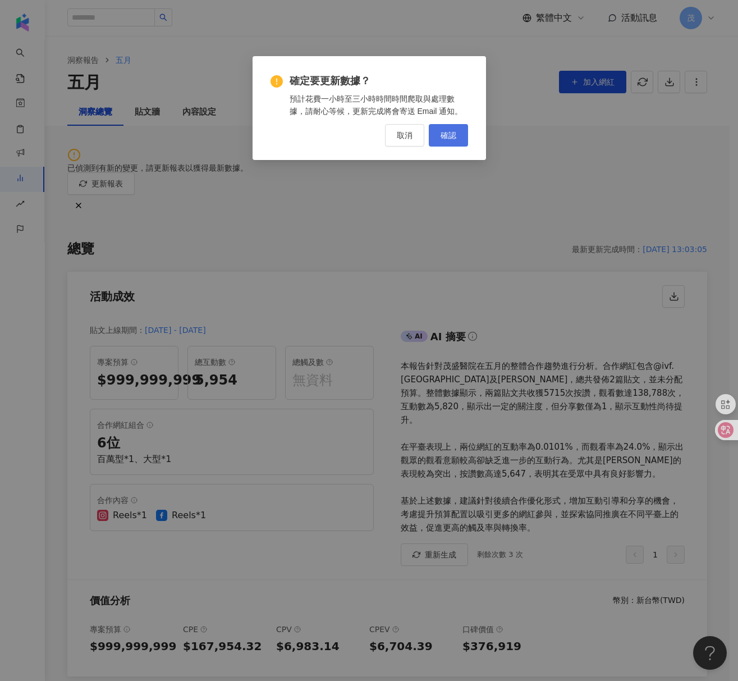
click at [445, 132] on span "確認" at bounding box center [449, 135] width 16 height 9
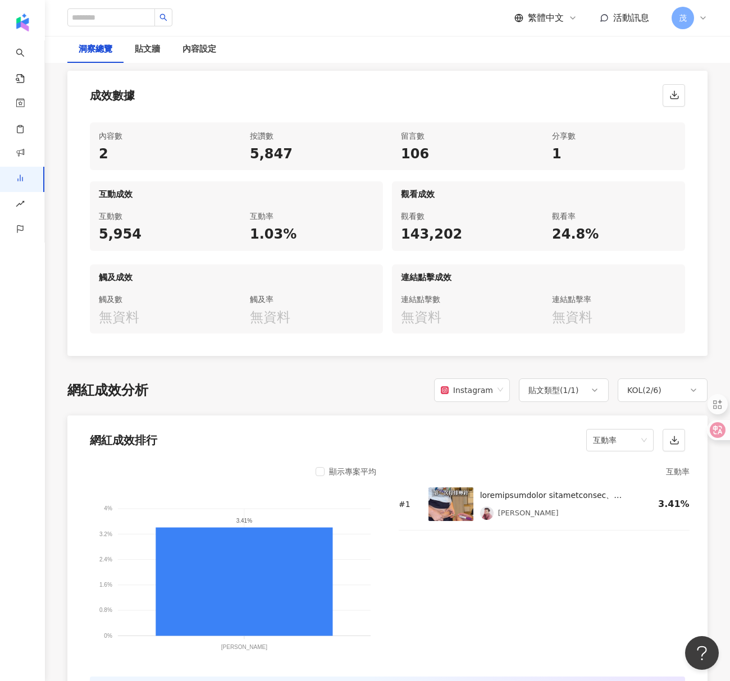
scroll to position [666, 0]
